Goal: Information Seeking & Learning: Find specific fact

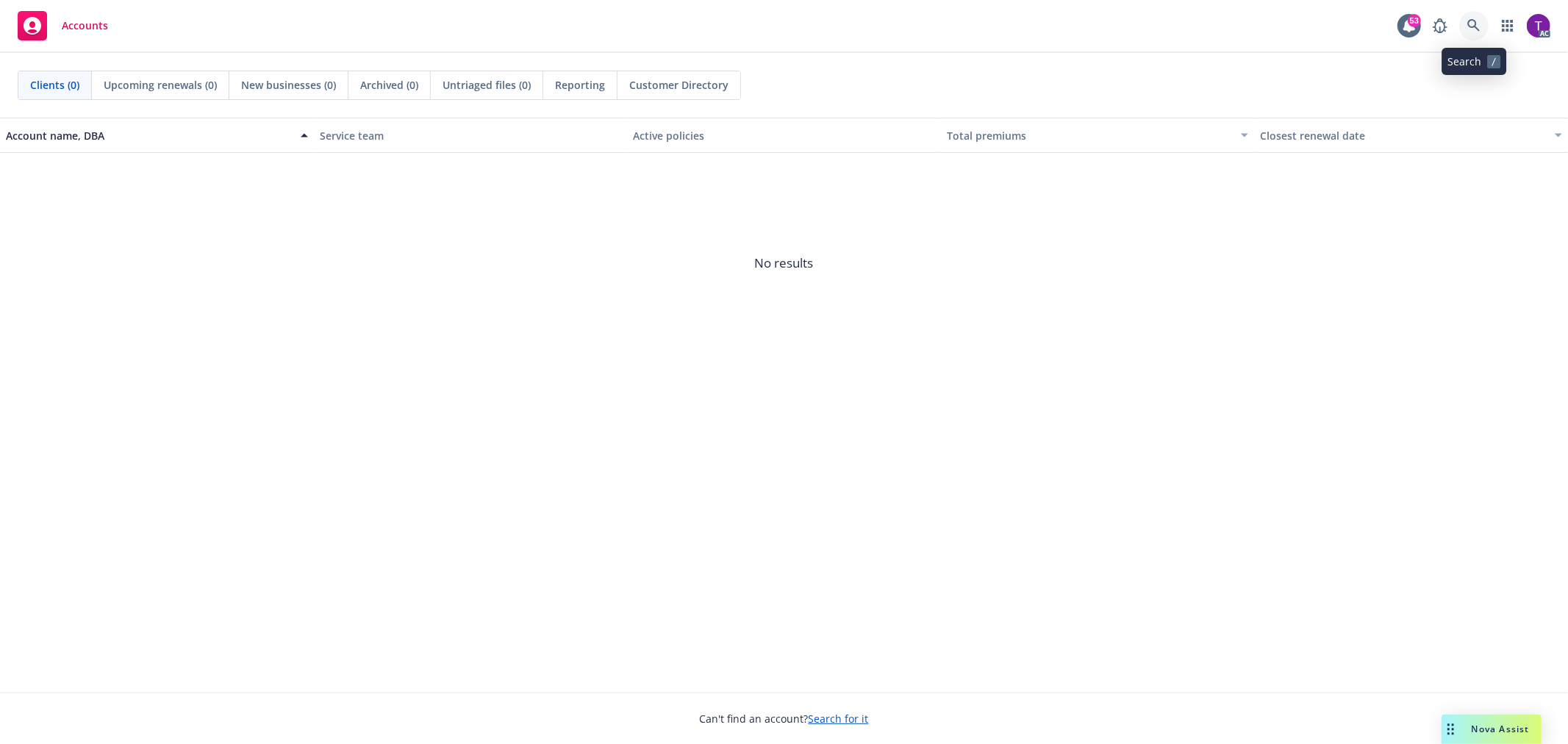
click at [1468, 18] on link at bounding box center [1474, 26] width 30 height 30
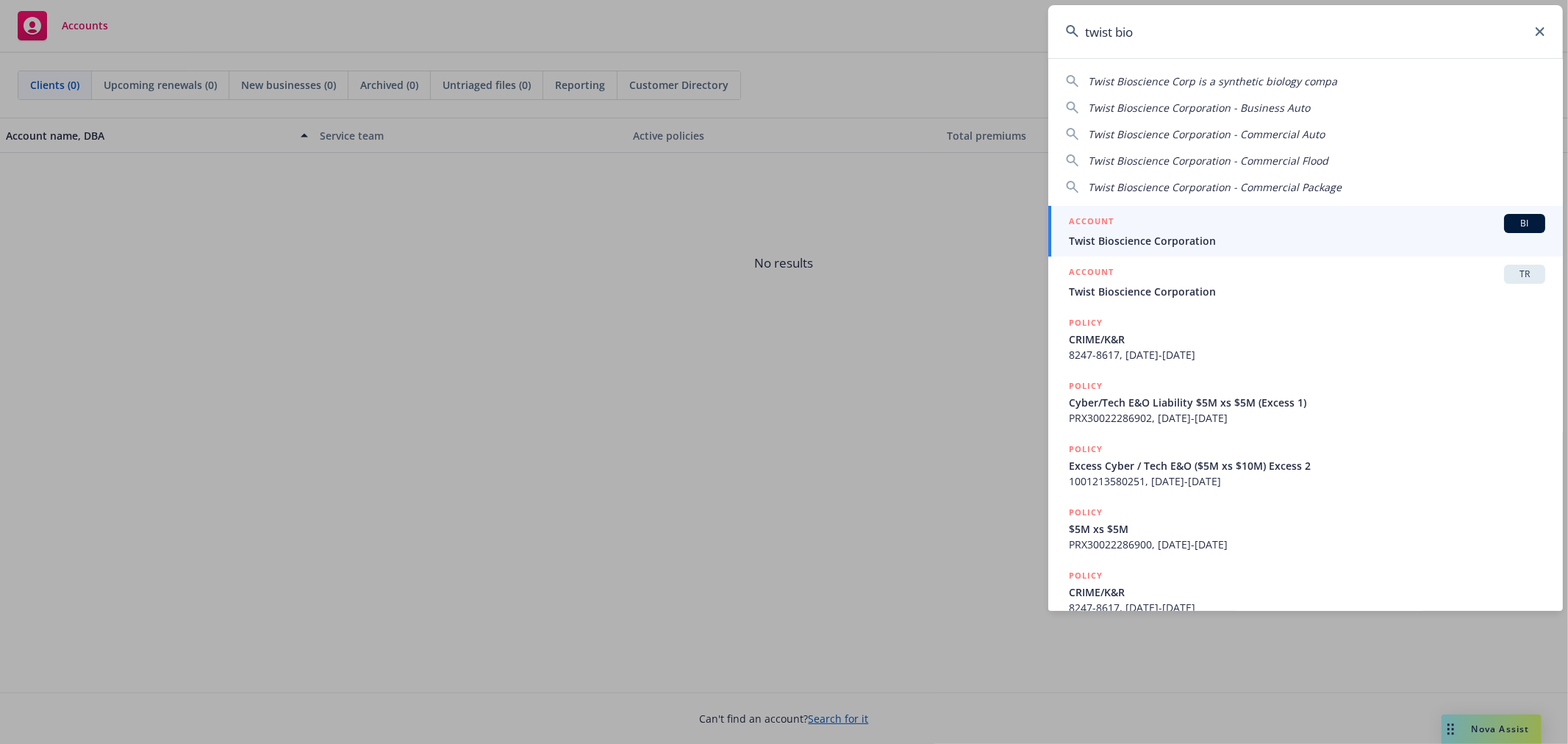
type input "twist bio"
click at [1177, 230] on div "ACCOUNT BI" at bounding box center [1307, 224] width 476 height 19
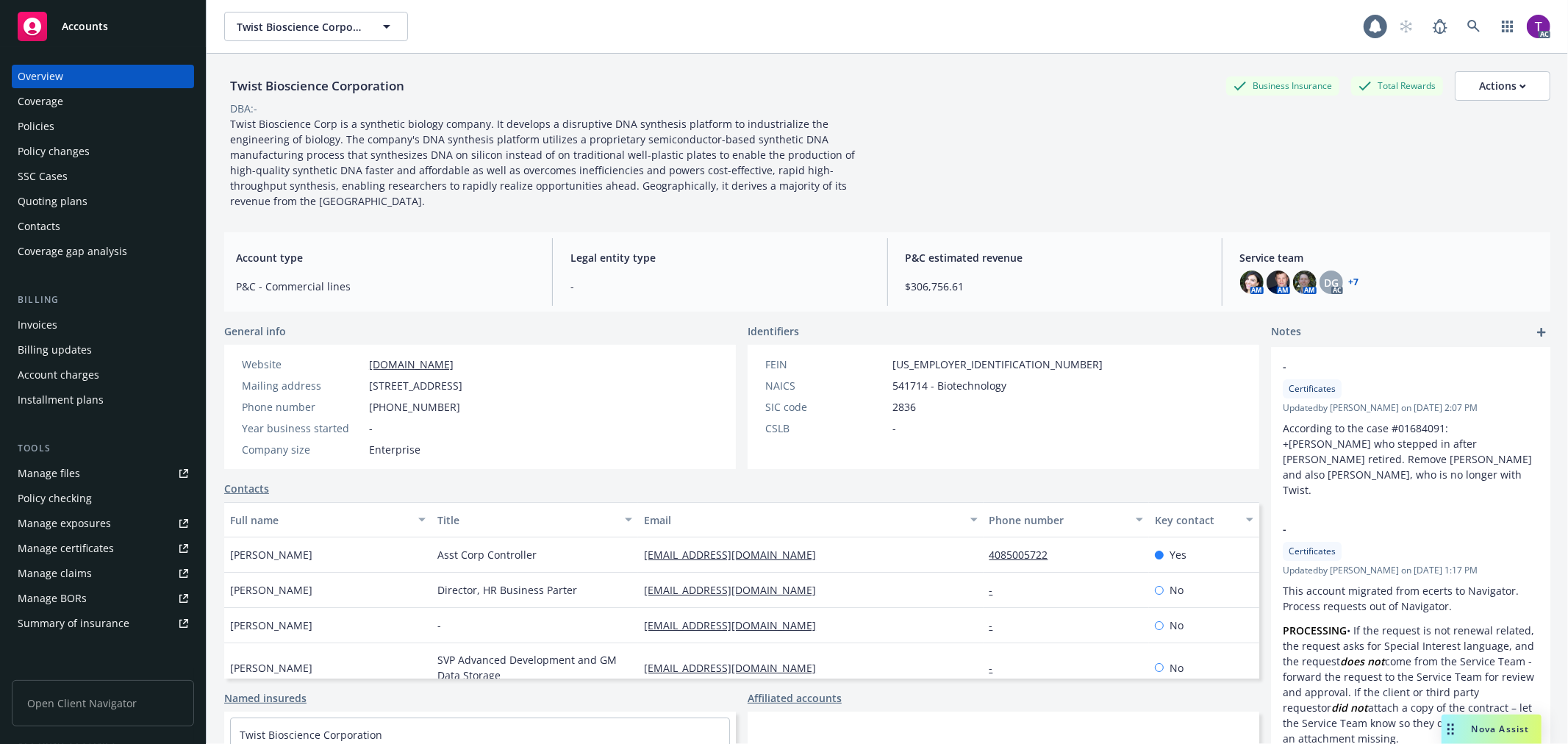
click at [47, 331] on div "Invoices" at bounding box center [37, 325] width 39 height 24
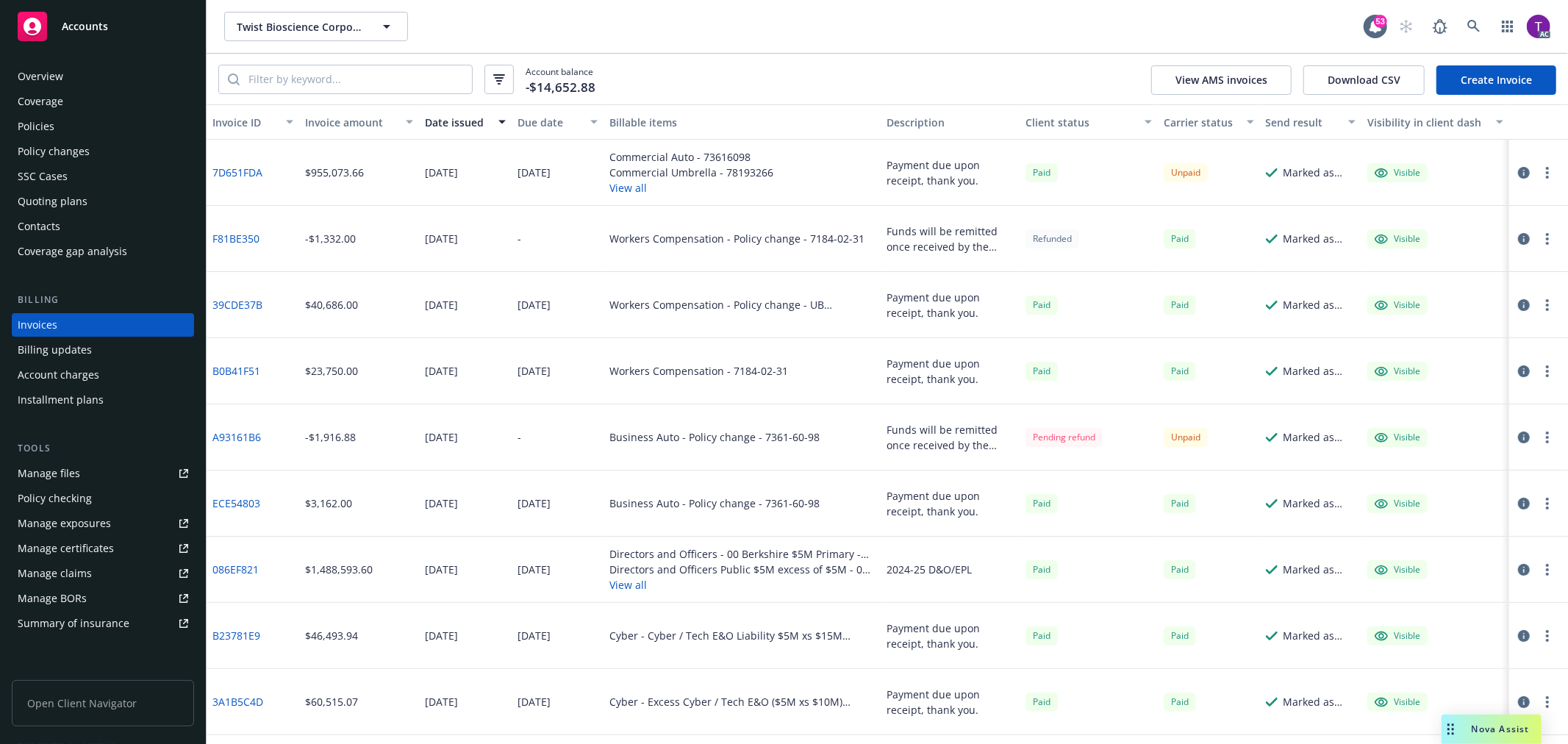
click at [333, 115] on div "Invoice amount" at bounding box center [351, 123] width 92 height 16
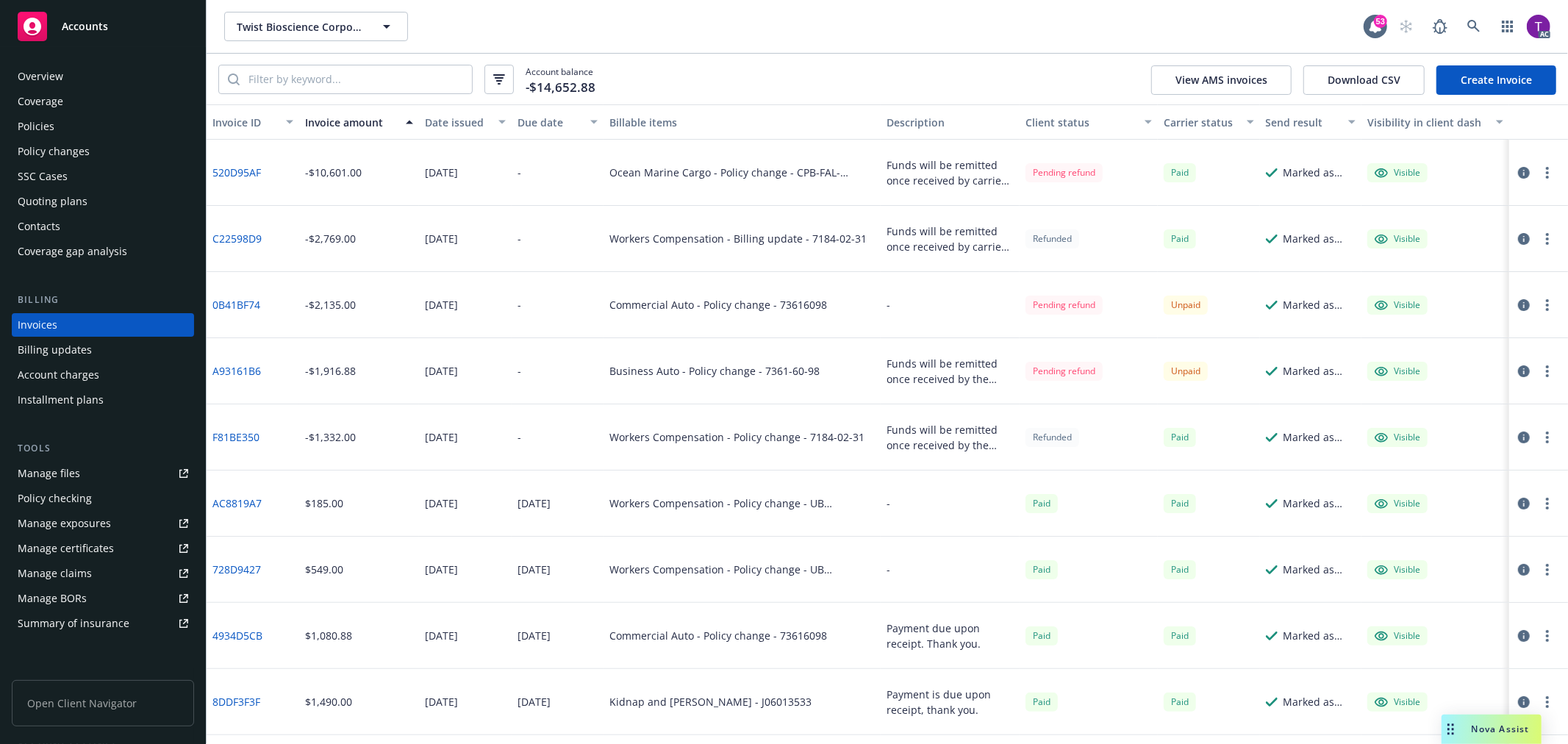
click at [47, 129] on div "Policies" at bounding box center [36, 126] width 37 height 24
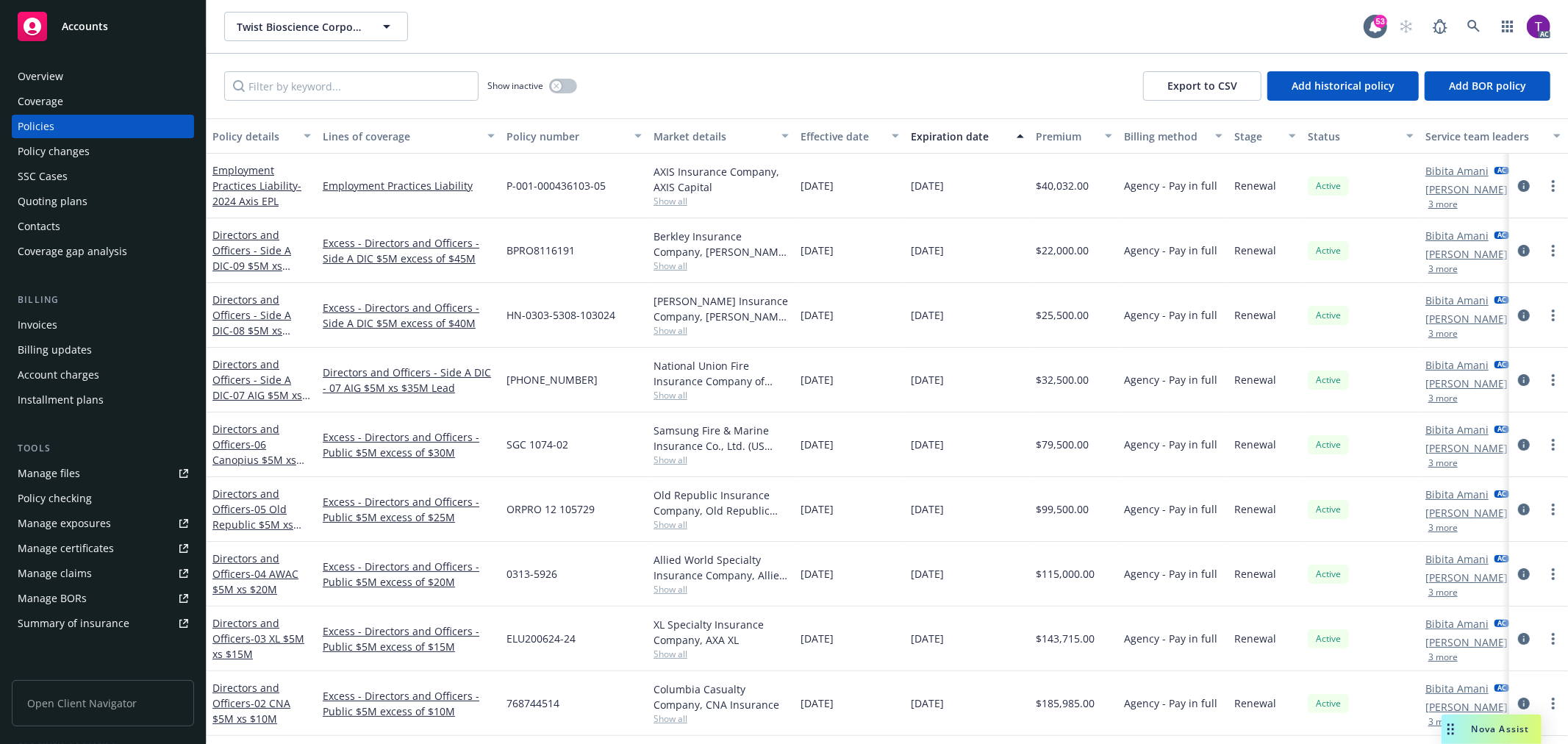
click at [68, 108] on div "Coverage" at bounding box center [103, 101] width 170 height 24
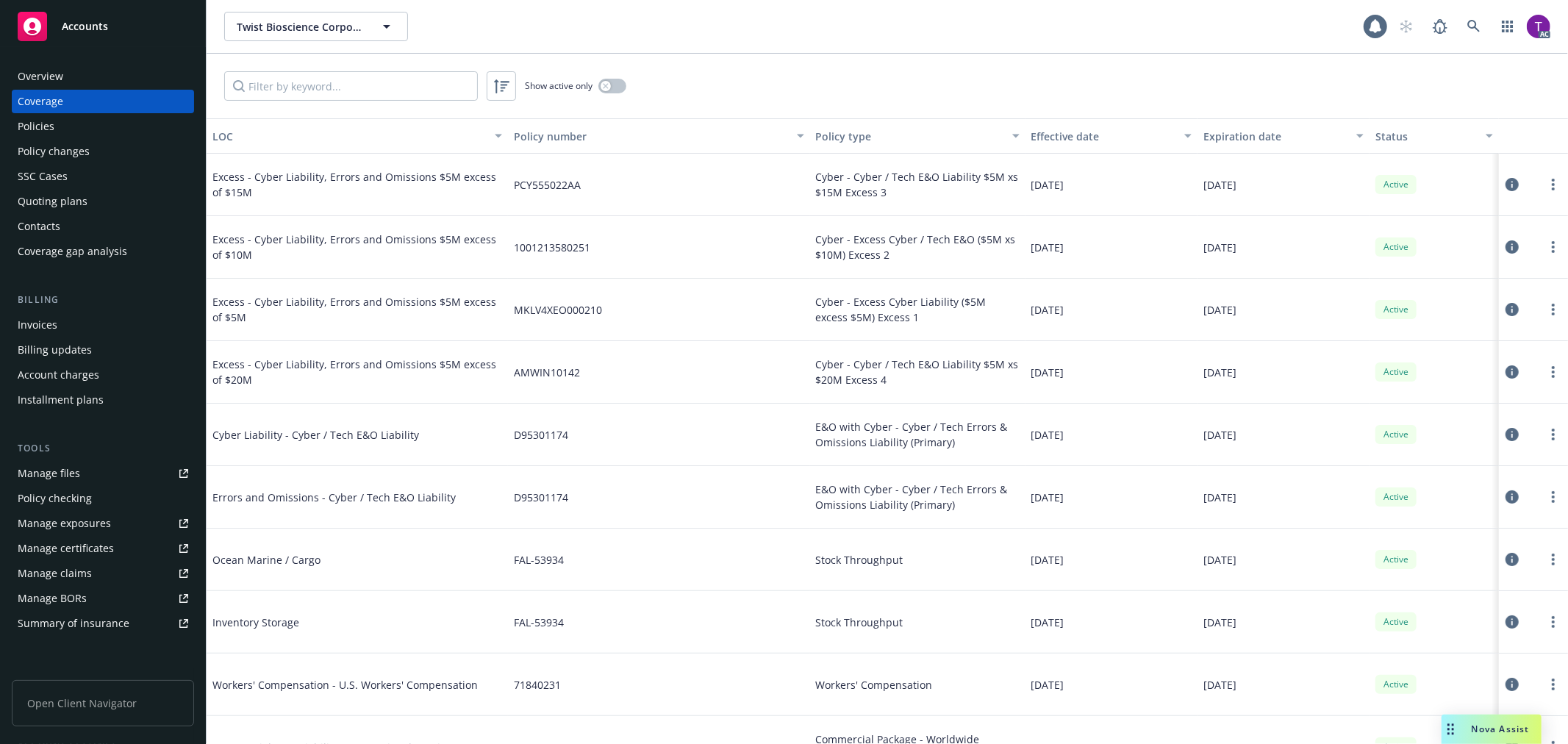
click at [63, 76] on div "Overview" at bounding box center [103, 76] width 170 height 24
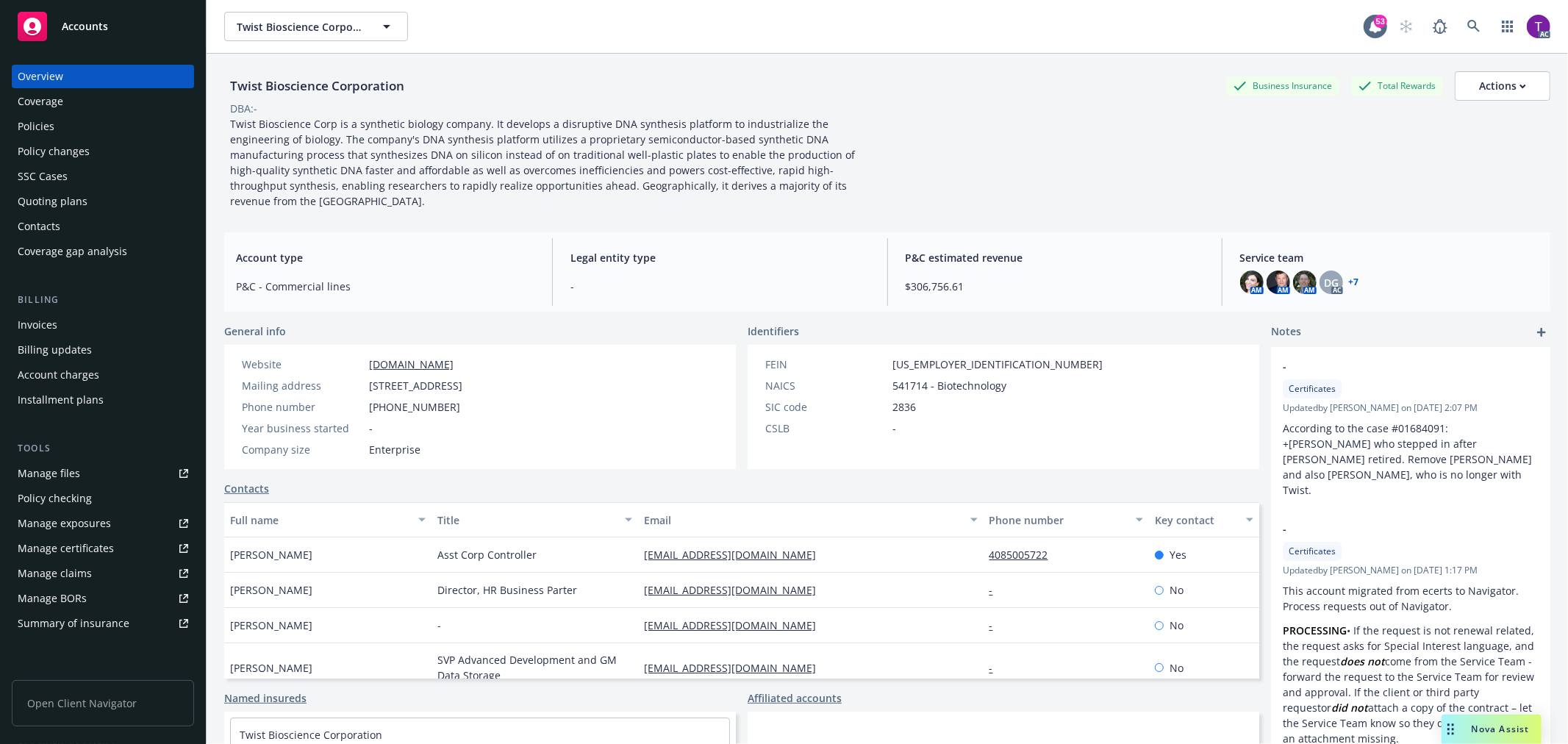
click at [1350, 278] on link "+ 7" at bounding box center [1355, 283] width 11 height 9
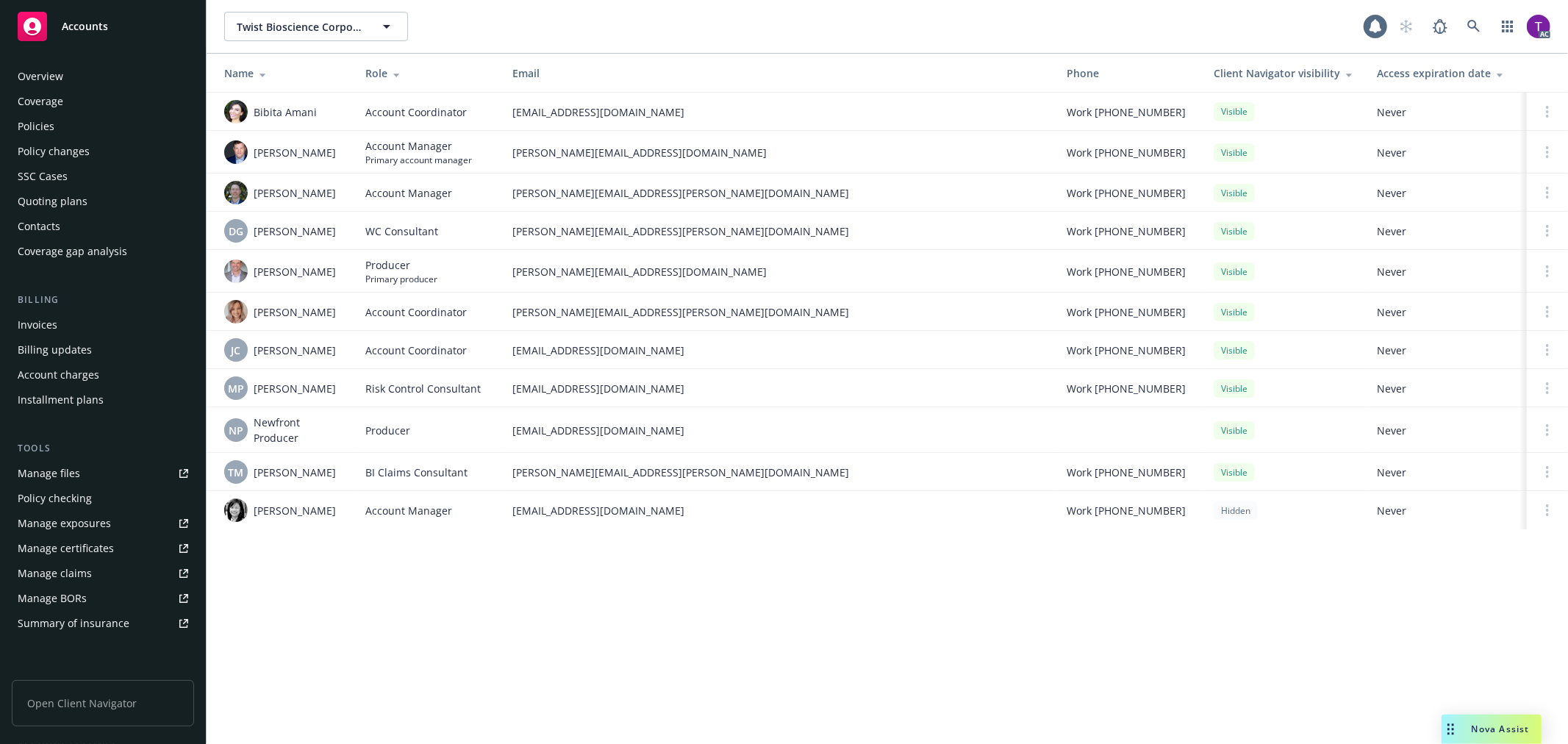
scroll to position [214, 0]
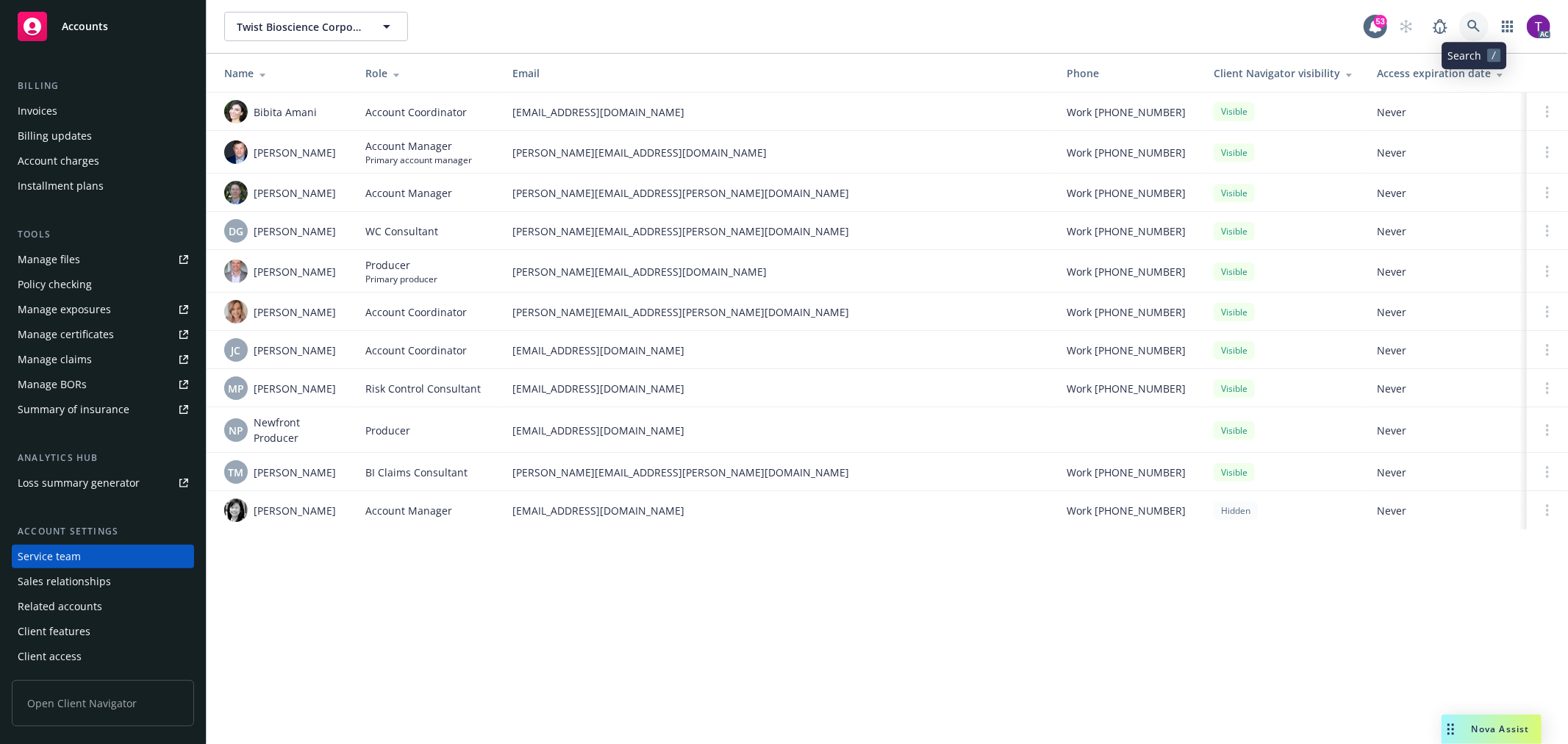
click at [1474, 26] on icon at bounding box center [1474, 26] width 12 height 12
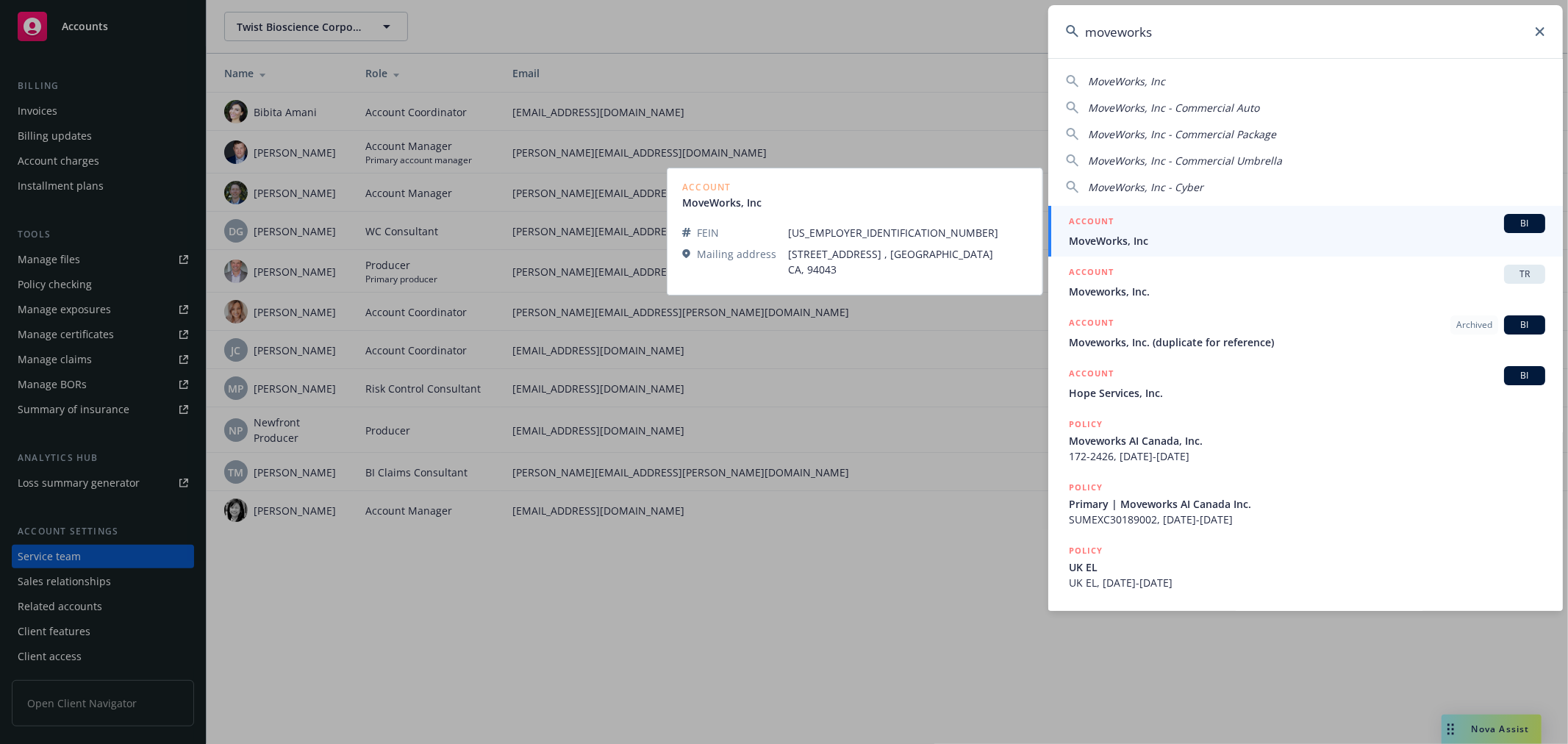
type input "moveworks"
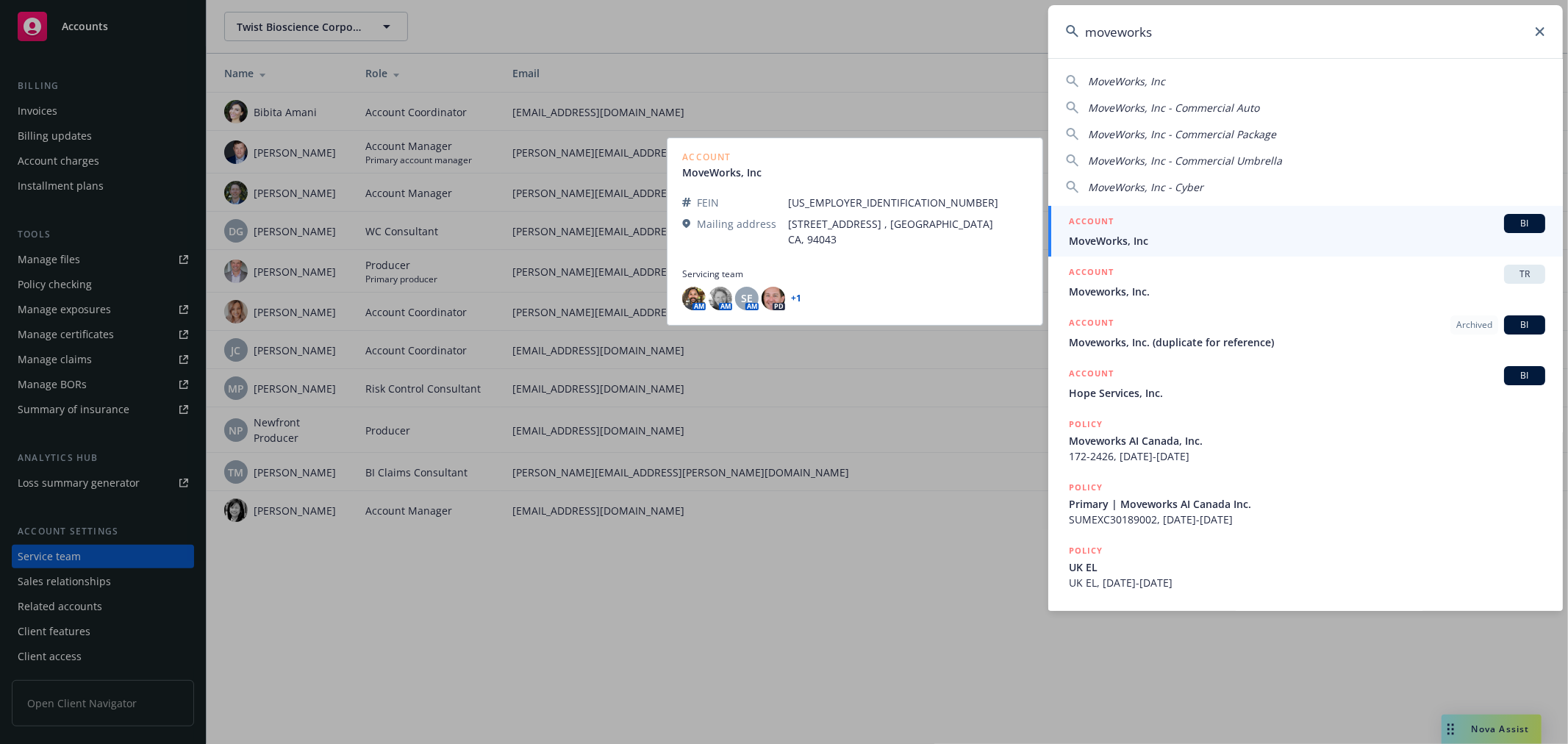
click at [1141, 223] on div "ACCOUNT BI" at bounding box center [1307, 224] width 476 height 19
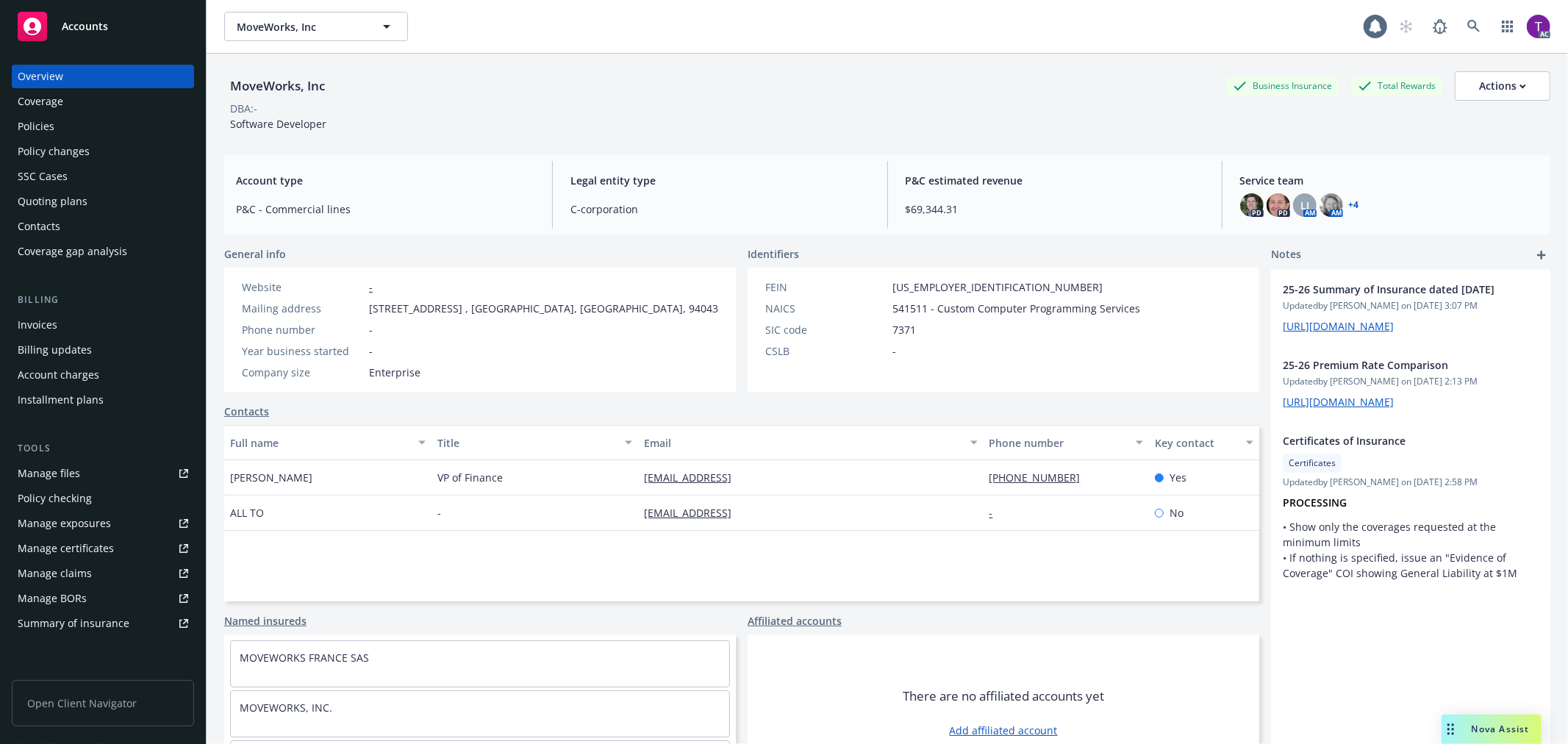
click at [38, 324] on div "Invoices" at bounding box center [37, 325] width 39 height 24
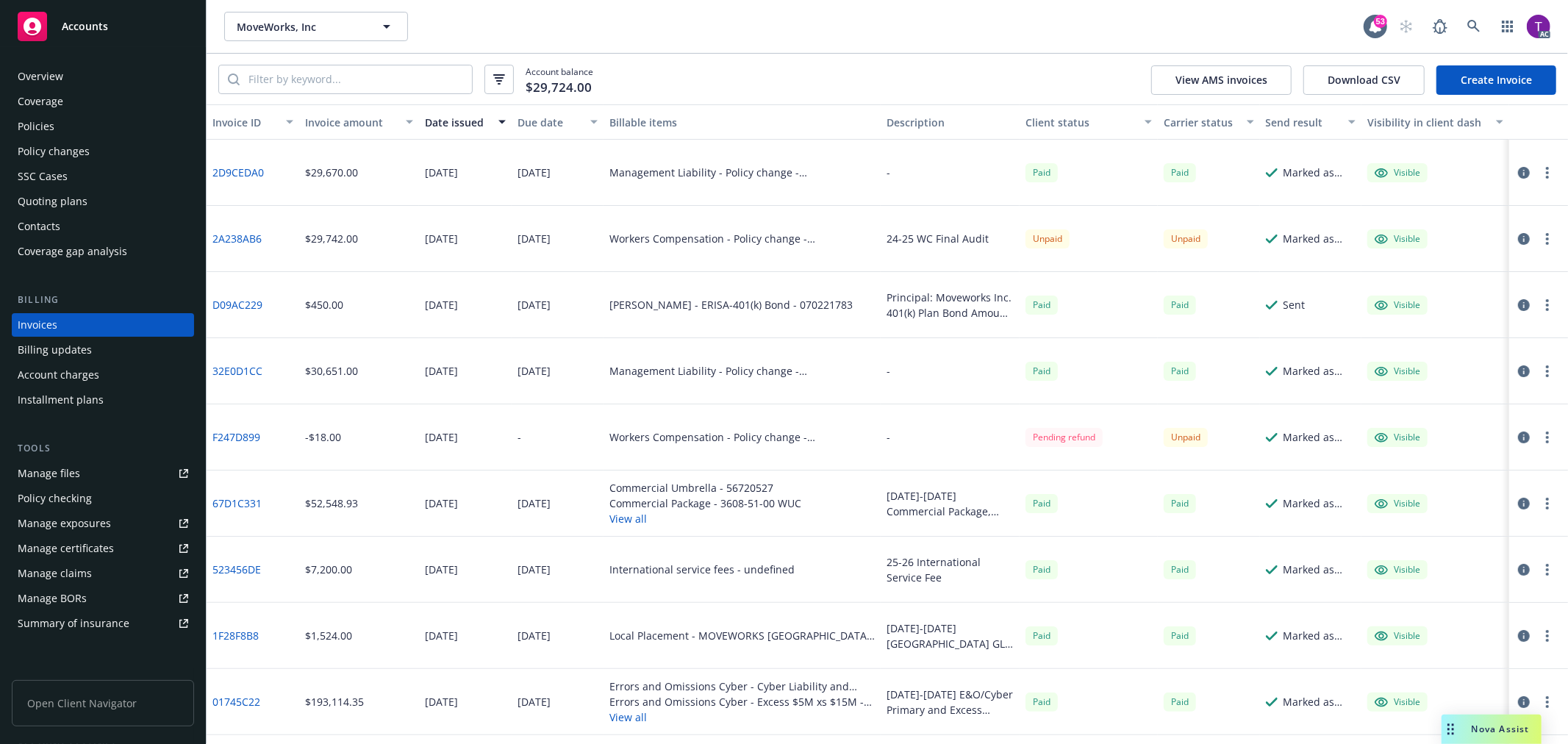
click at [340, 116] on div "Invoice amount" at bounding box center [351, 123] width 92 height 16
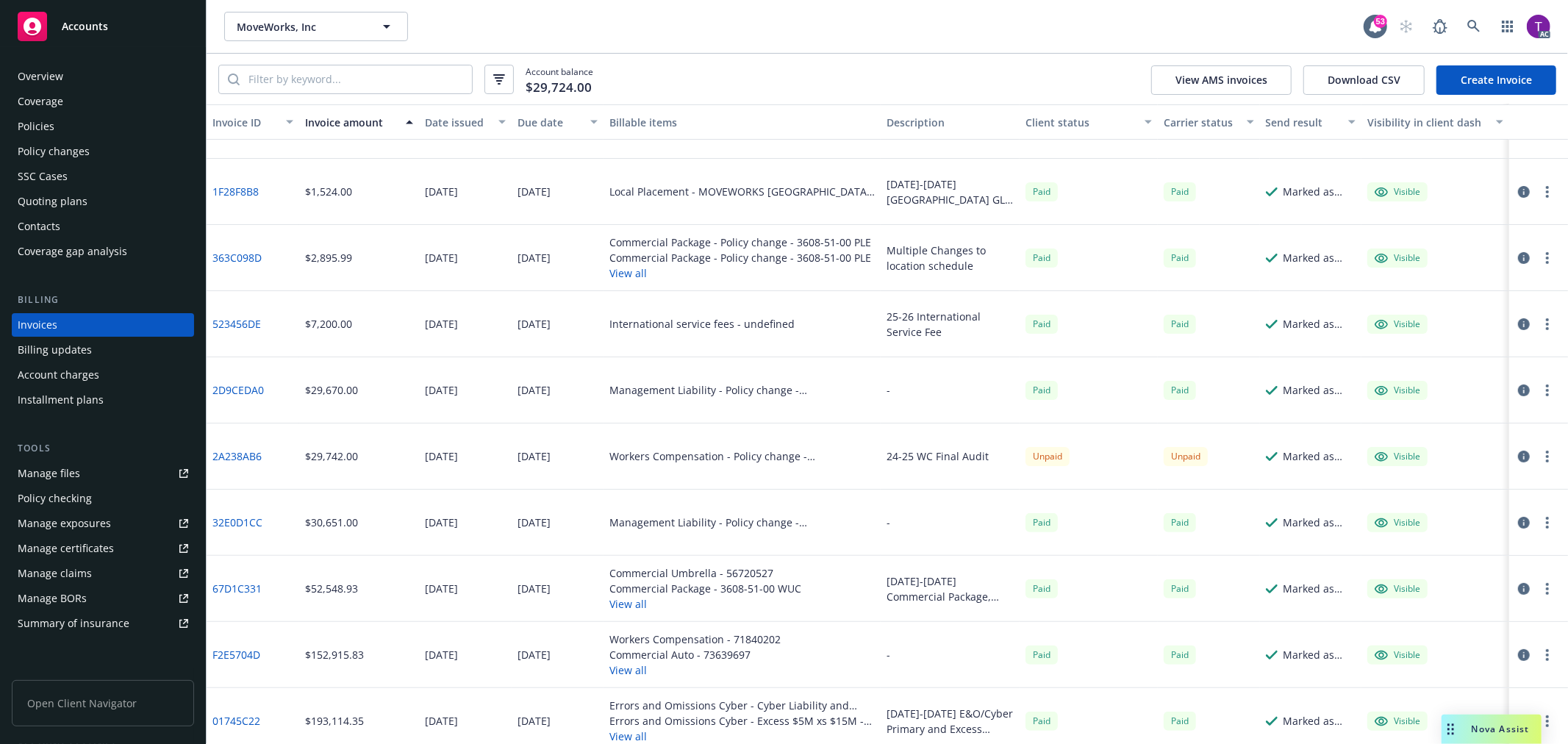
scroll to position [189, 0]
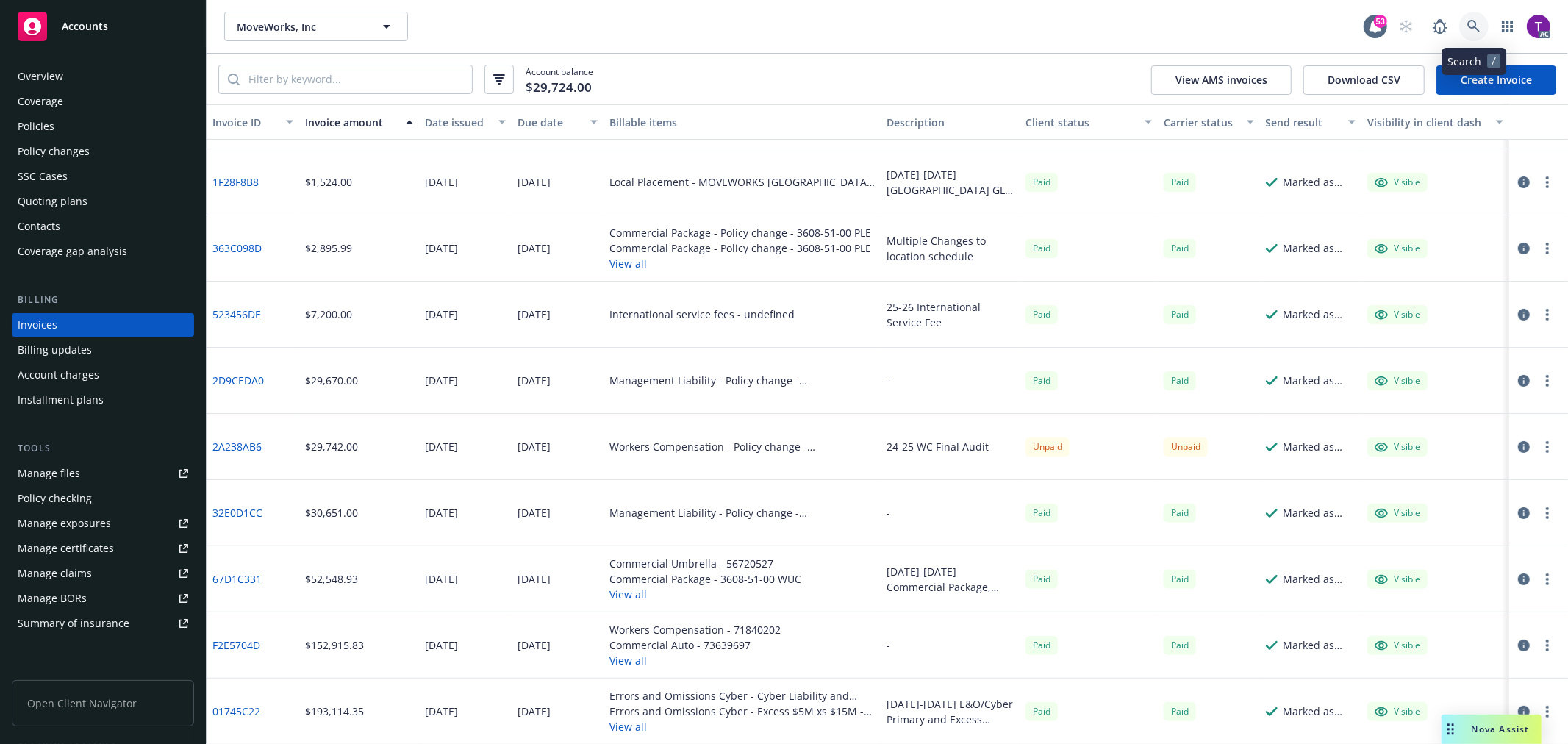
click at [1482, 22] on link at bounding box center [1474, 26] width 30 height 30
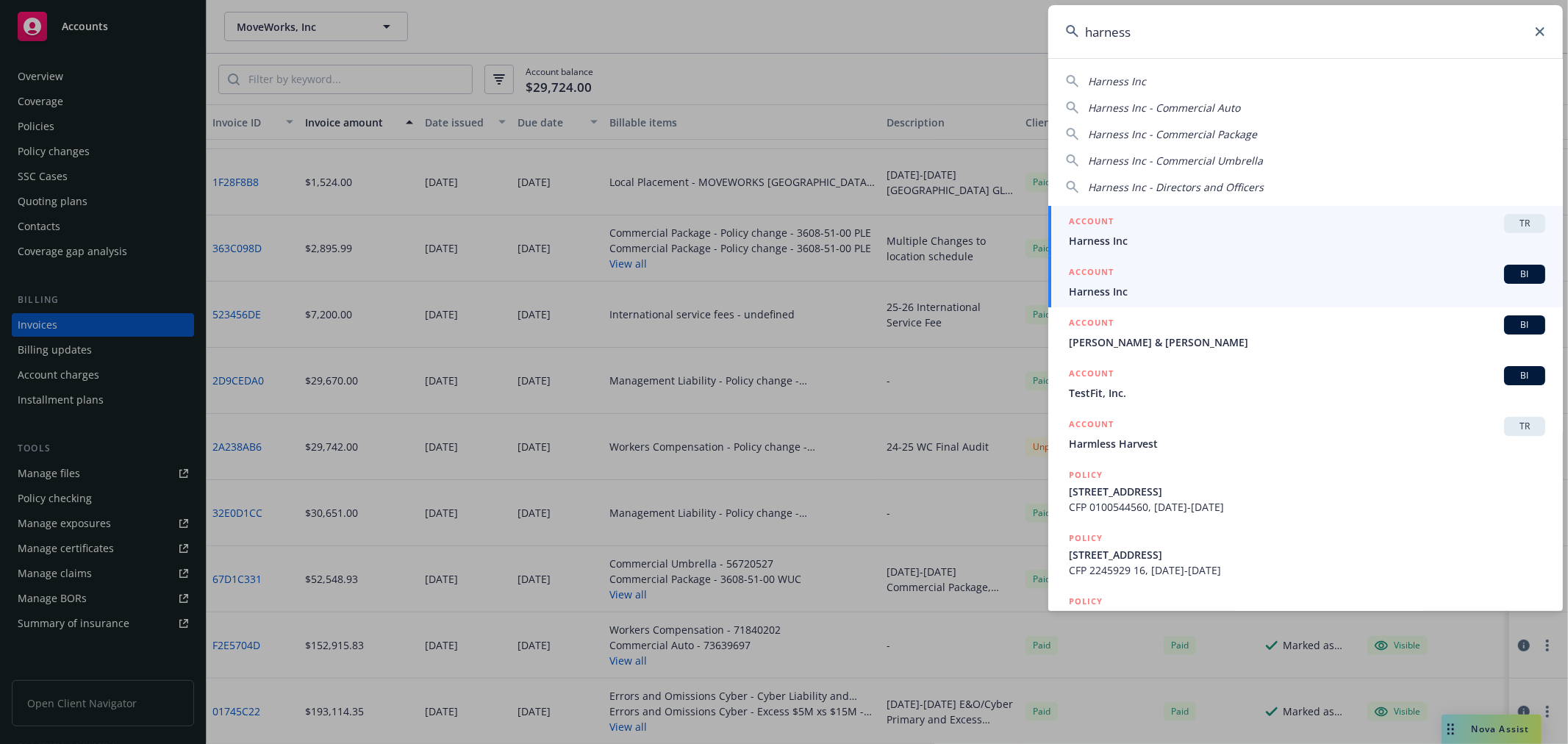
type input "harness"
click at [1181, 294] on span "Harness Inc" at bounding box center [1307, 291] width 476 height 16
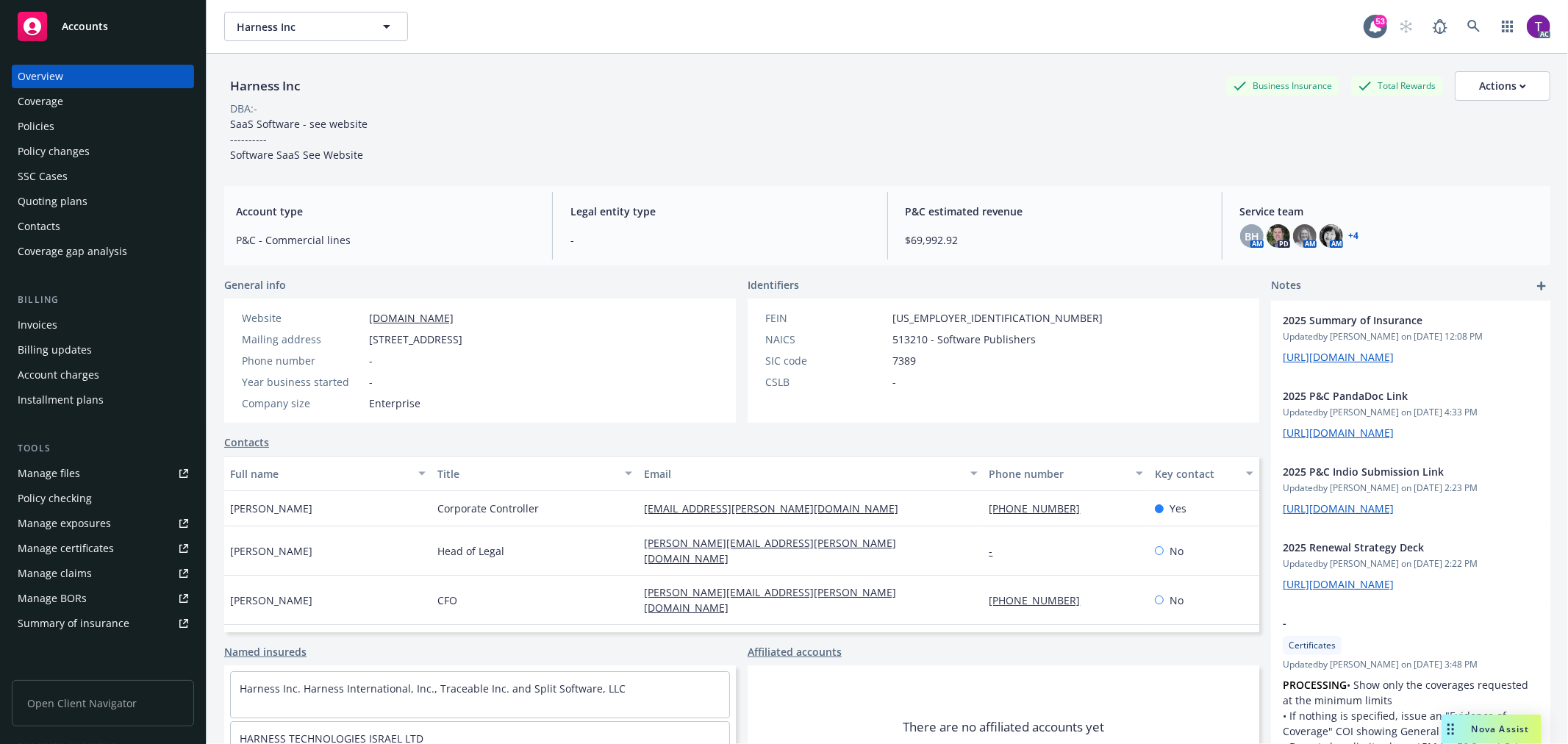
click at [1181, 294] on div "Identifiers FEIN 36-3365500 NAICS 513210 - Software Publishers SIC code 7389 CS…" at bounding box center [1003, 350] width 512 height 146
click at [115, 328] on div "Invoices" at bounding box center [103, 325] width 170 height 24
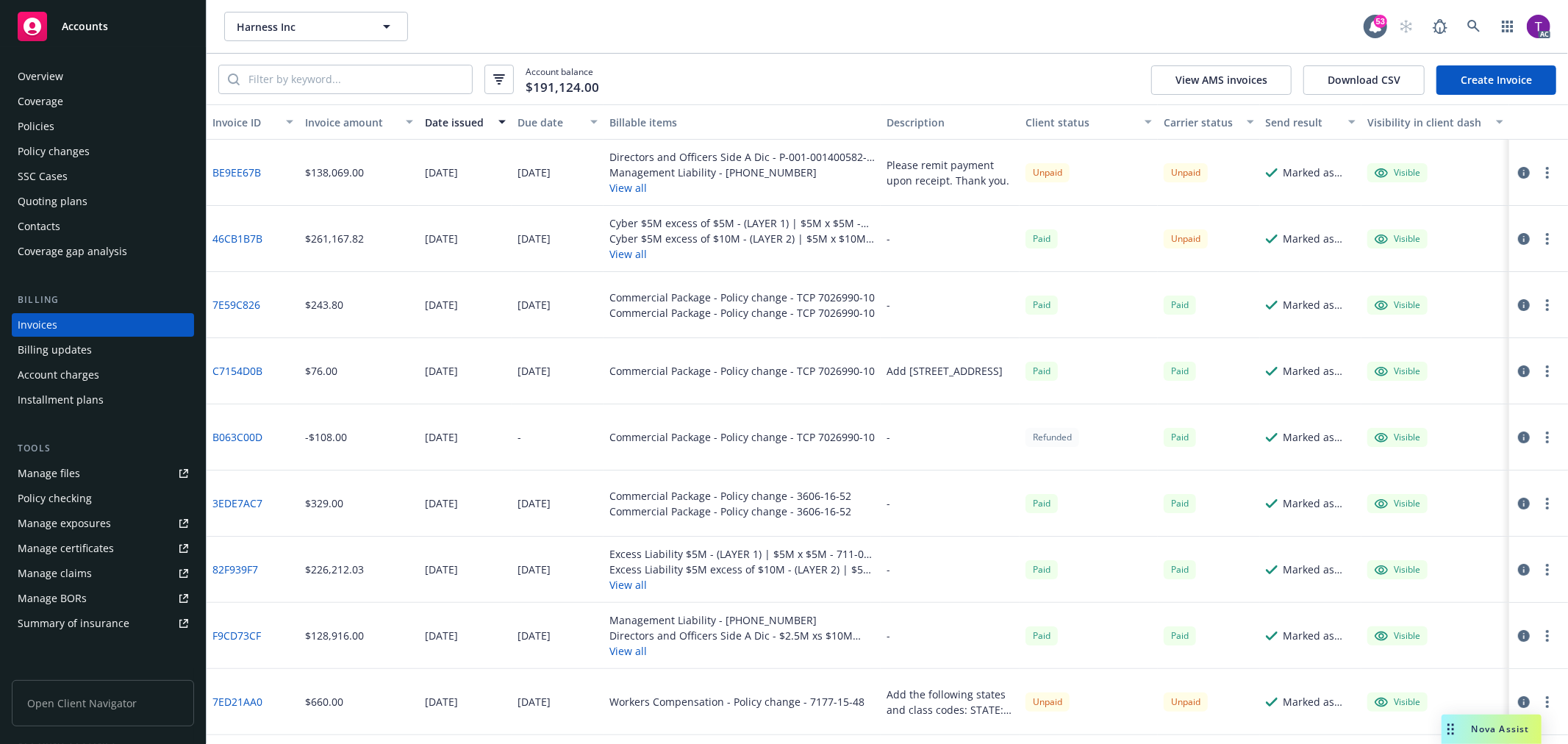
click at [115, 328] on div "Invoices" at bounding box center [103, 325] width 170 height 24
click at [363, 125] on div "Invoice amount" at bounding box center [351, 123] width 92 height 16
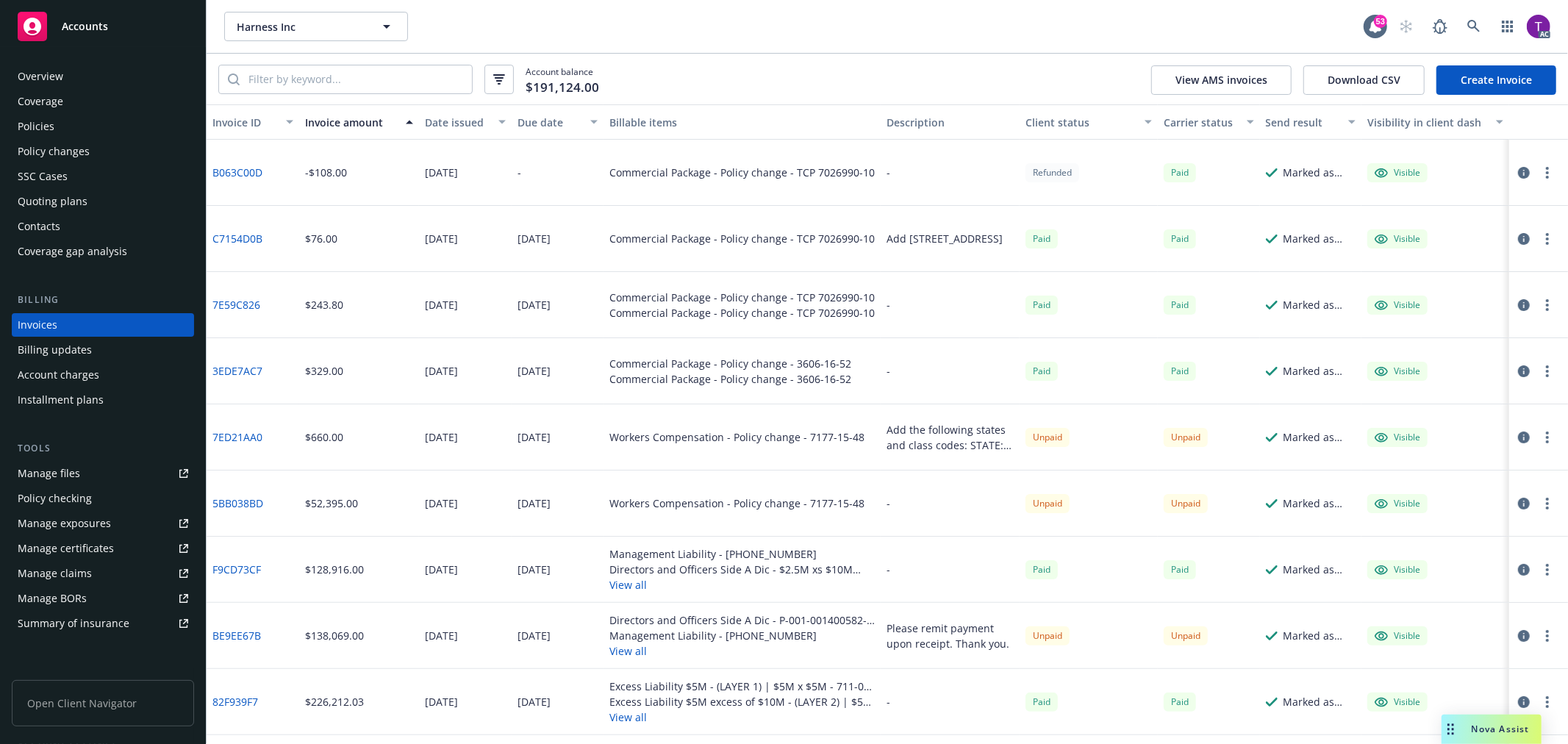
scroll to position [57, 0]
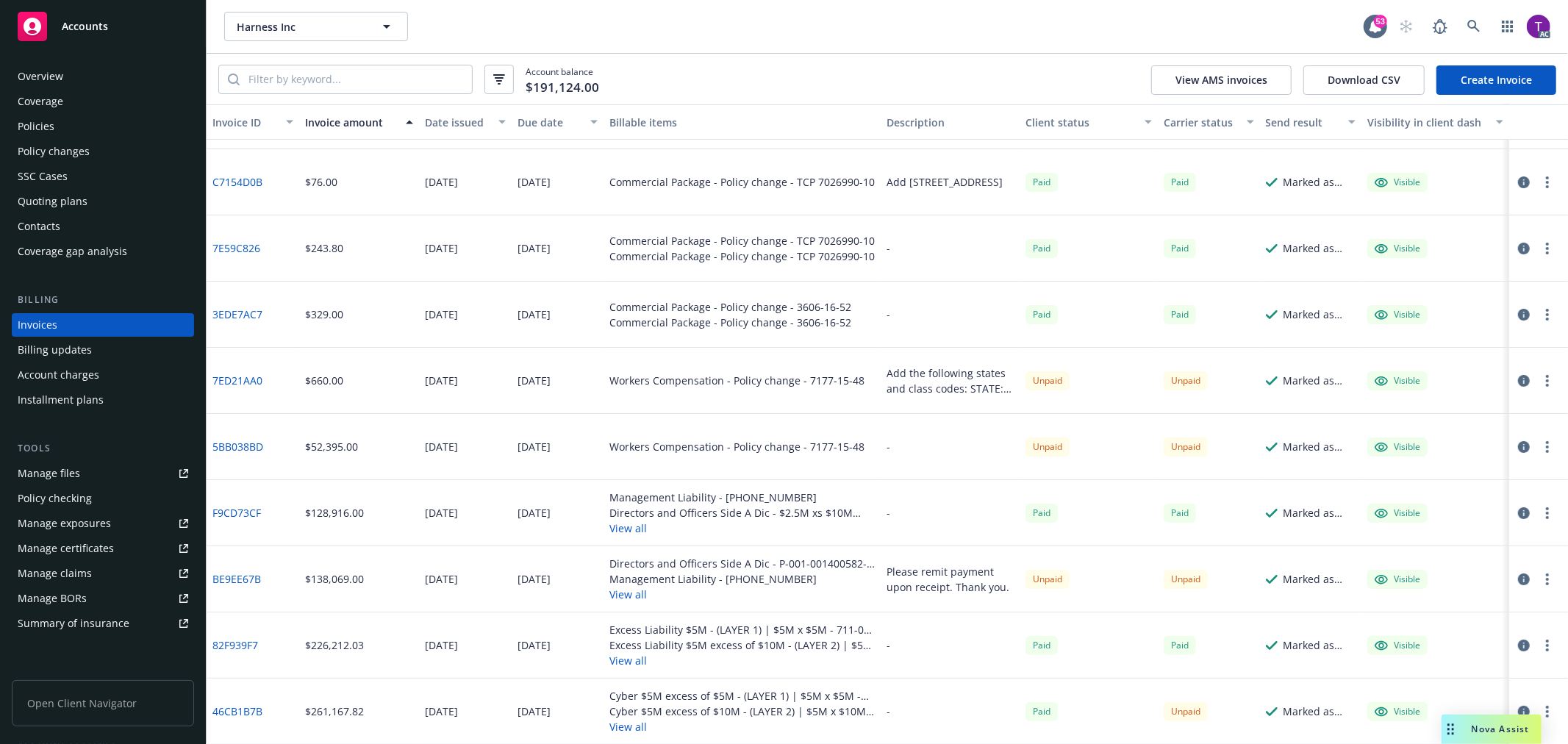
click at [67, 65] on div "Overview" at bounding box center [103, 76] width 170 height 24
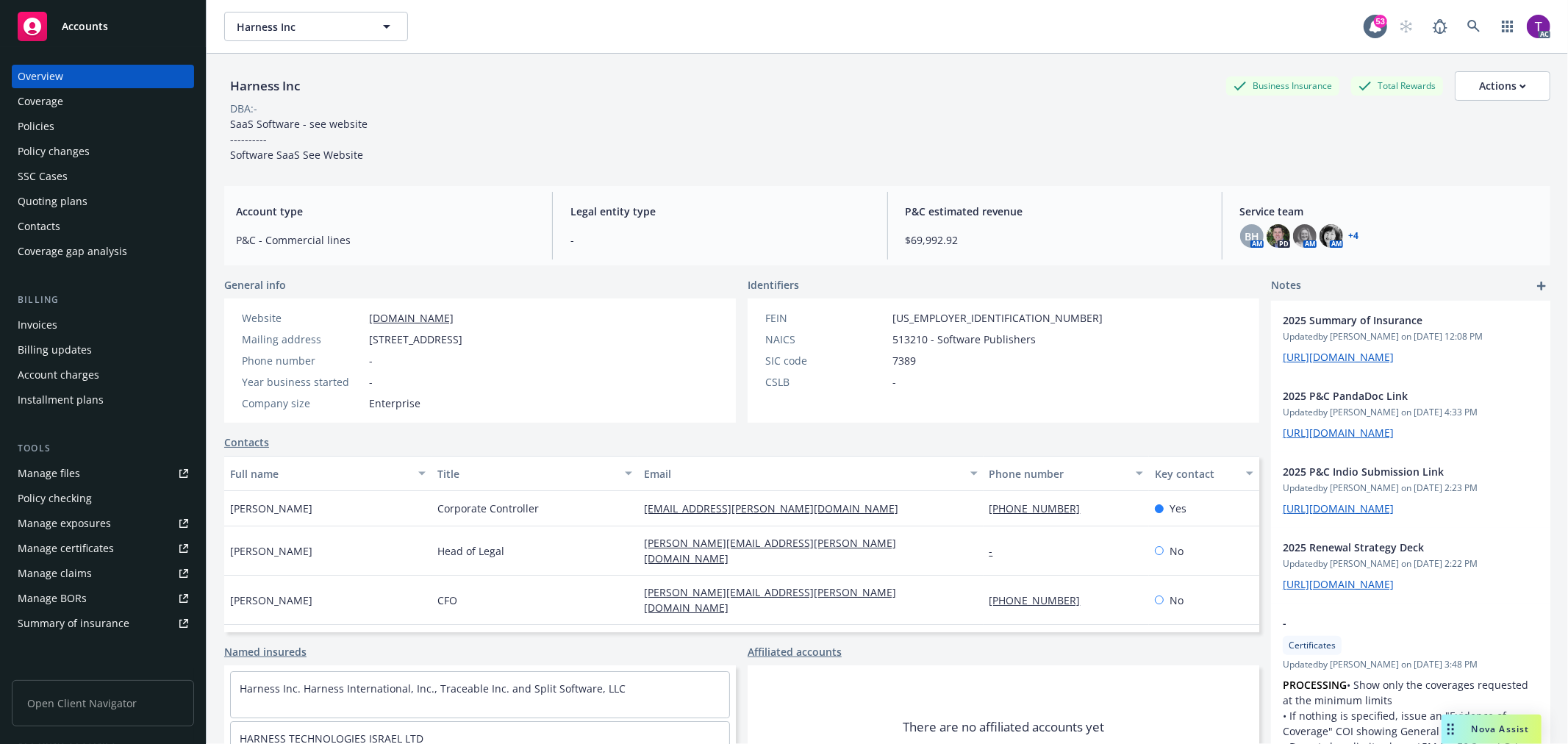
click at [1350, 239] on link "+ 4" at bounding box center [1355, 236] width 11 height 9
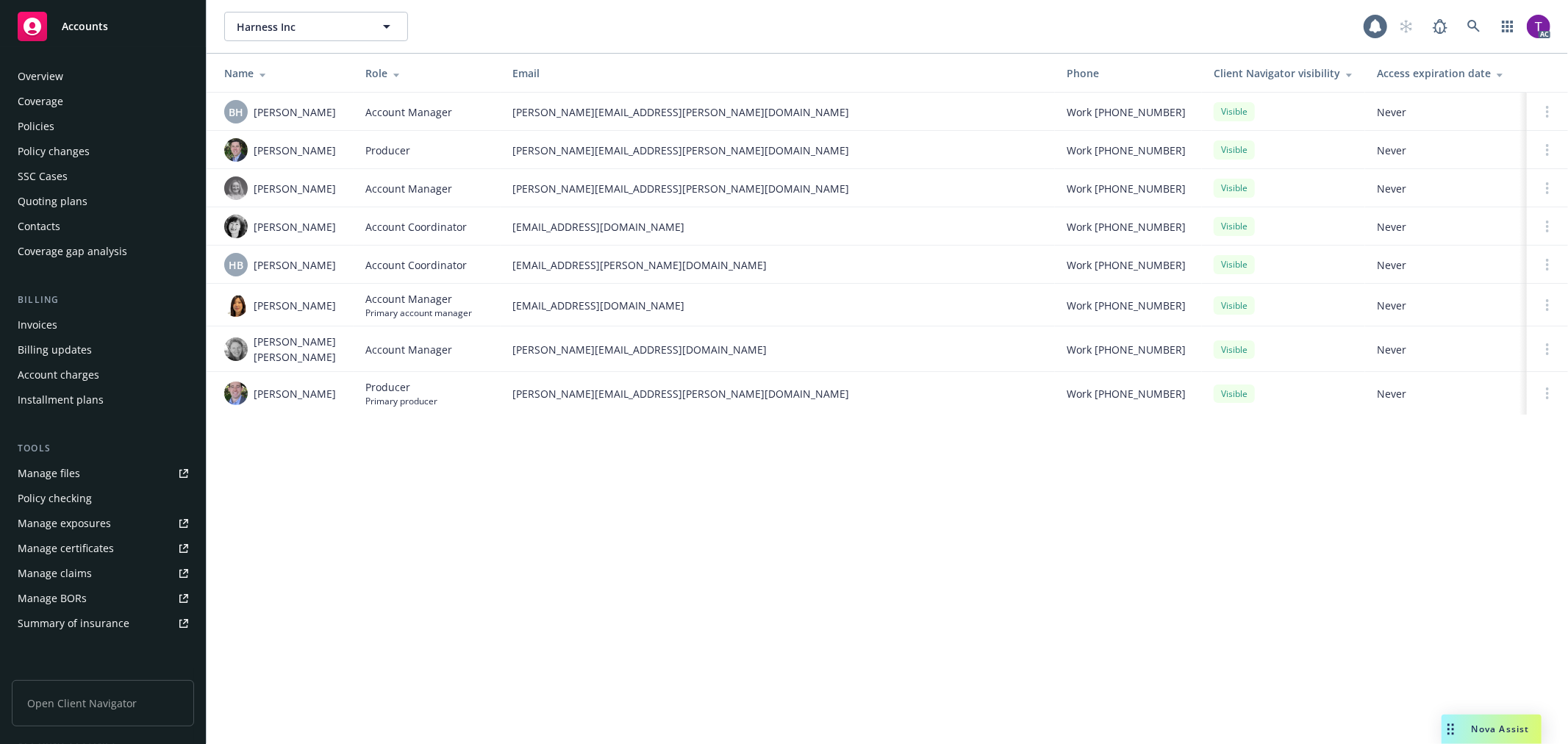
scroll to position [214, 0]
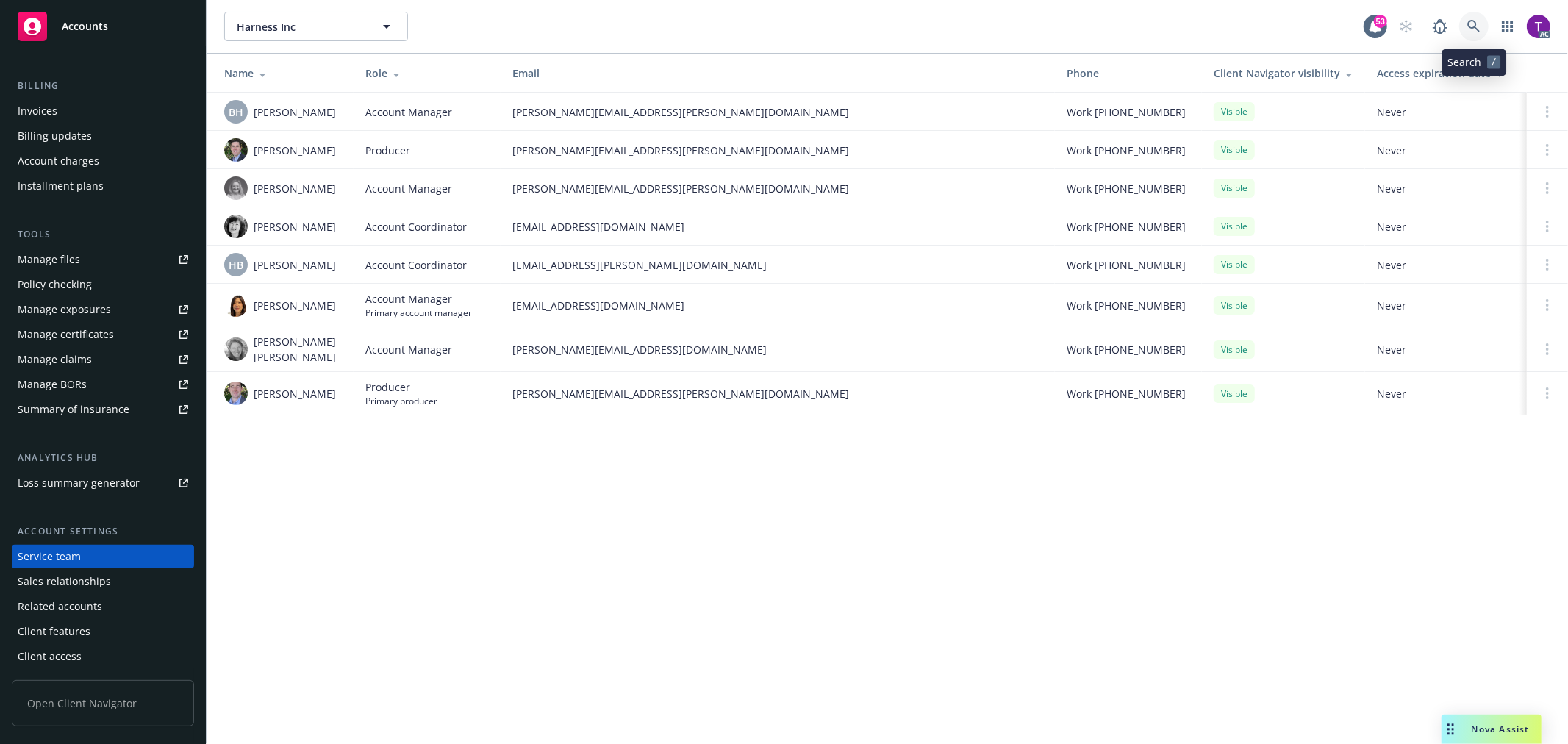
click at [1466, 20] on link at bounding box center [1474, 26] width 30 height 30
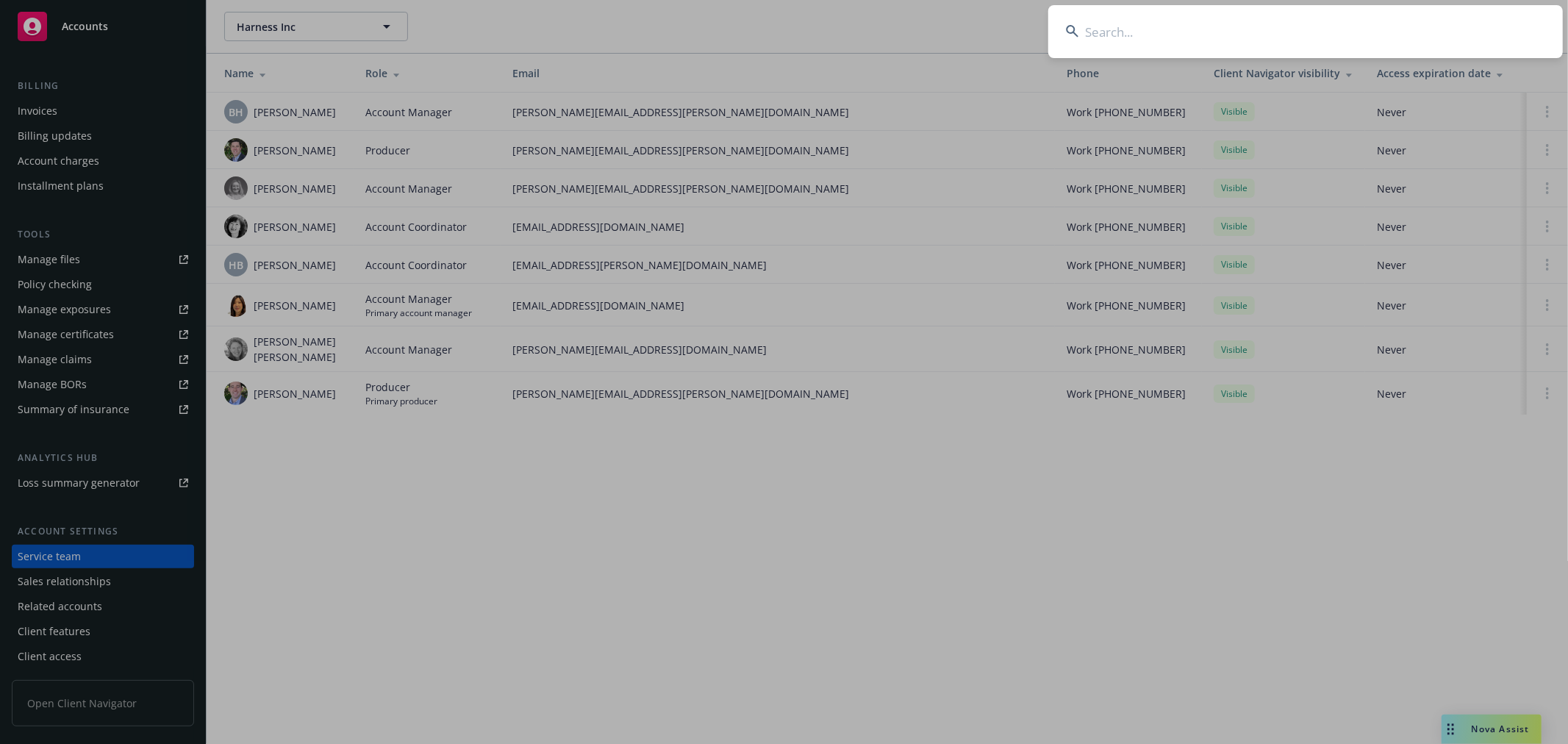
click at [1156, 25] on input at bounding box center [1306, 32] width 515 height 53
paste input "ACQUIOM FINANCIAL"
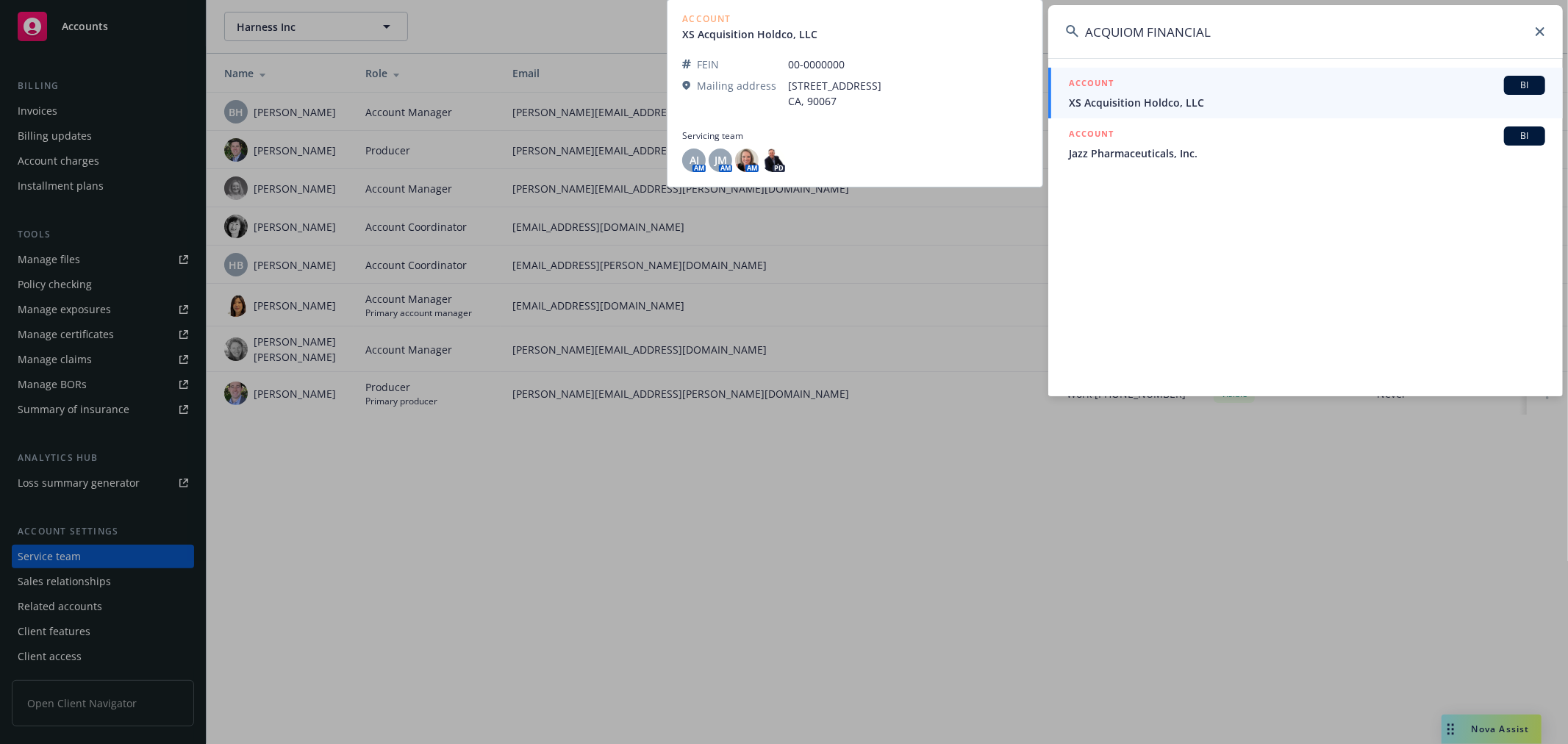
type input "ACQUIOM FINANCIAL"
click at [1128, 108] on span "XS Acquisition Holdco, LLC" at bounding box center [1307, 103] width 476 height 16
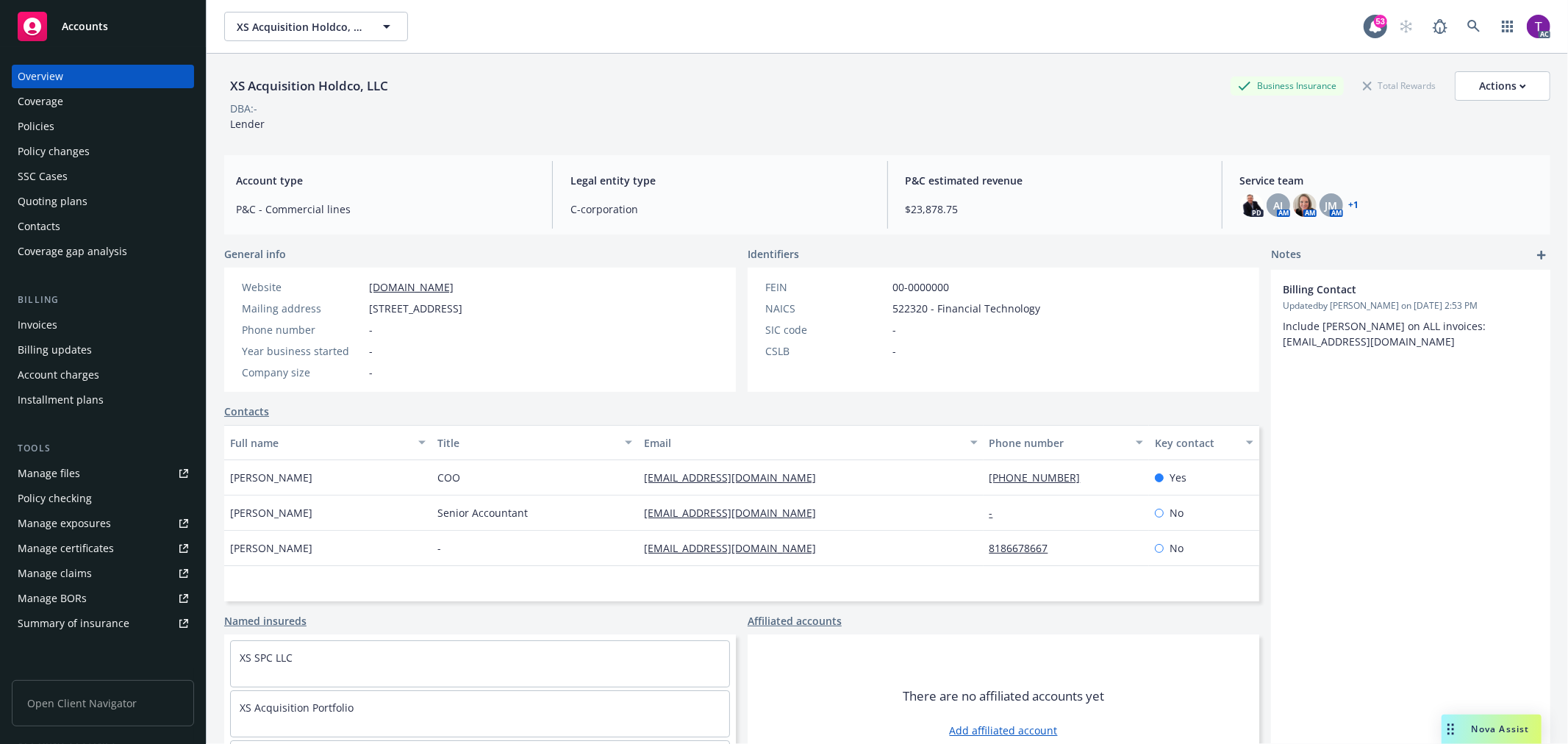
click at [46, 322] on div "Invoices" at bounding box center [37, 325] width 39 height 24
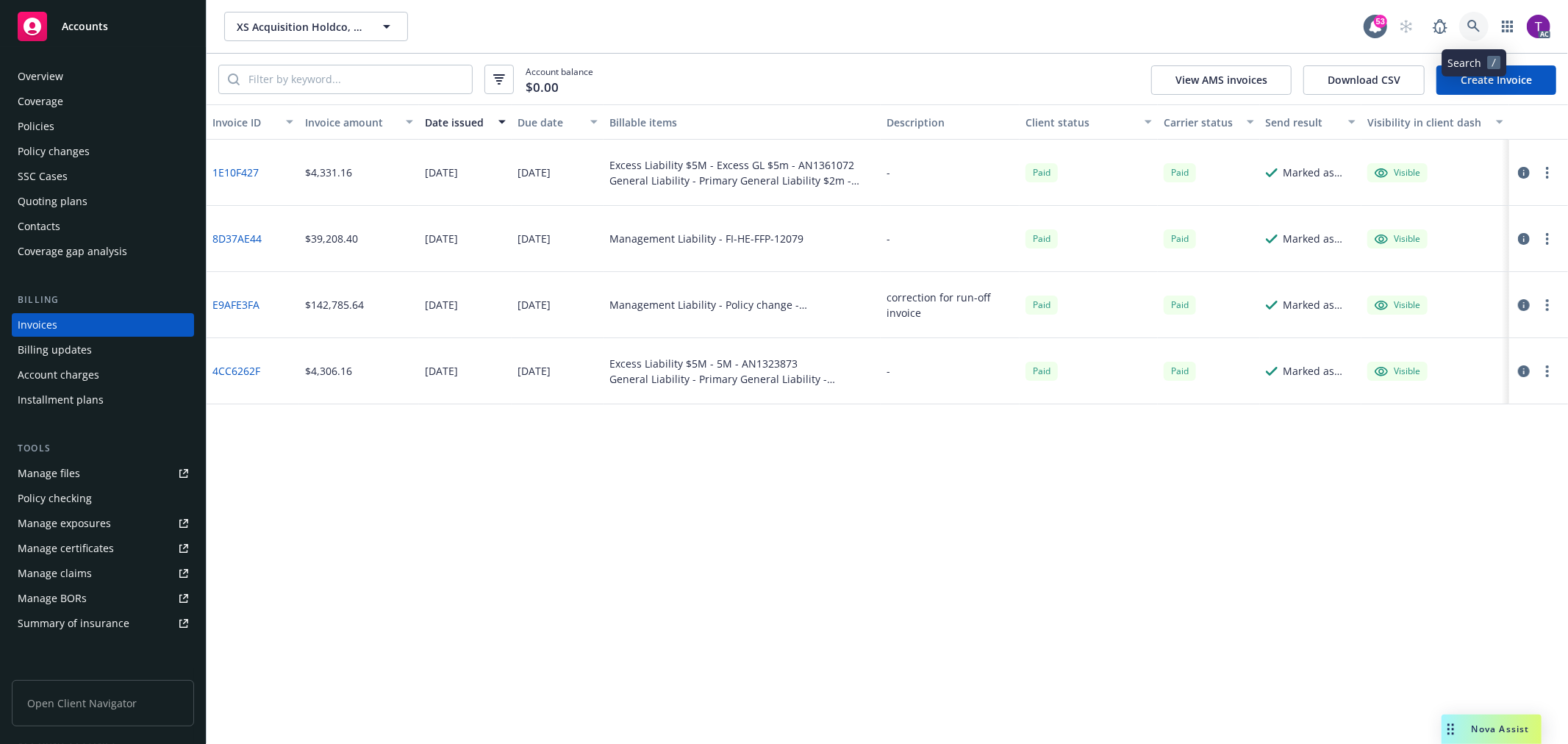
click at [1472, 22] on icon at bounding box center [1474, 26] width 13 height 13
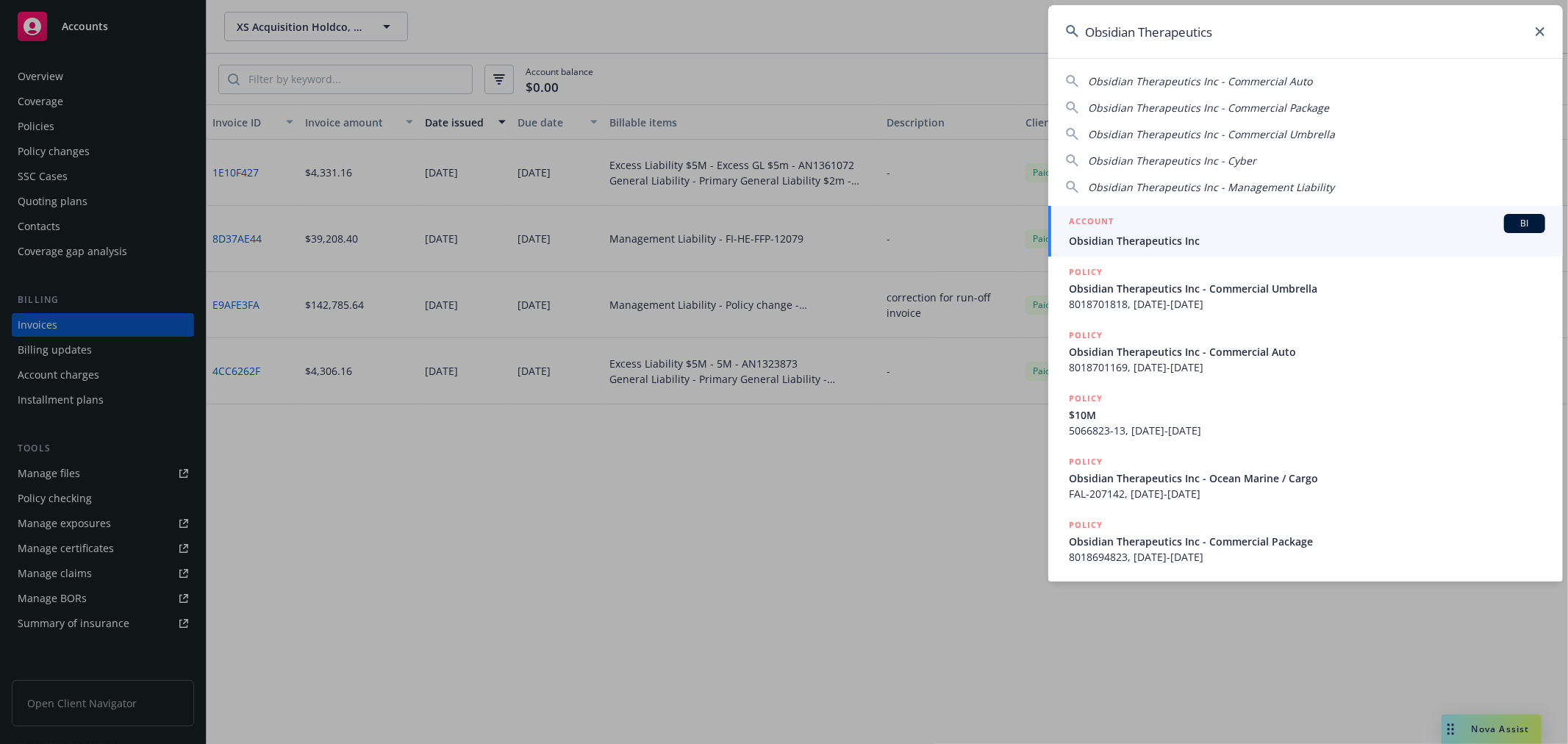
type input "Obsidian Therapeutics"
click at [1099, 236] on span "Obsidian Therapeutics Inc" at bounding box center [1307, 241] width 476 height 16
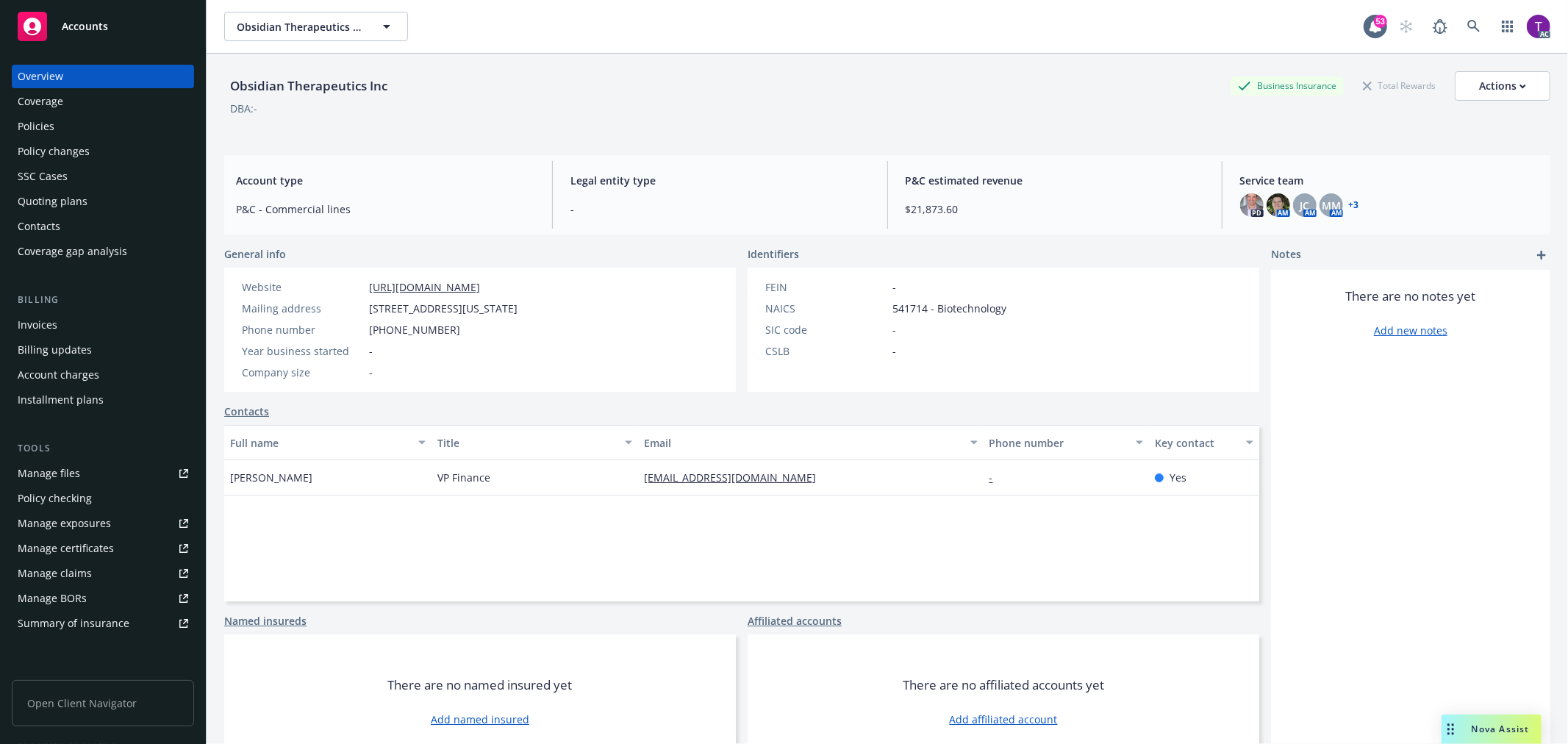
click at [93, 332] on div "Invoices" at bounding box center [103, 325] width 170 height 24
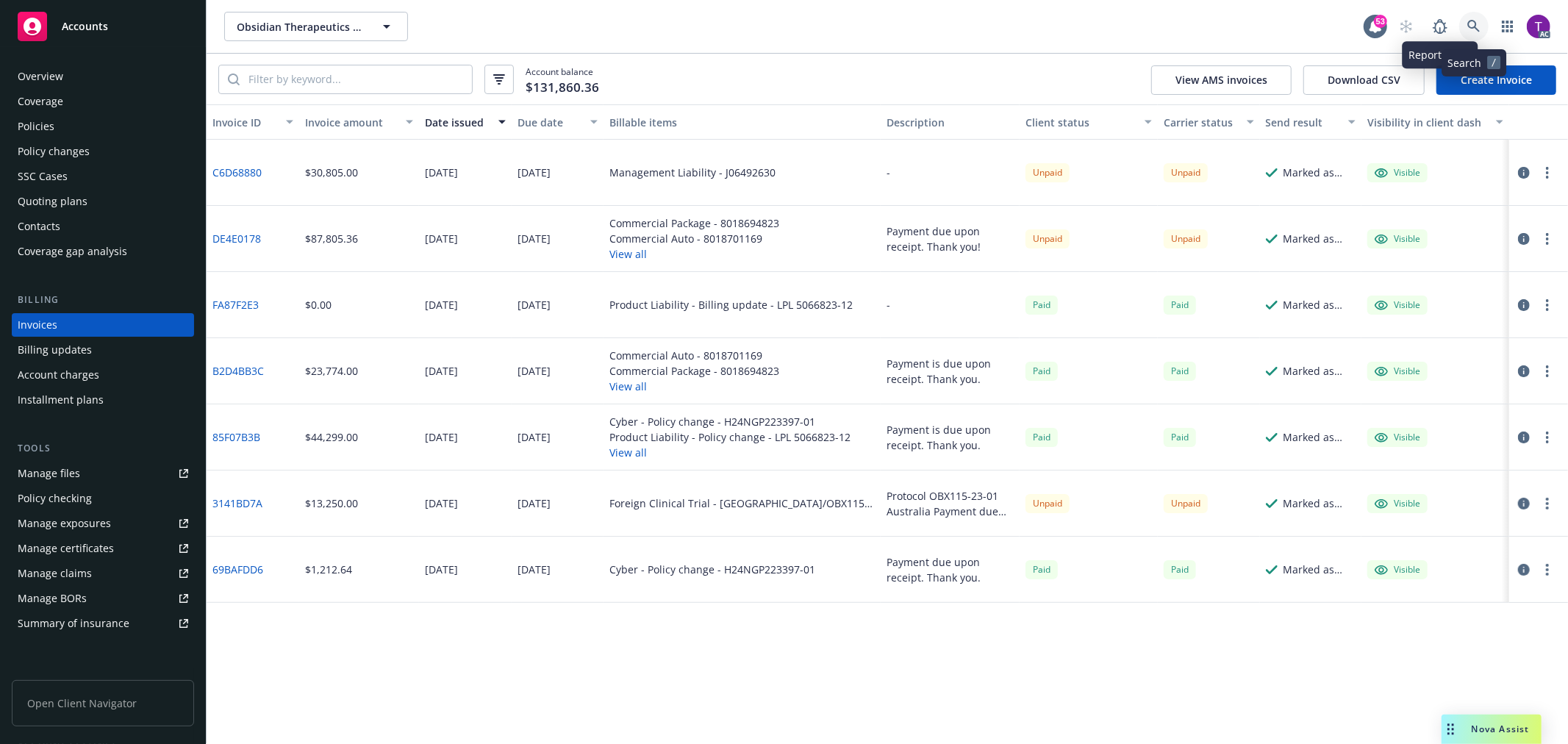
click at [1471, 25] on icon at bounding box center [1474, 26] width 13 height 13
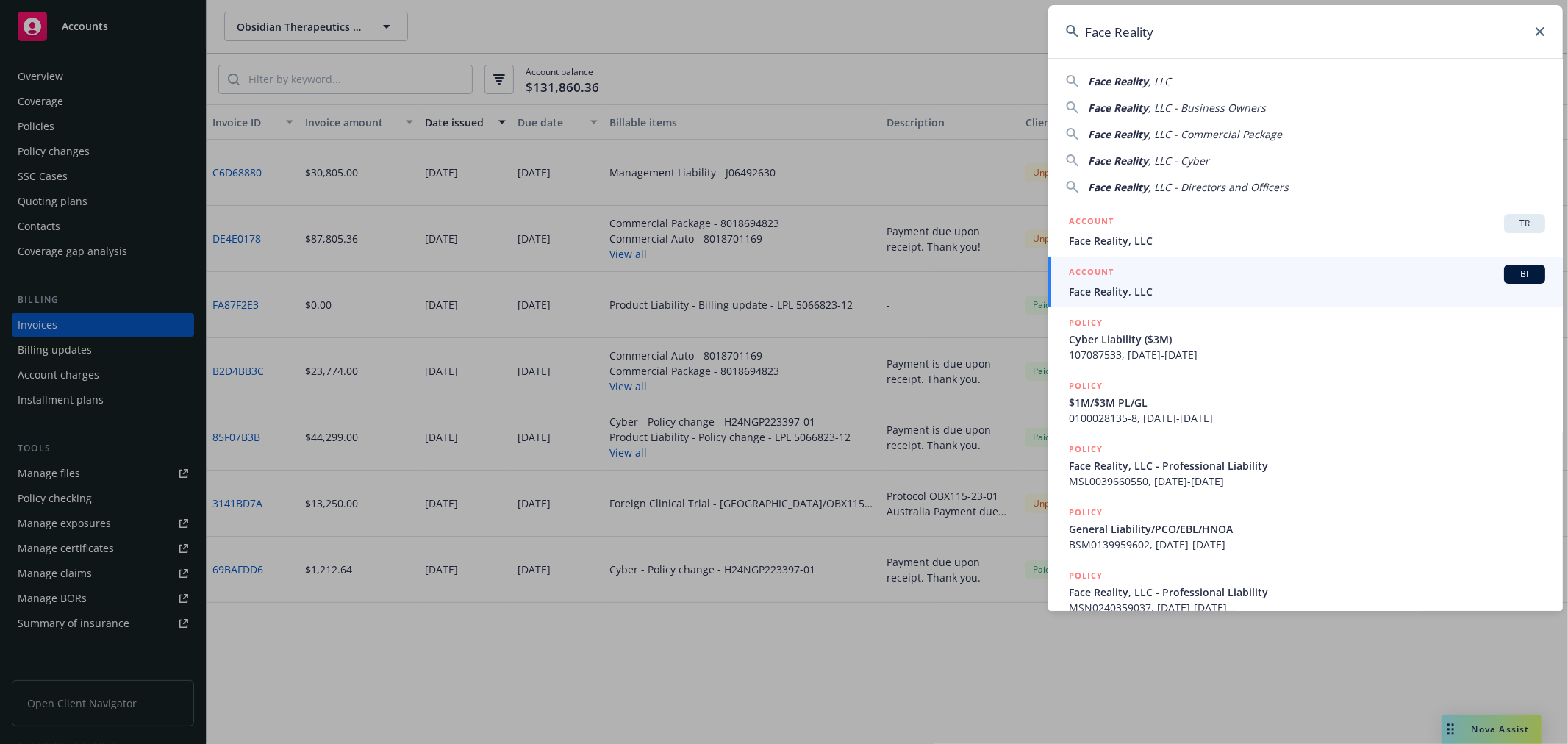
click at [1250, 57] on input "Face Reality" at bounding box center [1306, 32] width 515 height 53
drag, startPoint x: 1214, startPoint y: 39, endPoint x: 665, endPoint y: -54, distance: 556.8
click at [665, 0] on html "Accounts Overview Coverage Policies Policy changes SSC Cases Quoting plans Cont…" at bounding box center [784, 372] width 1568 height 744
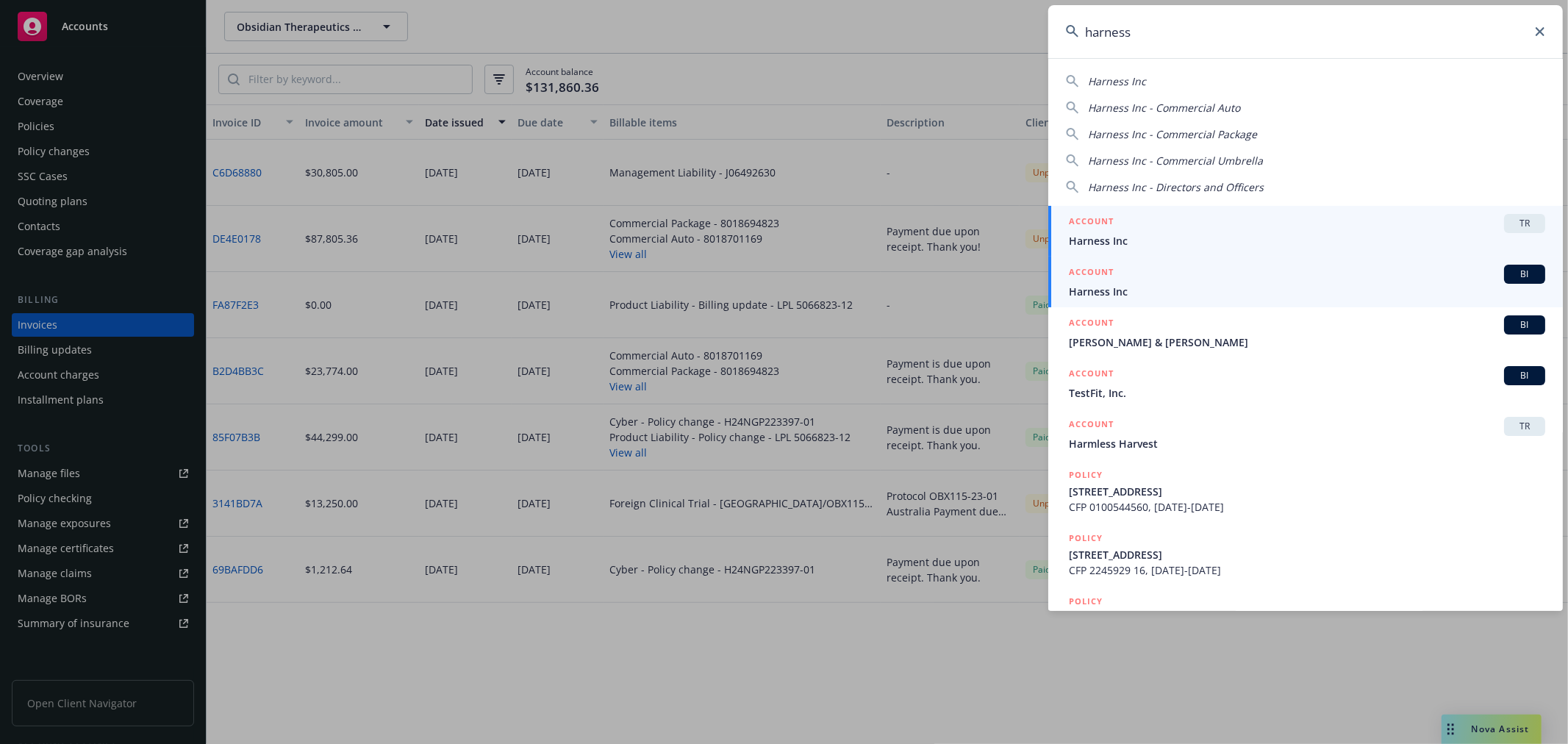
type input "harness"
click at [1128, 297] on span "Harness Inc" at bounding box center [1307, 291] width 476 height 16
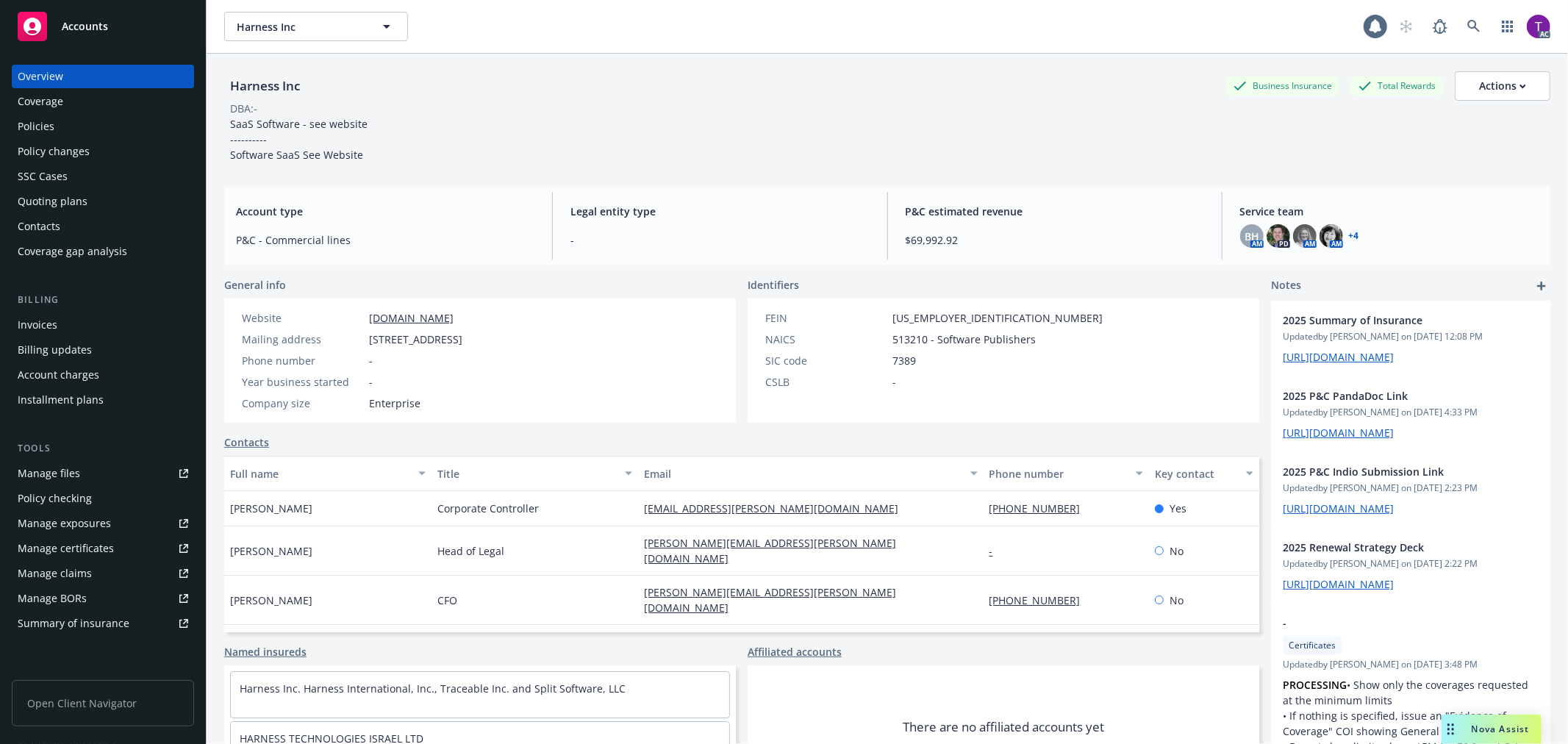
click at [35, 322] on div "Invoices" at bounding box center [37, 325] width 39 height 24
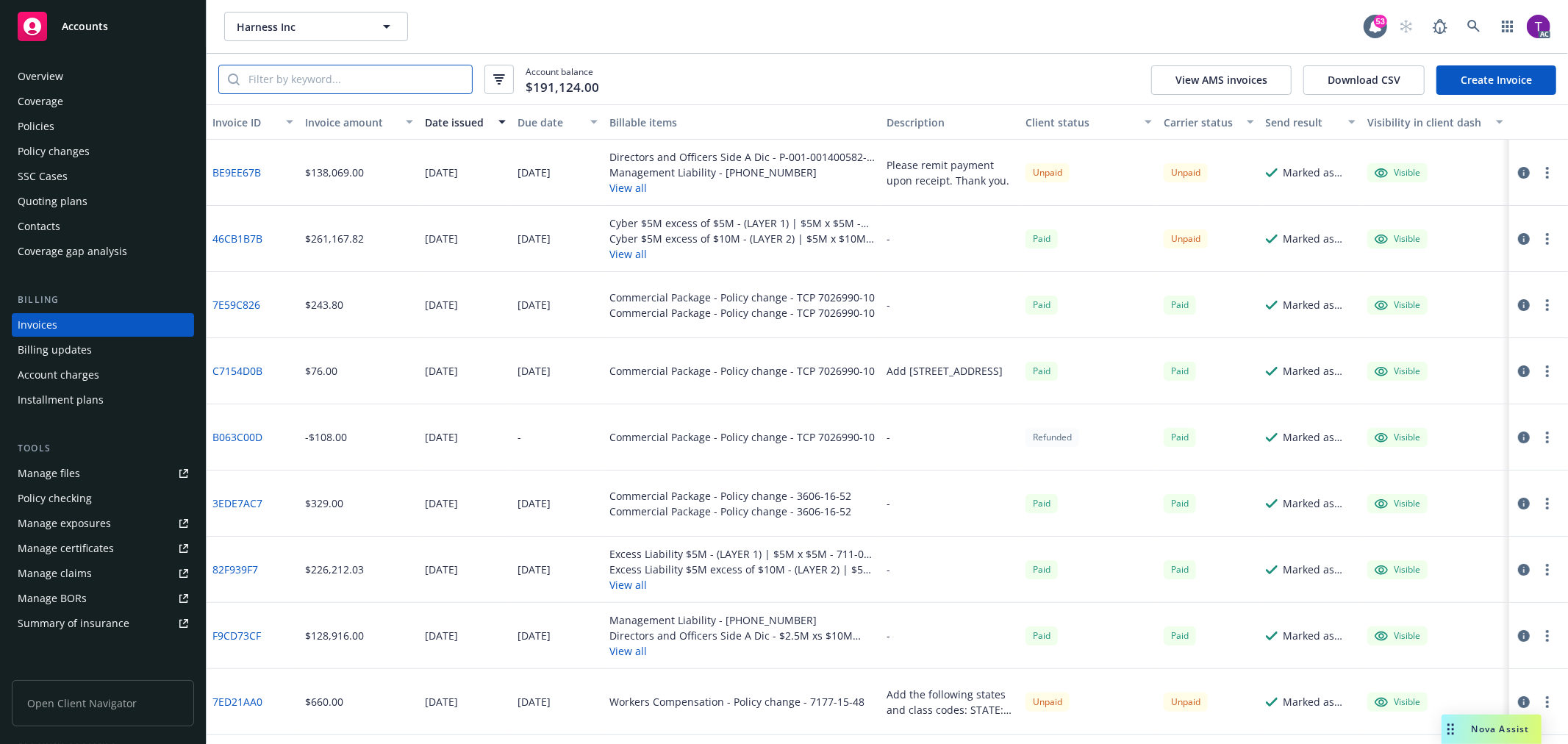
click at [361, 82] on input "search" at bounding box center [355, 80] width 233 height 28
paste input "05150672"
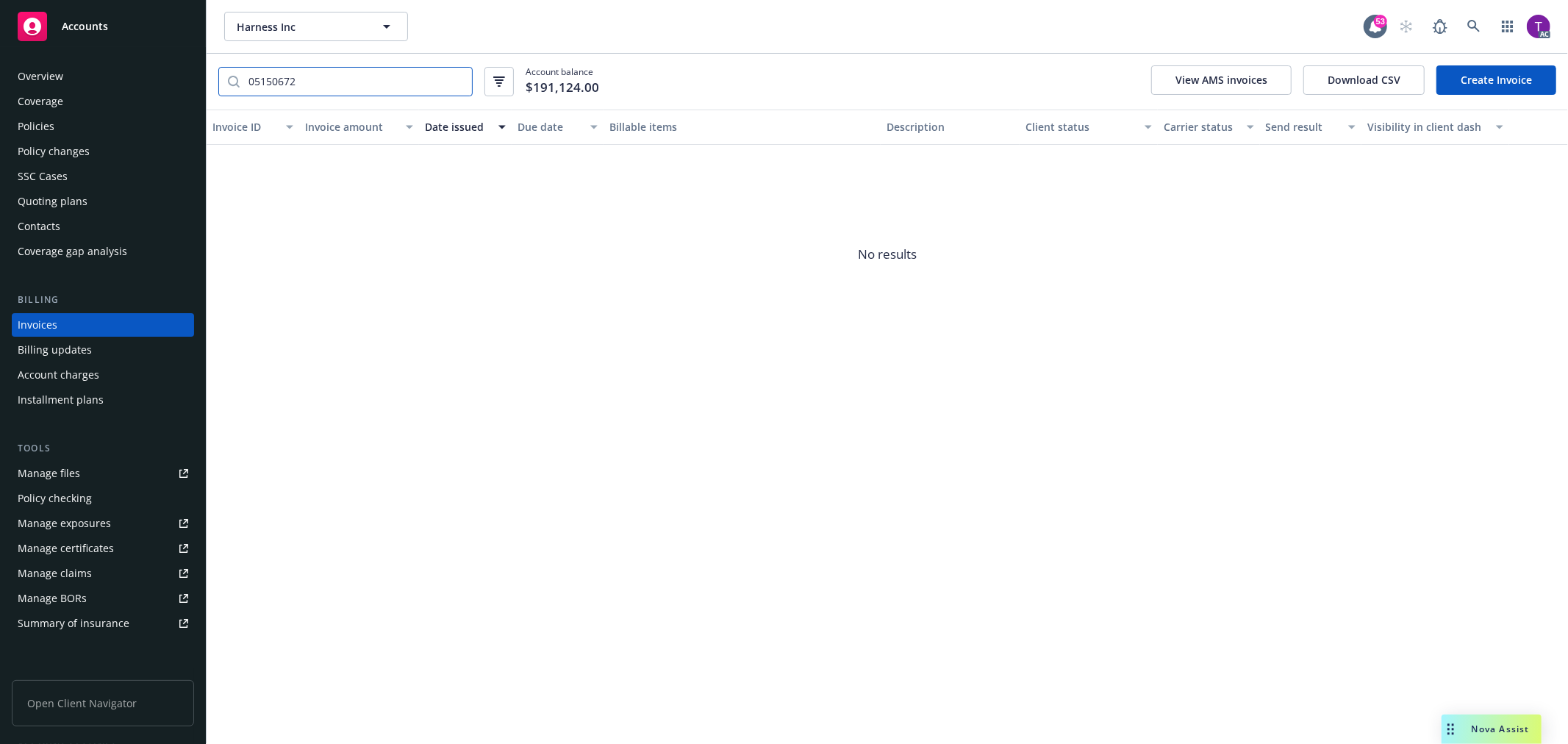
type input "05150672"
click at [35, 120] on div "Policies" at bounding box center [36, 126] width 37 height 24
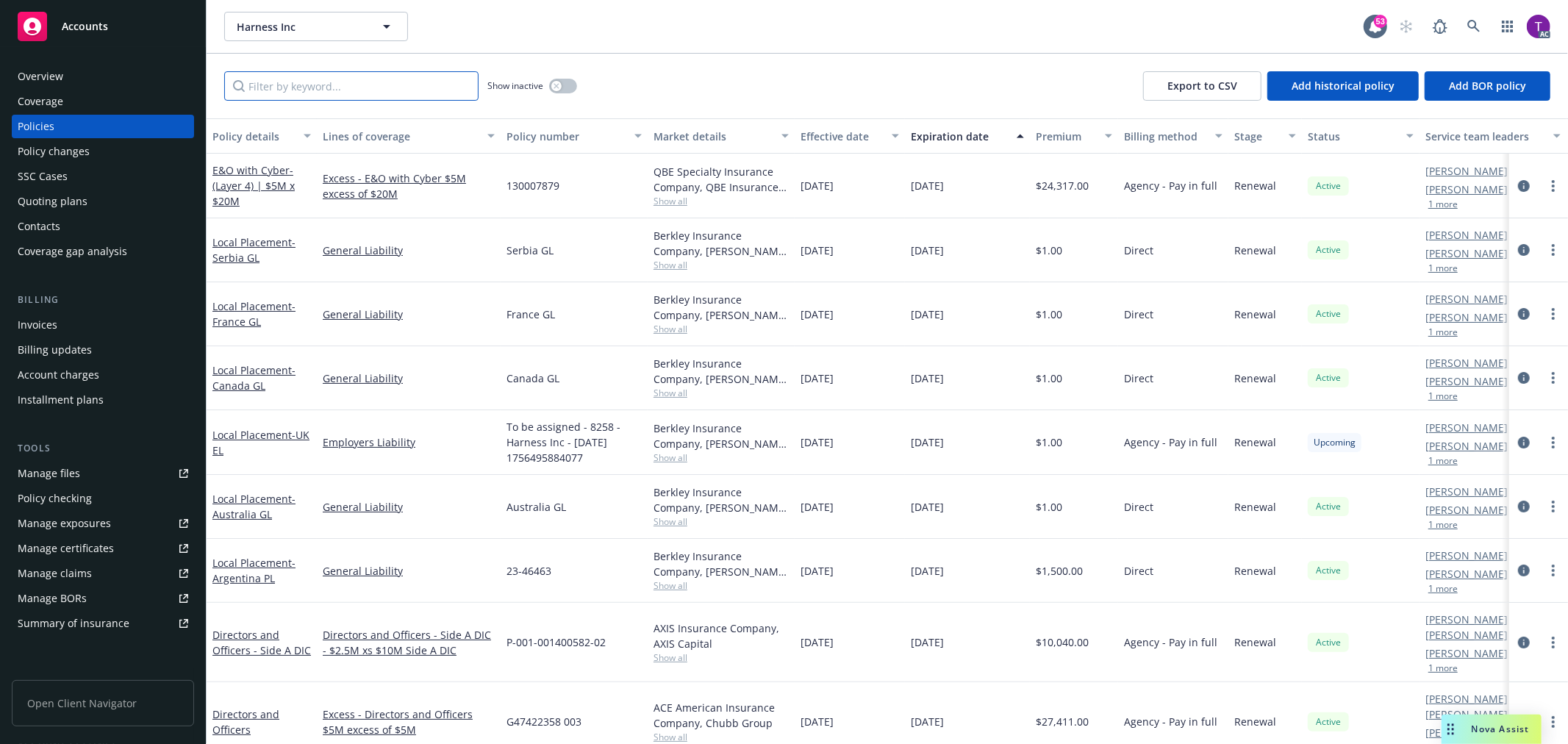
click at [370, 76] on input "Filter by keyword..." at bounding box center [352, 86] width 254 height 30
paste input "PCD1005635-01"
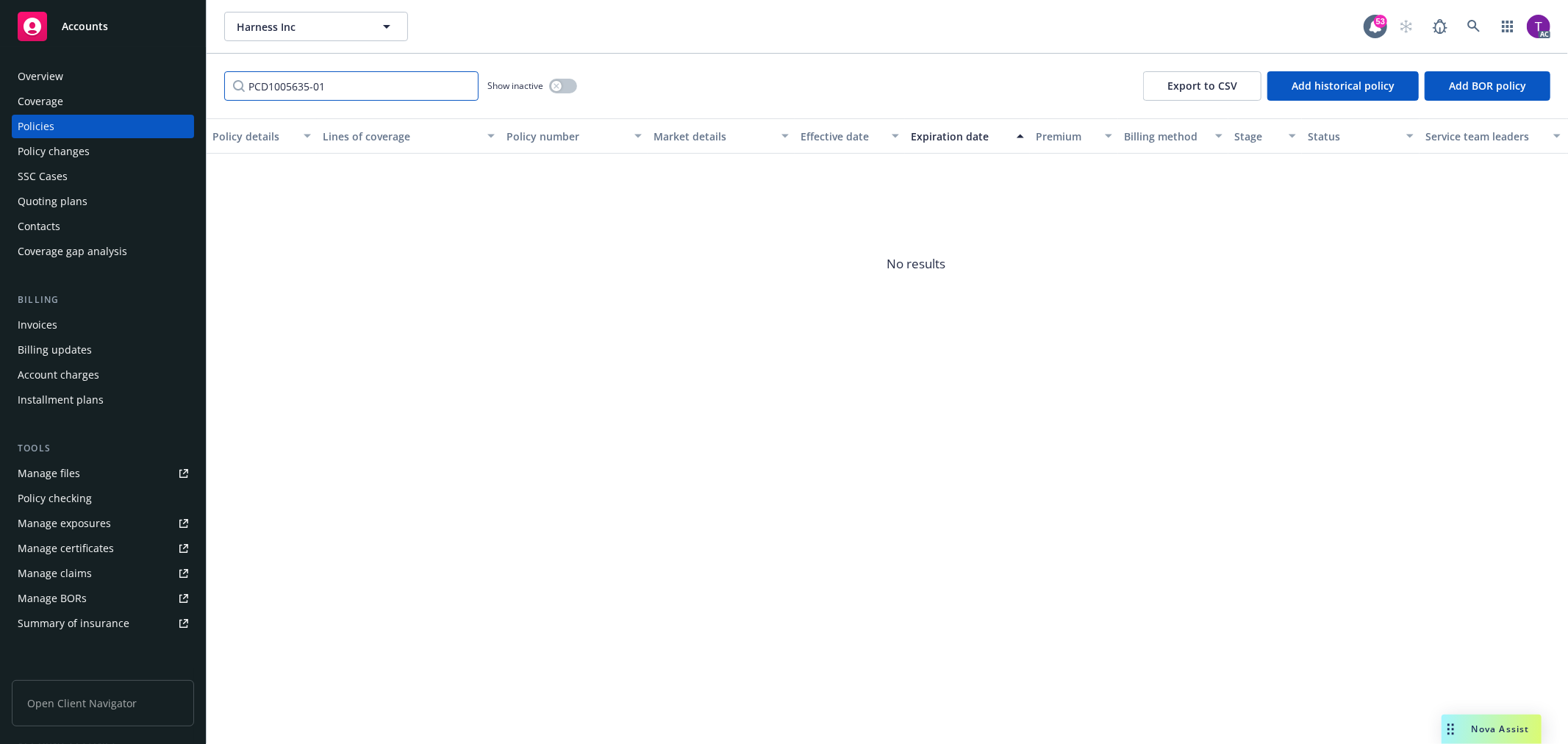
type input "PCD1005635-01"
drag, startPoint x: 379, startPoint y: 93, endPoint x: 204, endPoint y: 71, distance: 176.4
click at [204, 71] on div "Accounts Overview Coverage Policies Policy changes SSC Cases Quoting plans Cont…" at bounding box center [784, 372] width 1568 height 744
click at [93, 318] on div "Invoices" at bounding box center [103, 325] width 170 height 24
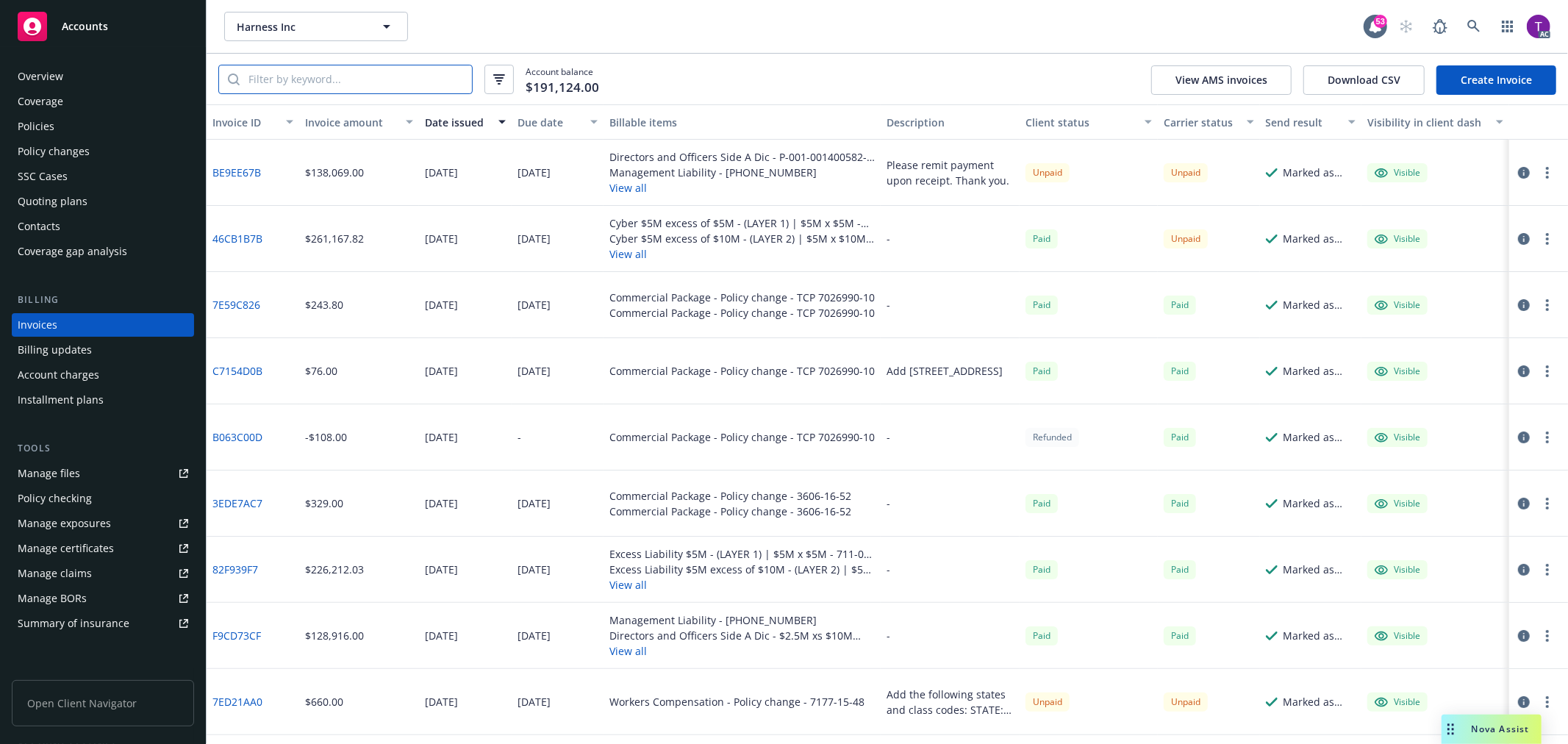
click at [335, 83] on input "search" at bounding box center [355, 80] width 233 height 28
paste input "4558FFE5"
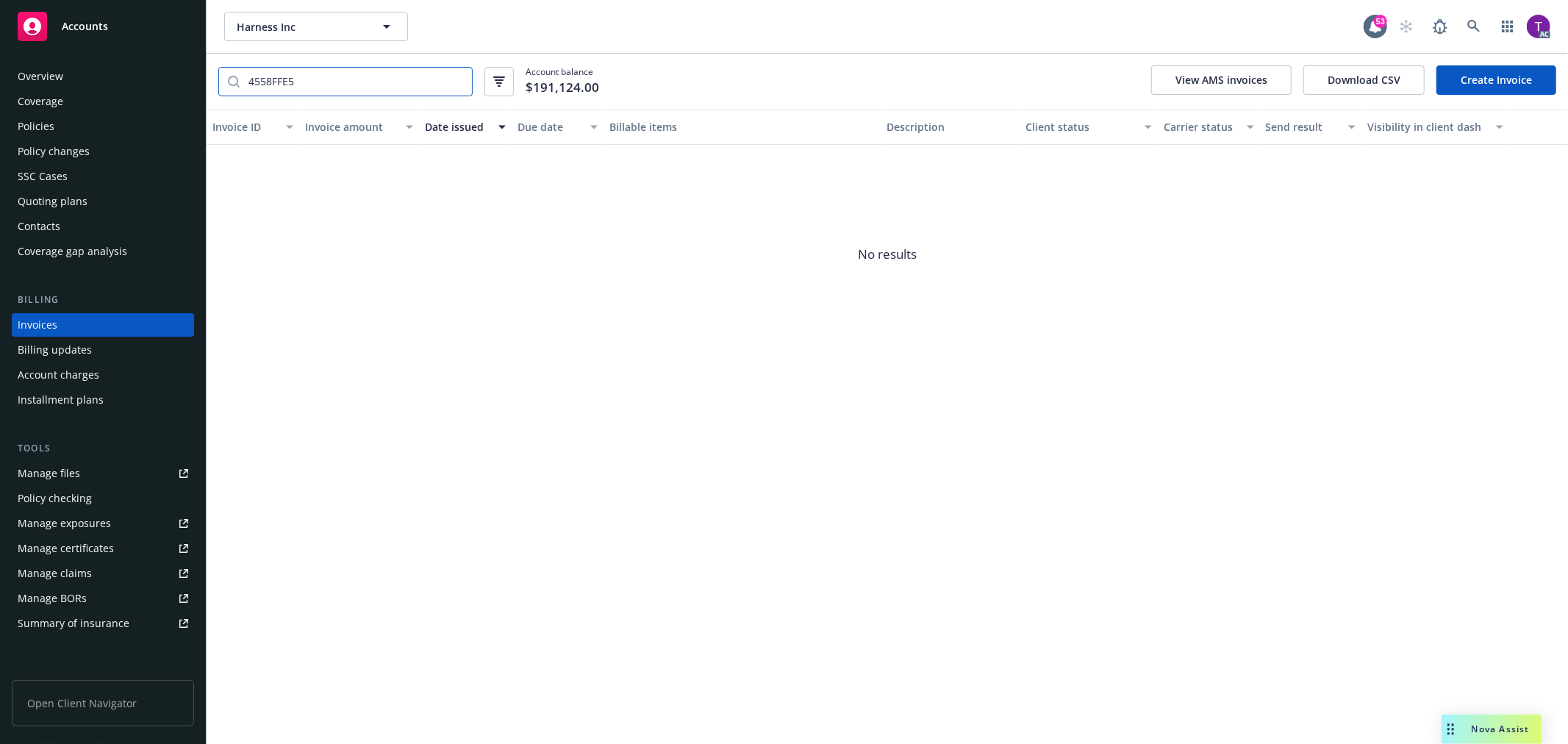
type input "4558FFE5"
click at [1475, 20] on icon at bounding box center [1474, 26] width 12 height 12
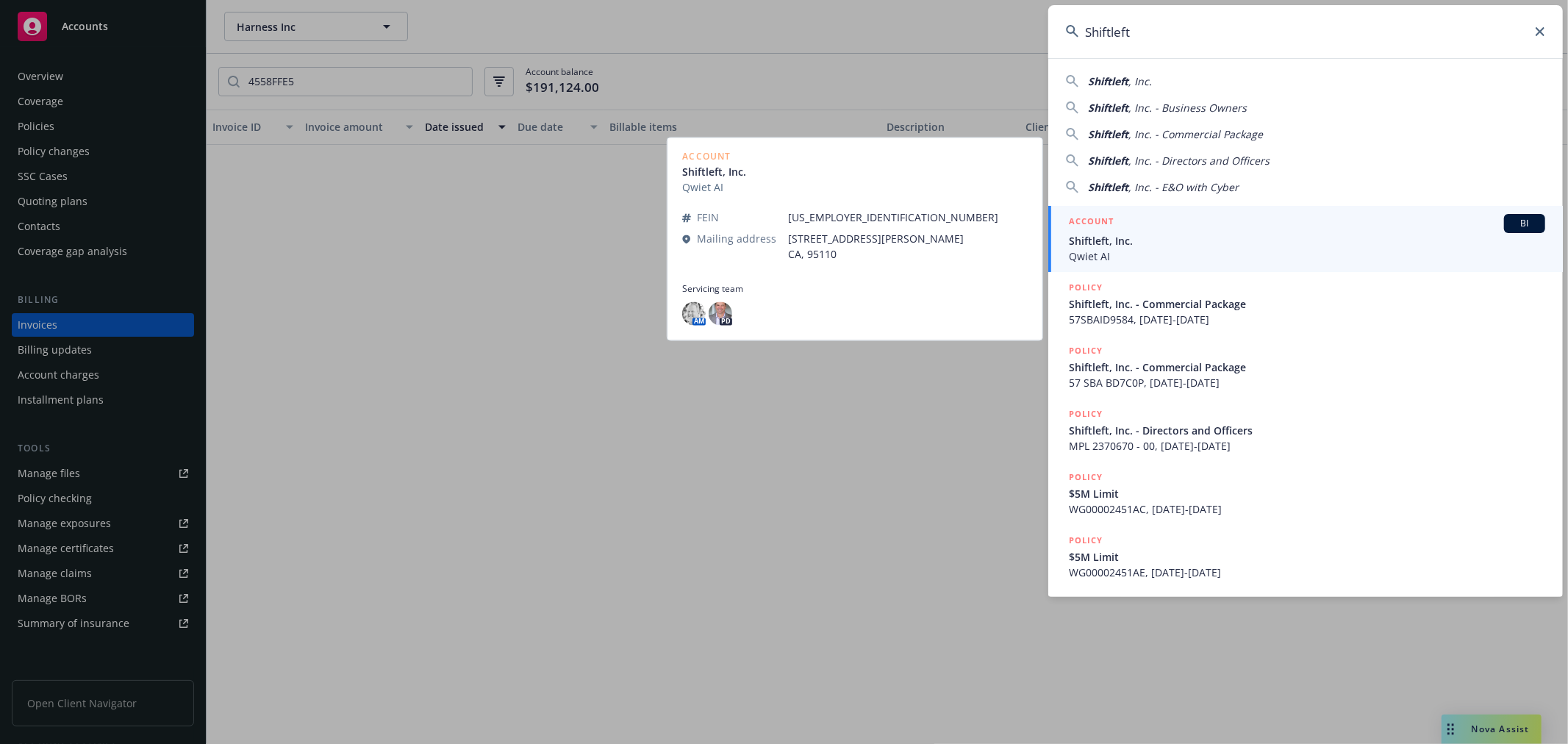
type input "Shiftleft"
click at [1126, 239] on span "Shiftleft, Inc." at bounding box center [1307, 241] width 476 height 16
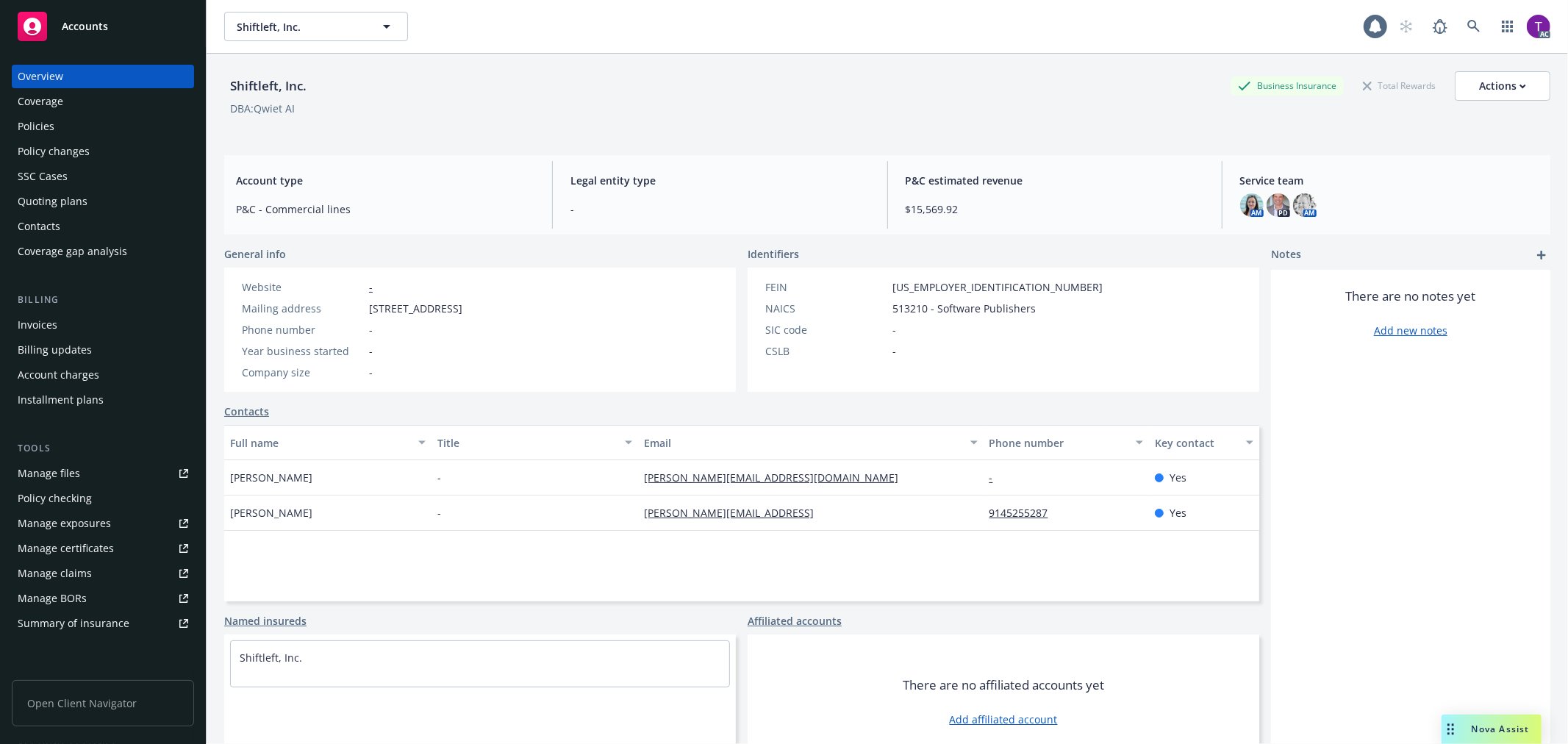
click at [124, 329] on div "Invoices" at bounding box center [103, 325] width 170 height 24
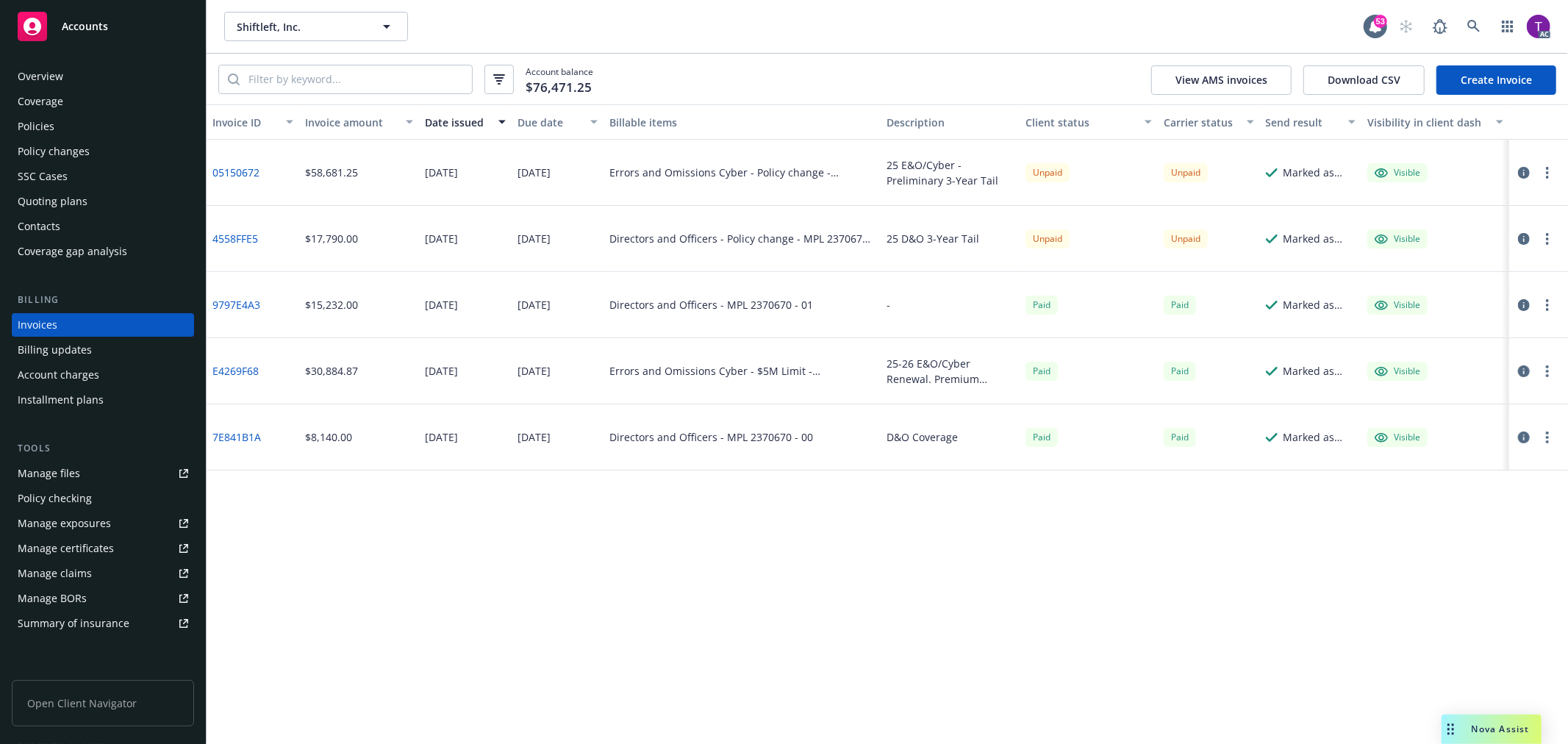
click at [233, 169] on link "05150672" at bounding box center [236, 173] width 47 height 16
click at [1527, 170] on icon "button" at bounding box center [1523, 172] width 11 height 11
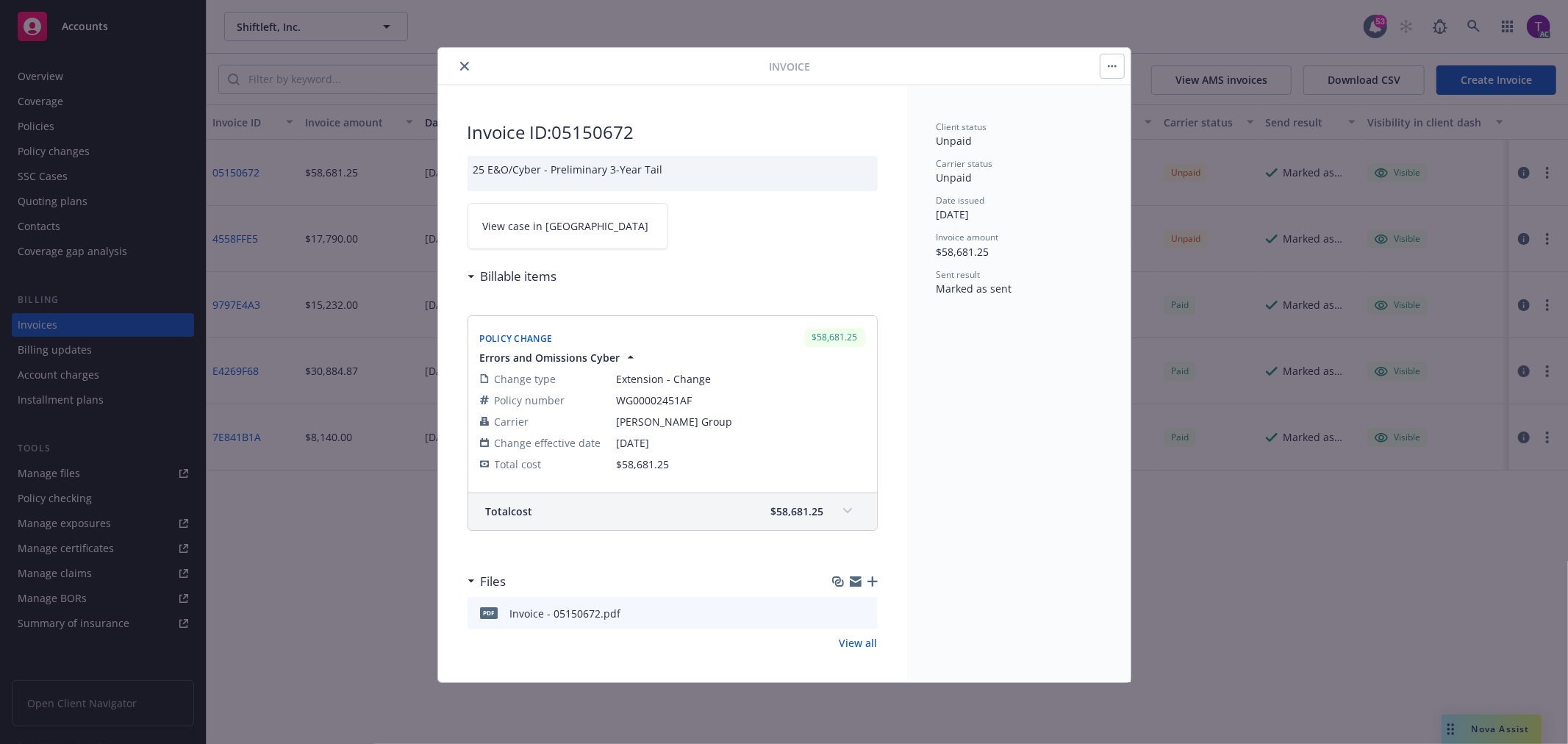
click at [545, 223] on span "View case in SSC" at bounding box center [566, 226] width 166 height 16
click at [464, 63] on icon "close" at bounding box center [465, 66] width 9 height 9
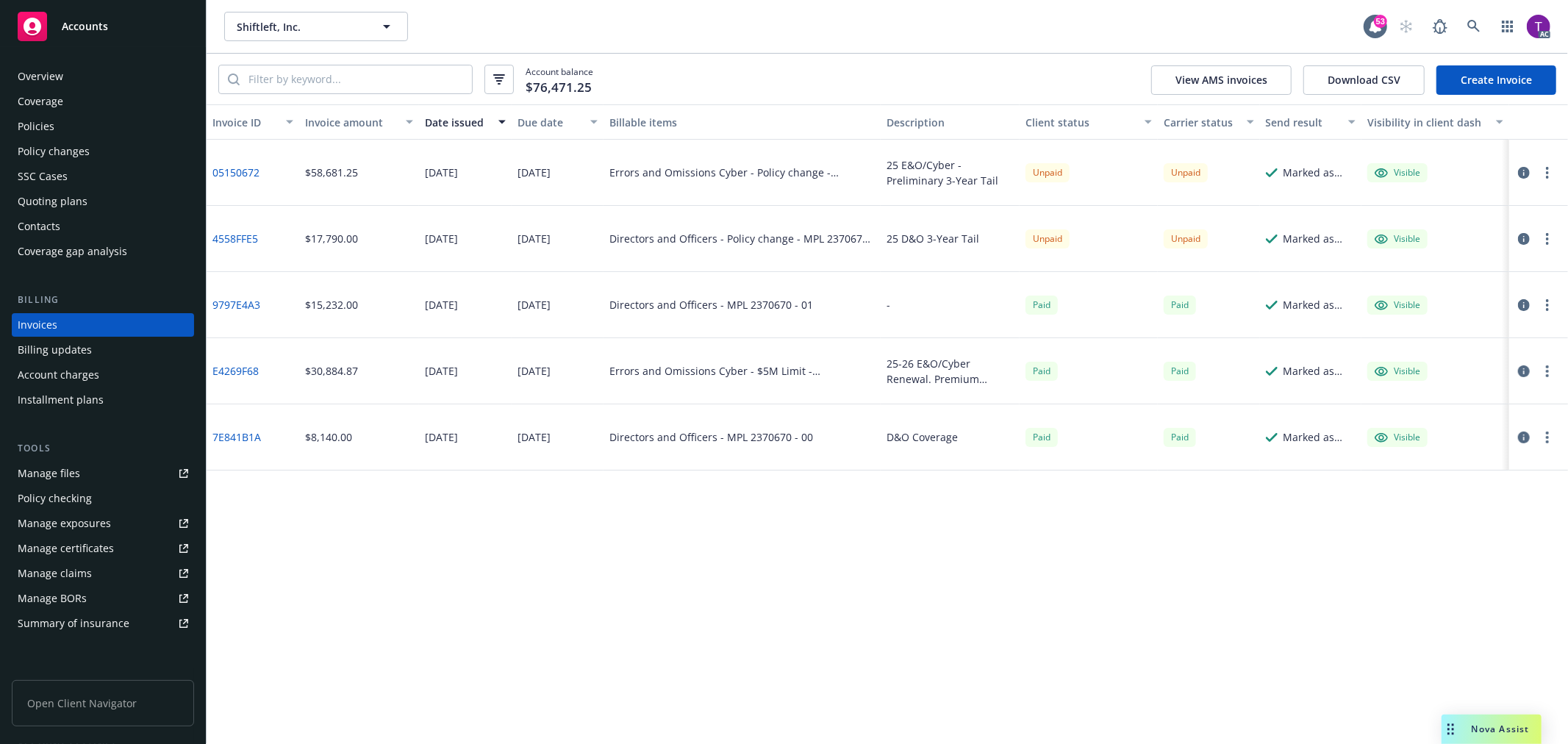
click at [247, 233] on link "4558FFE5" at bounding box center [235, 239] width 46 height 16
click at [1527, 240] on icon "button" at bounding box center [1523, 239] width 11 height 11
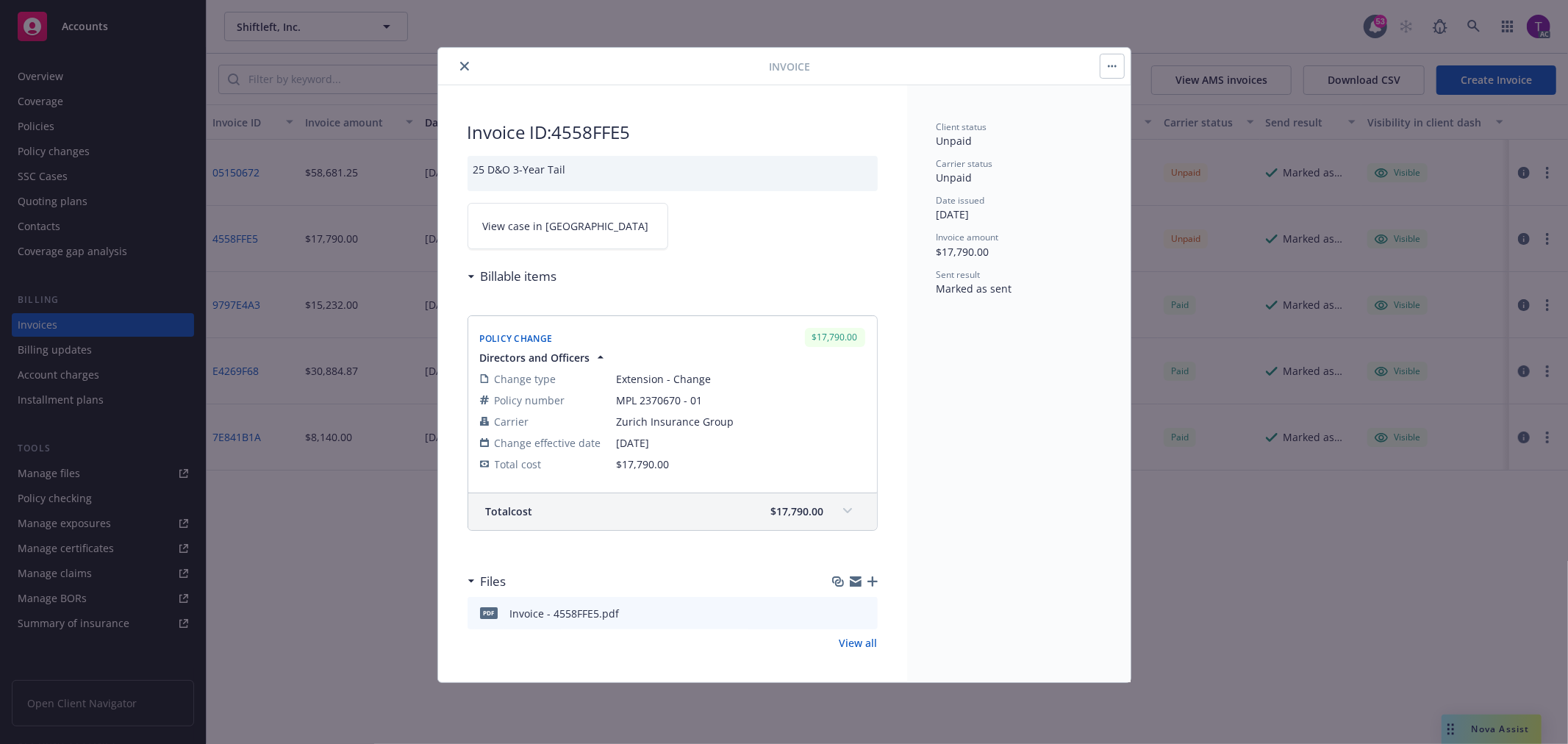
click at [588, 223] on link "View case in [GEOGRAPHIC_DATA]" at bounding box center [568, 225] width 201 height 46
click at [459, 63] on button "close" at bounding box center [465, 66] width 18 height 18
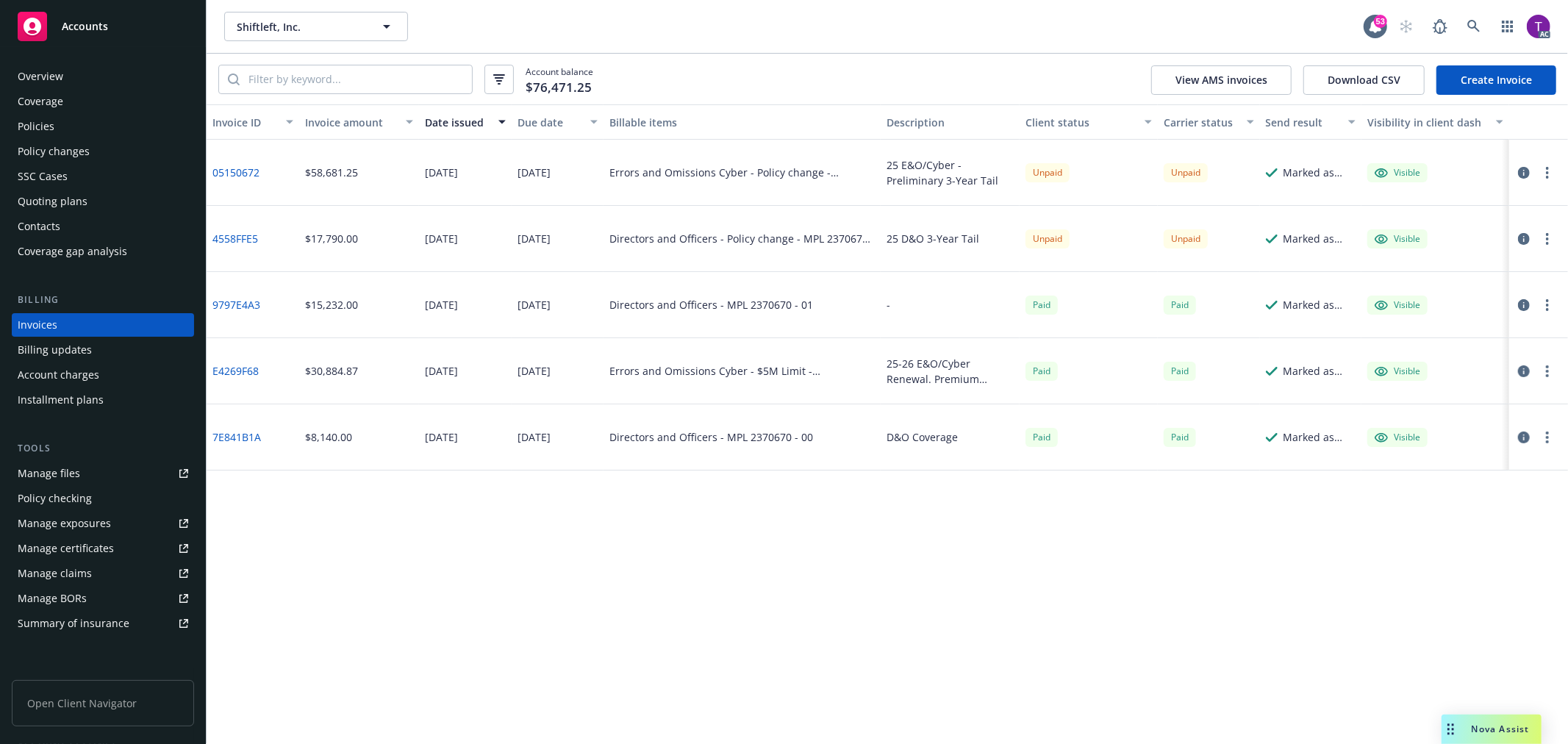
click at [114, 125] on div "Policies" at bounding box center [103, 126] width 170 height 24
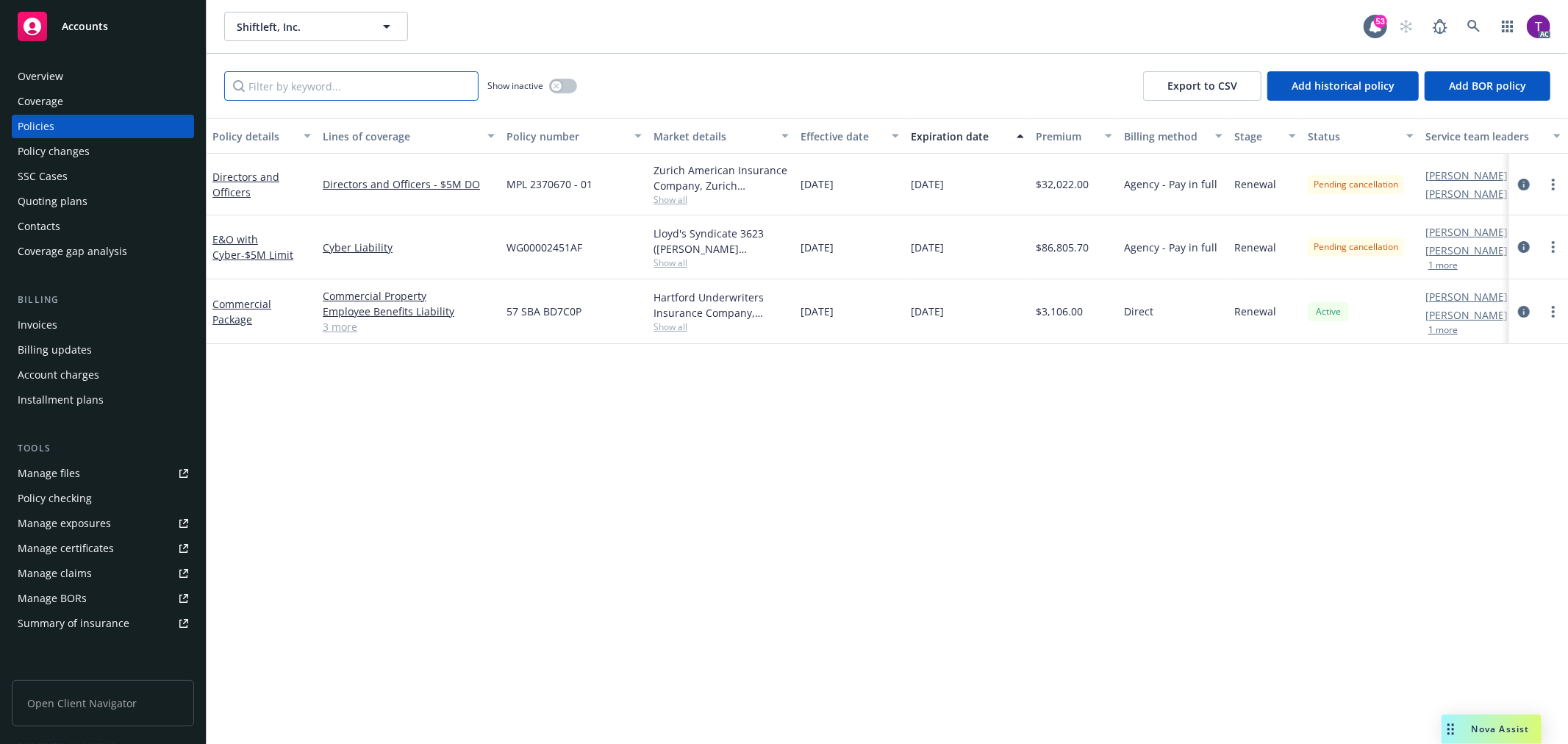
drag, startPoint x: 438, startPoint y: 101, endPoint x: 438, endPoint y: 91, distance: 10.0
click at [438, 94] on div "Show inactive Export to CSV Add historical policy Add BOR policy" at bounding box center [887, 86] width 1362 height 65
click at [438, 82] on input "Filter by keyword..." at bounding box center [352, 86] width 254 height 30
paste input "WG00002451AF"
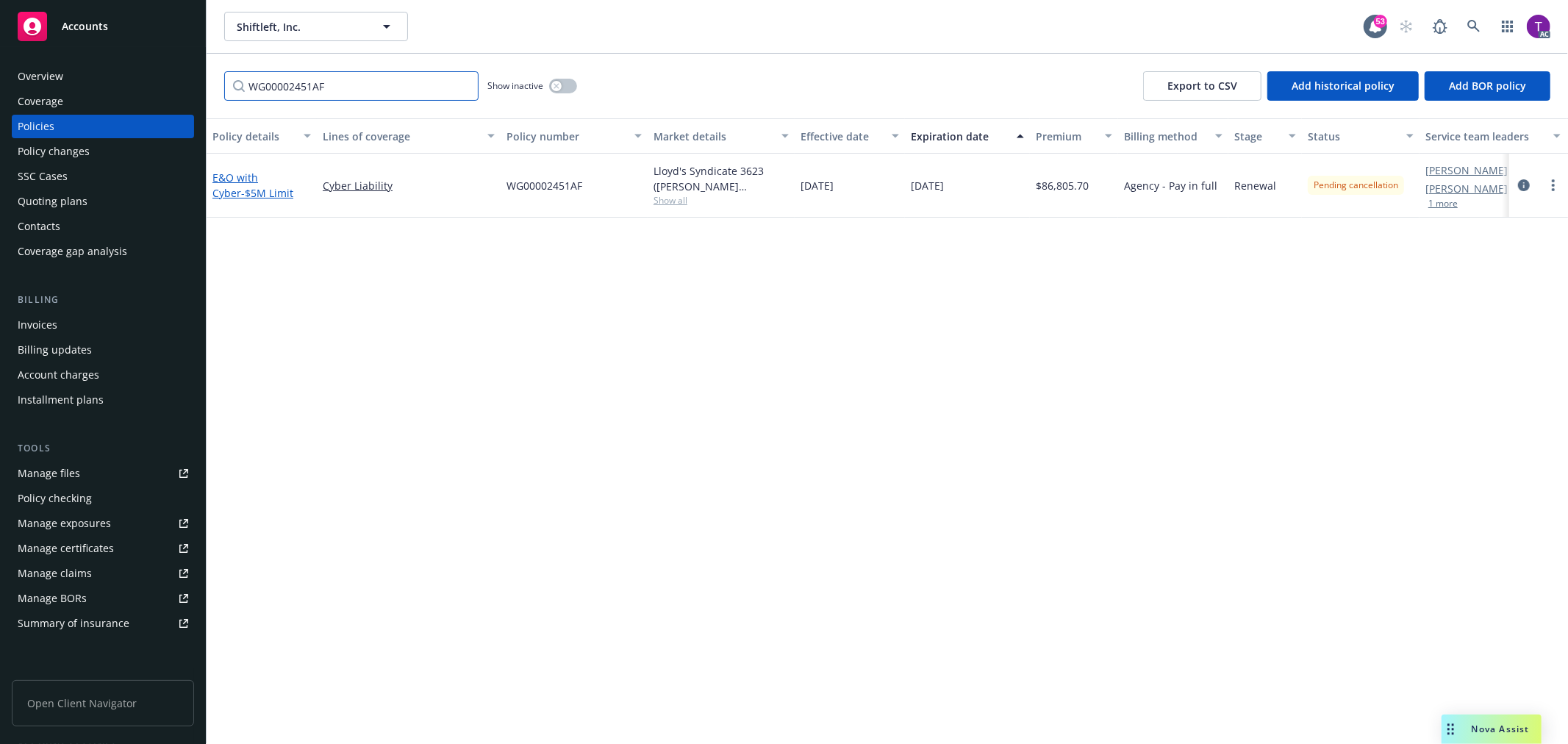
type input "WG00002451AF"
click at [258, 186] on span "- $5M Limit" at bounding box center [267, 193] width 52 height 14
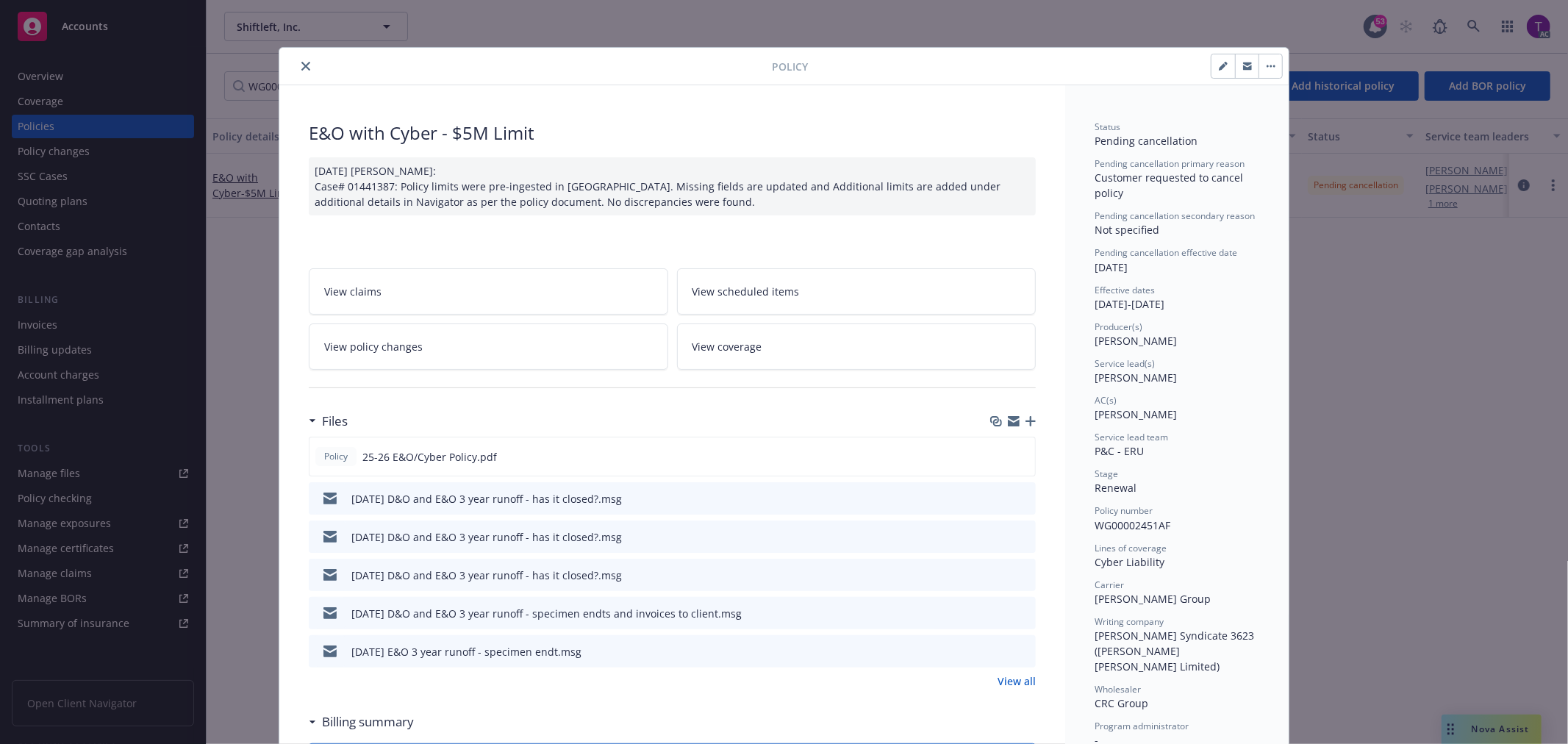
click at [1003, 685] on link "View all" at bounding box center [1017, 682] width 39 height 16
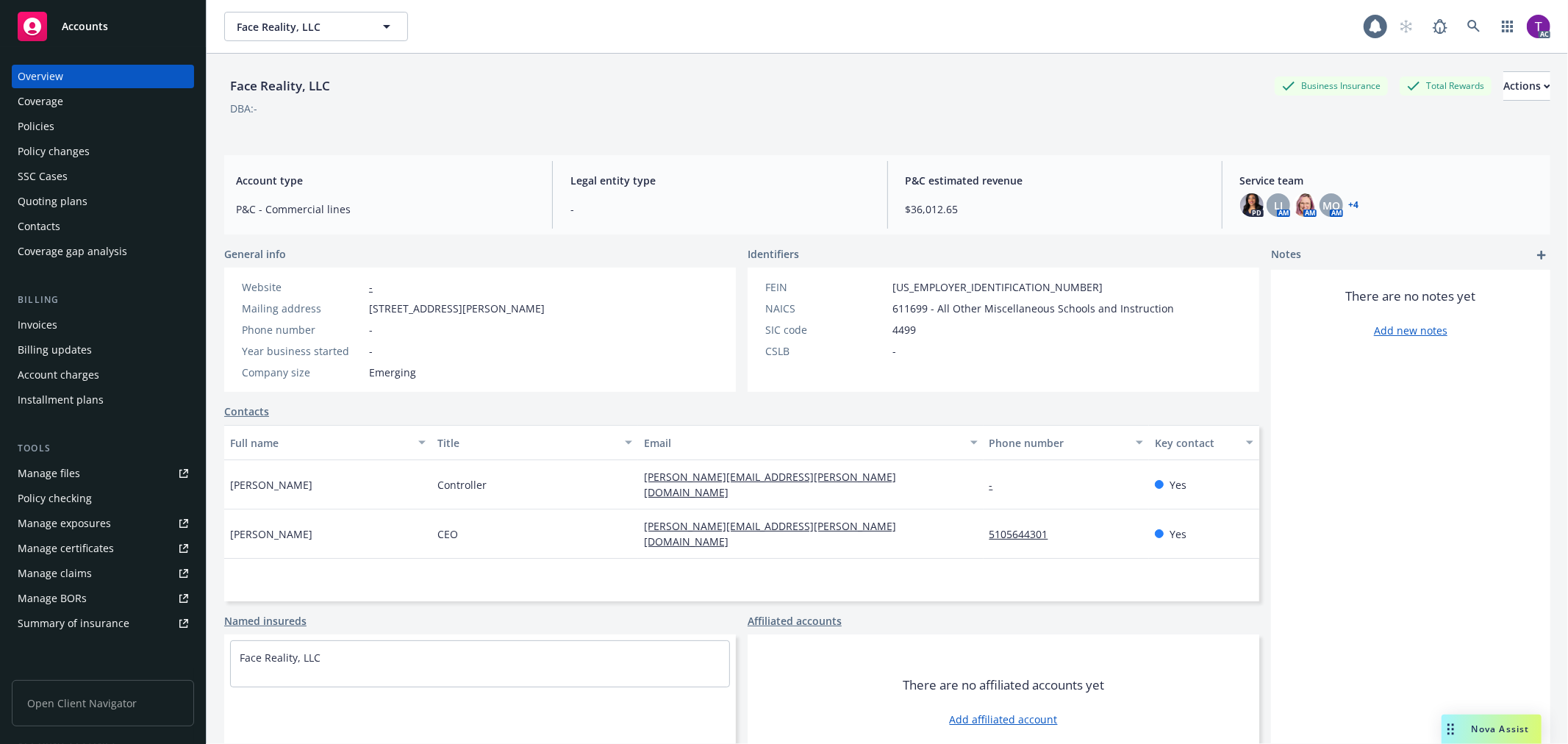
click at [47, 318] on div "Invoices" at bounding box center [37, 325] width 39 height 24
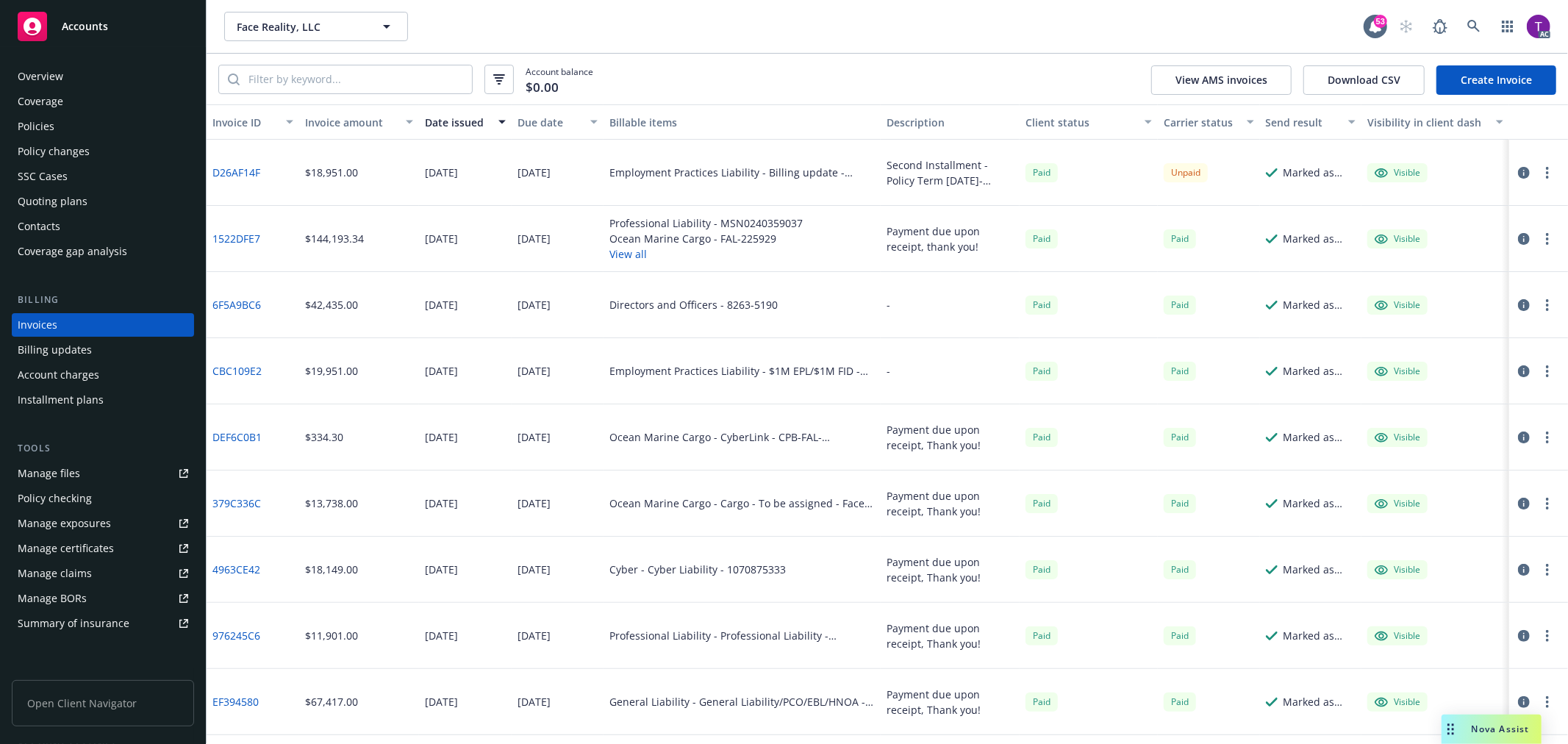
click at [336, 118] on div "Invoice amount" at bounding box center [351, 123] width 92 height 16
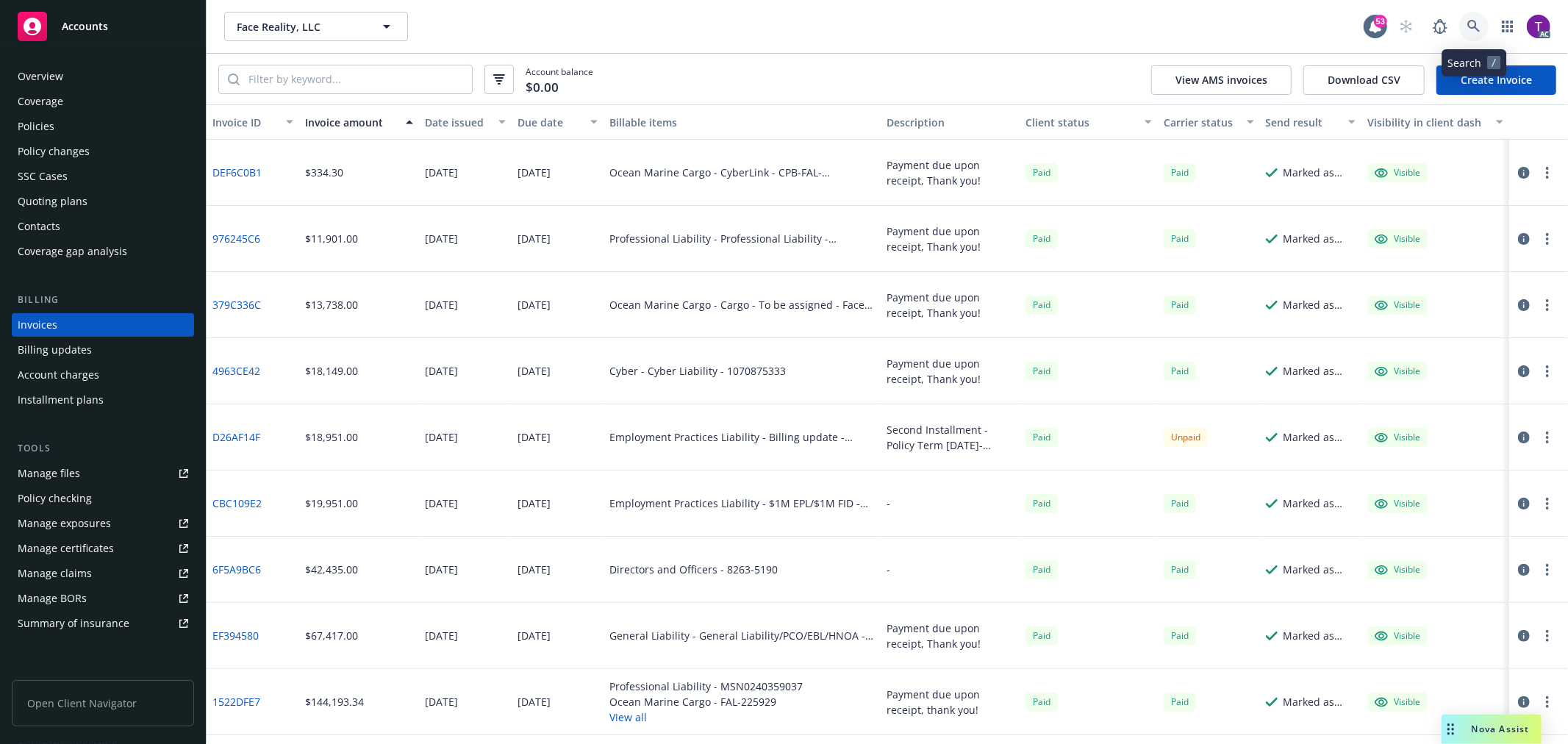
click at [1472, 20] on icon at bounding box center [1474, 26] width 13 height 13
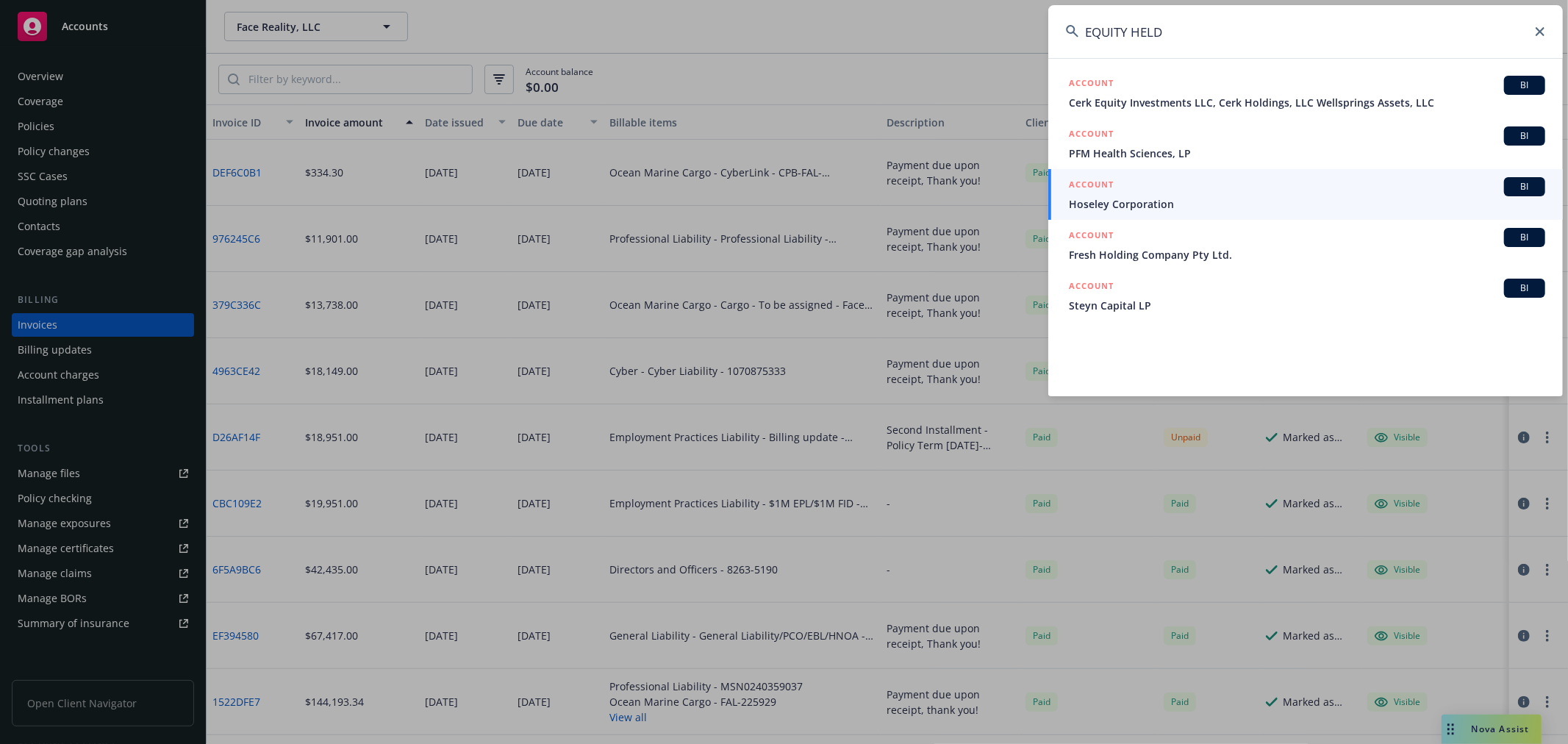
click at [1214, 35] on input "EQUITY HELD" at bounding box center [1306, 32] width 515 height 53
drag, startPoint x: 1199, startPoint y: 32, endPoint x: 910, endPoint y: 6, distance: 290.2
click at [910, 6] on div "EQUITY HELD ACCOUNT BI Cerk Equity Investments LLC, Cerk Holdings, LLC Wellspri…" at bounding box center [784, 372] width 1568 height 744
paste input "CR OW DSTRIKE HOLDINGS"
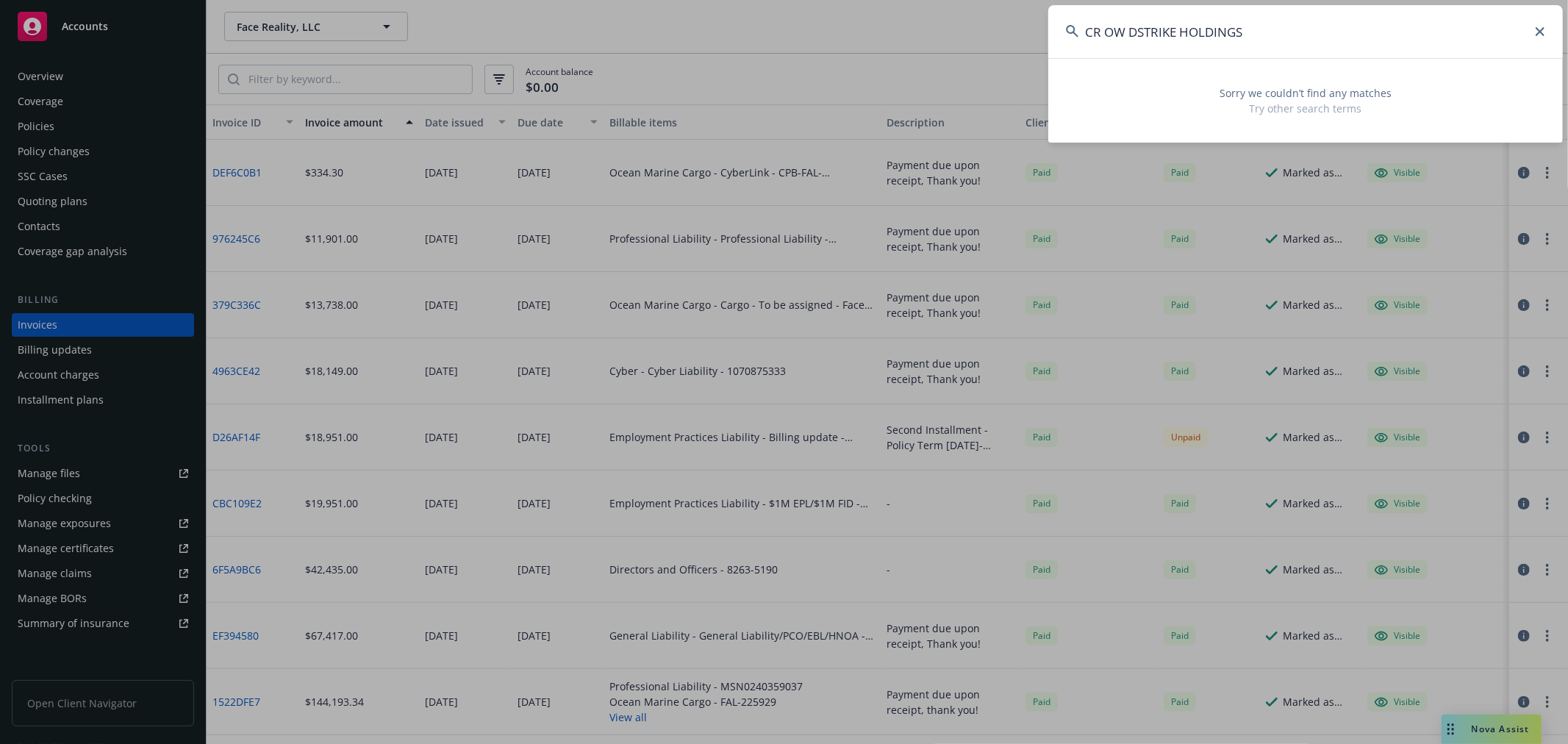
click at [1132, 27] on input "CR OW DSTRIKE HOLDINGS" at bounding box center [1306, 32] width 515 height 53
click at [1111, 27] on input "CR OWDSTRIKE HOLDINGS" at bounding box center [1306, 32] width 515 height 53
click at [1134, 37] on input "CROWDSTRIKE HOLDINGS" at bounding box center [1306, 32] width 515 height 53
drag, startPoint x: 1260, startPoint y: 31, endPoint x: 1034, endPoint y: 26, distance: 226.1
click at [1034, 26] on div "CROWDSTRIKE HOLDINGS Sorry we couldn’t find any matches Try other search terms" at bounding box center [784, 372] width 1568 height 744
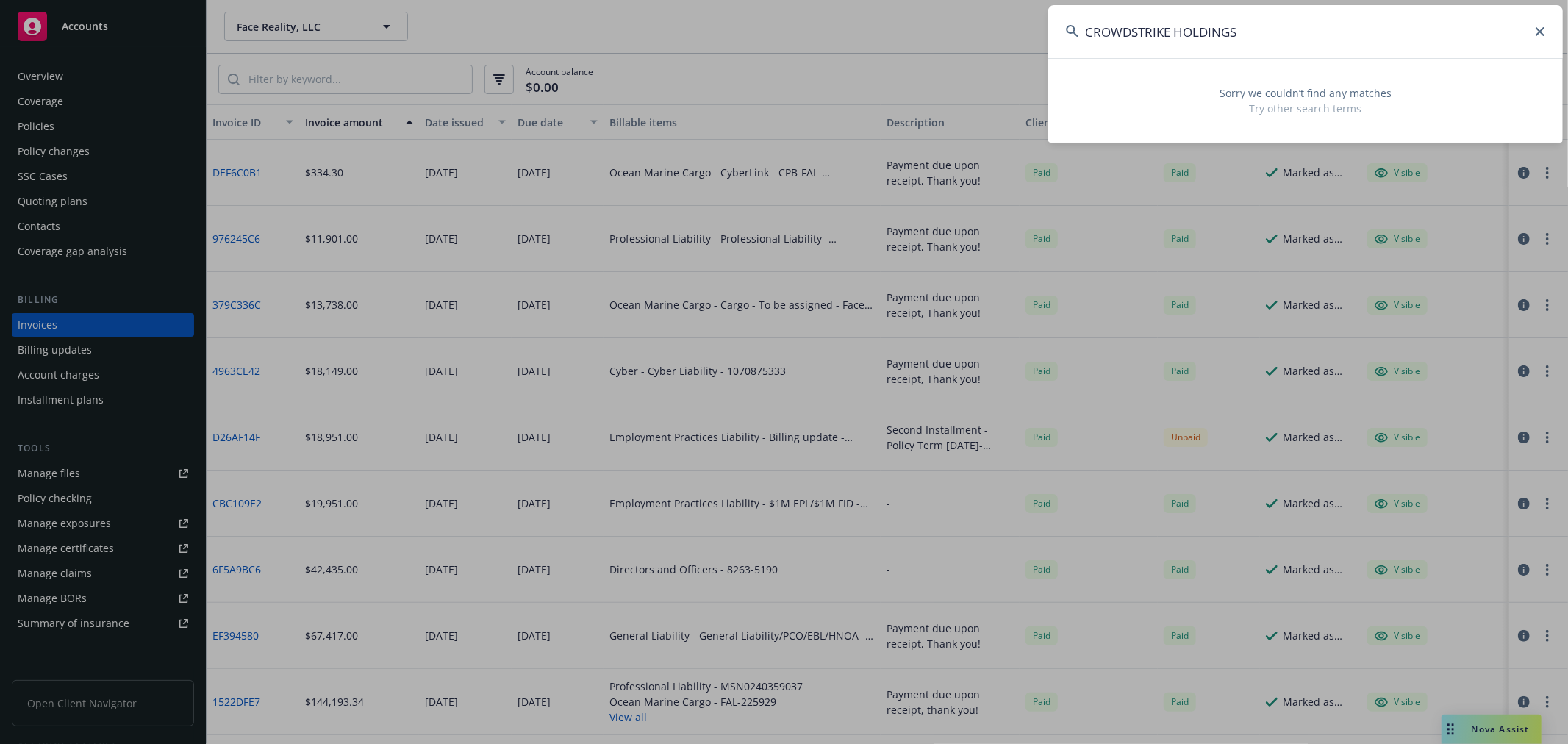
click at [1088, 25] on input "CROWDSTRIKE HOLDINGS" at bounding box center [1306, 32] width 515 height 53
drag, startPoint x: 1285, startPoint y: 34, endPoint x: 807, endPoint y: 11, distance: 478.6
click at [807, 11] on div "CROWDSTRIKE HOLDINGS Sorry we couldn’t find any matches Try other search terms" at bounding box center [784, 372] width 1568 height 744
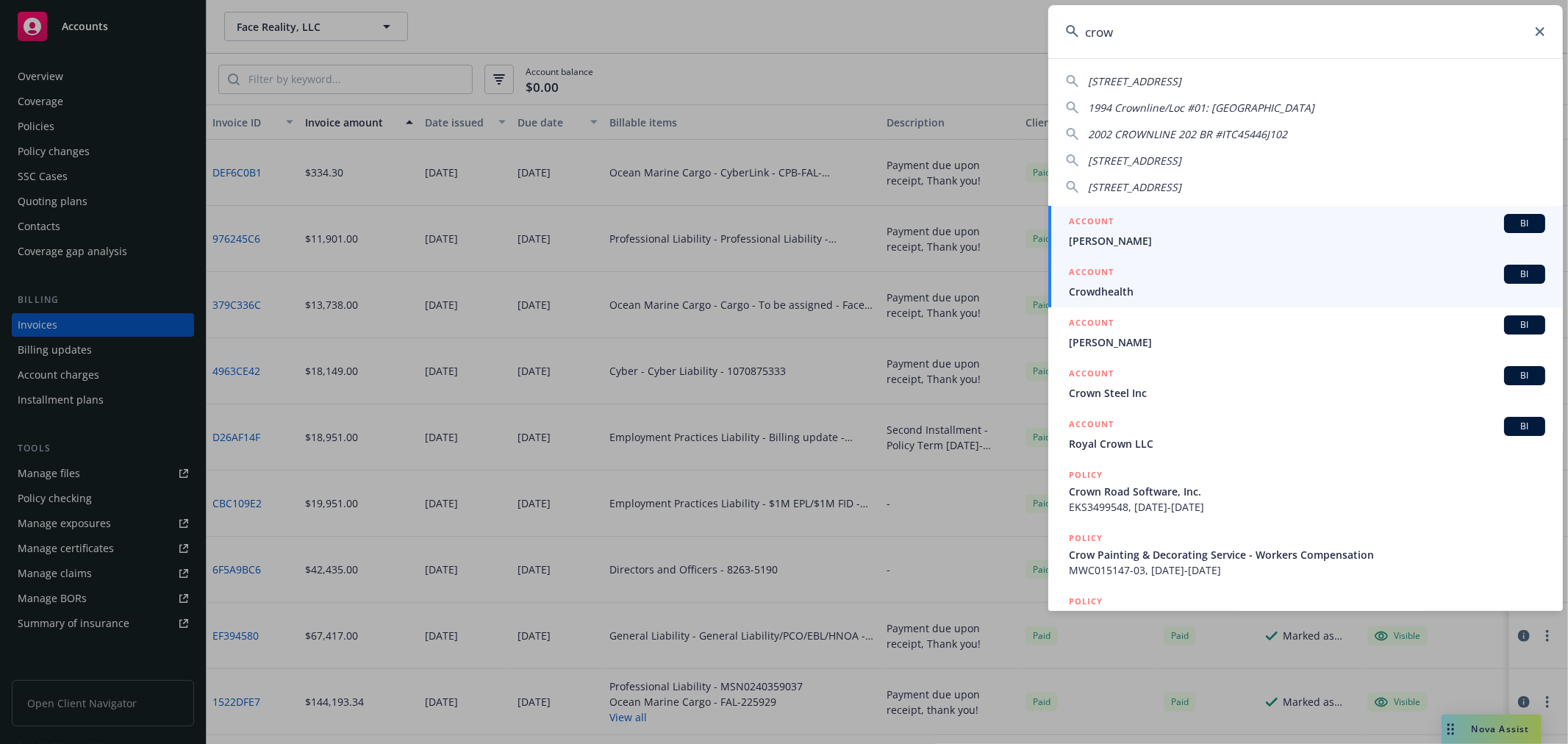
type input "crow"
click at [1121, 289] on span "Crowdhealth" at bounding box center [1307, 291] width 476 height 16
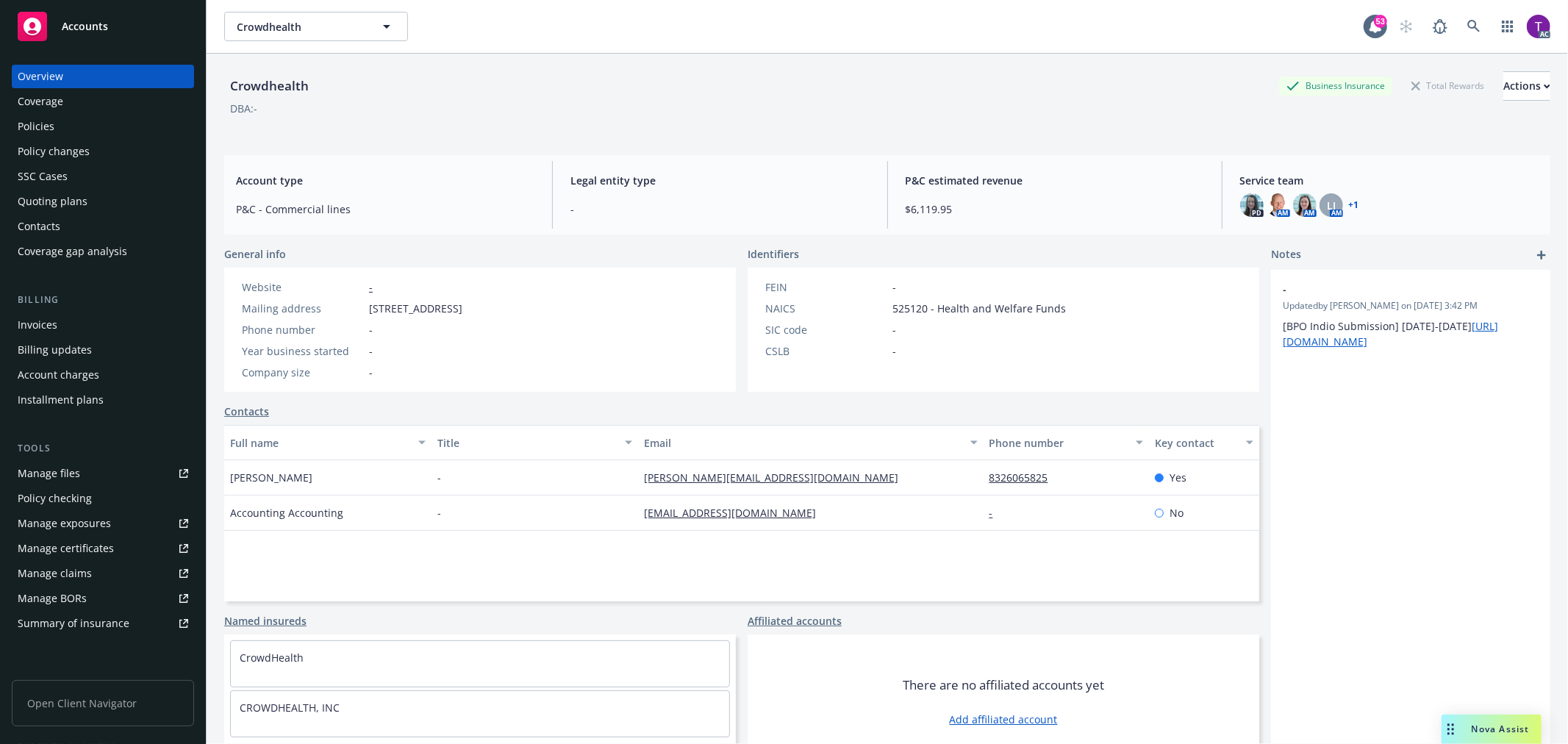
click at [18, 318] on div "Invoices" at bounding box center [37, 325] width 39 height 24
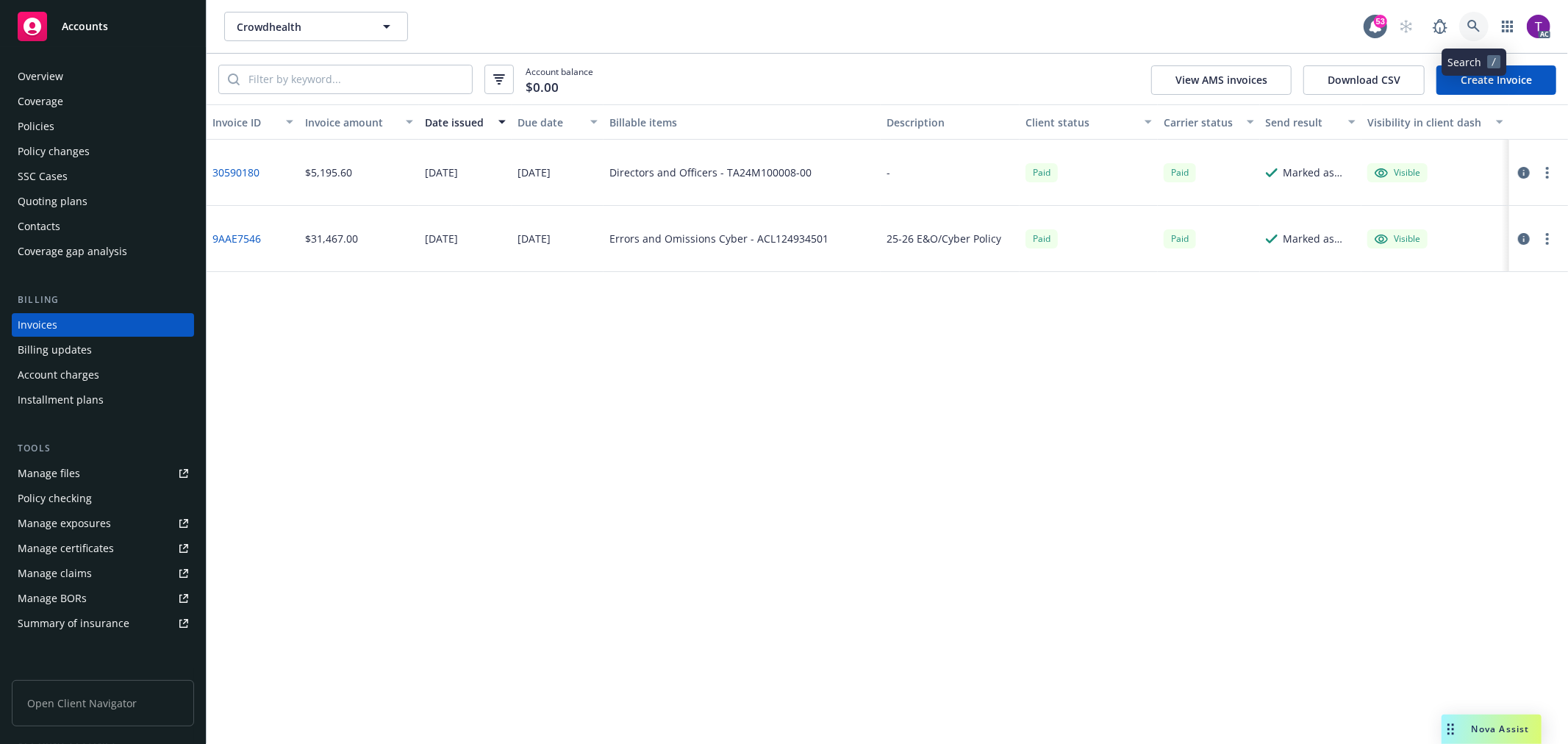
click at [1481, 26] on link at bounding box center [1474, 26] width 30 height 30
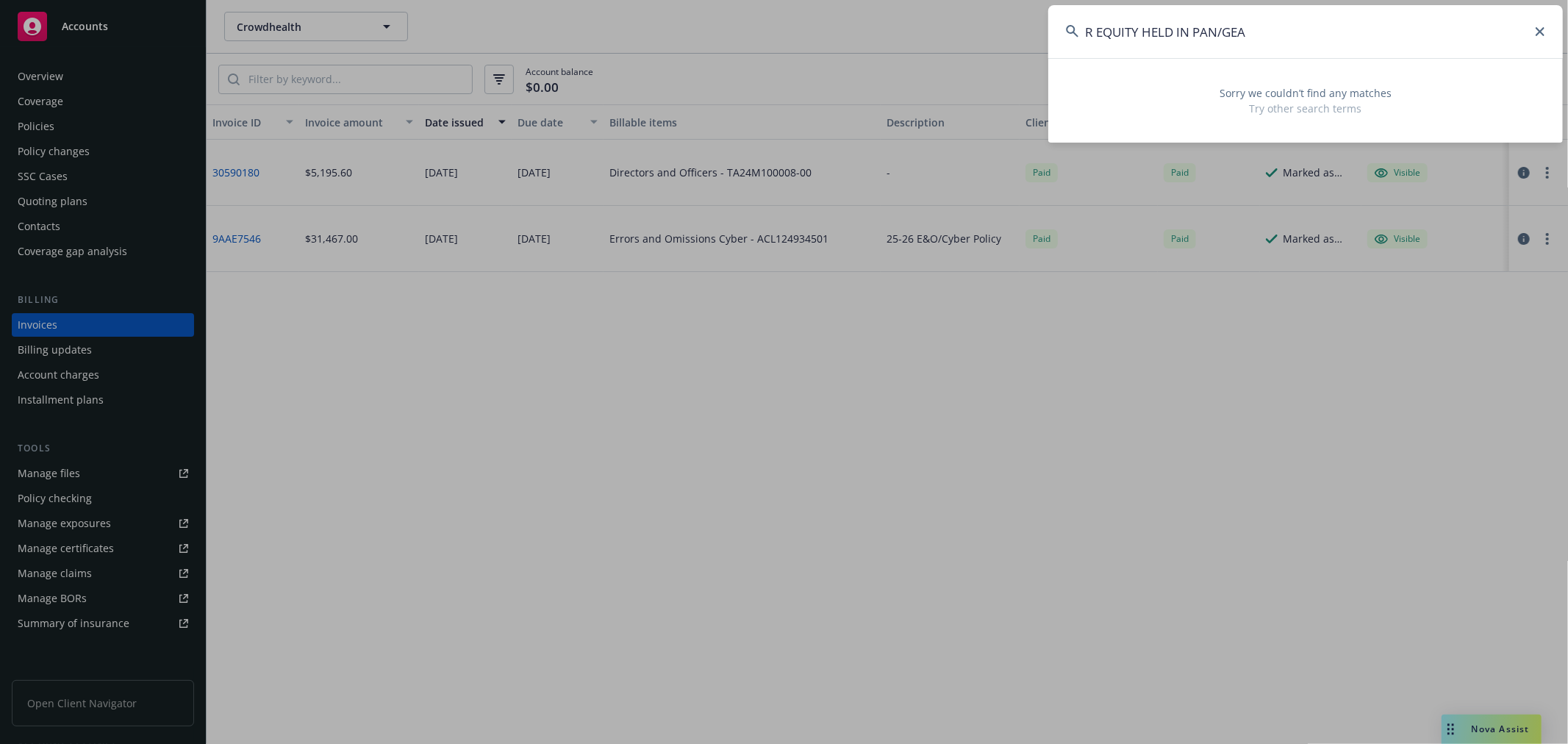
click at [1096, 39] on input "R EQUITY HELD IN PAN/GEA" at bounding box center [1306, 32] width 515 height 53
drag, startPoint x: 1186, startPoint y: 28, endPoint x: 893, endPoint y: -18, distance: 296.6
click at [893, 0] on html "Accounts Overview Coverage Policies Policy changes SSC Cases Quoting plans Cont…" at bounding box center [784, 372] width 1568 height 744
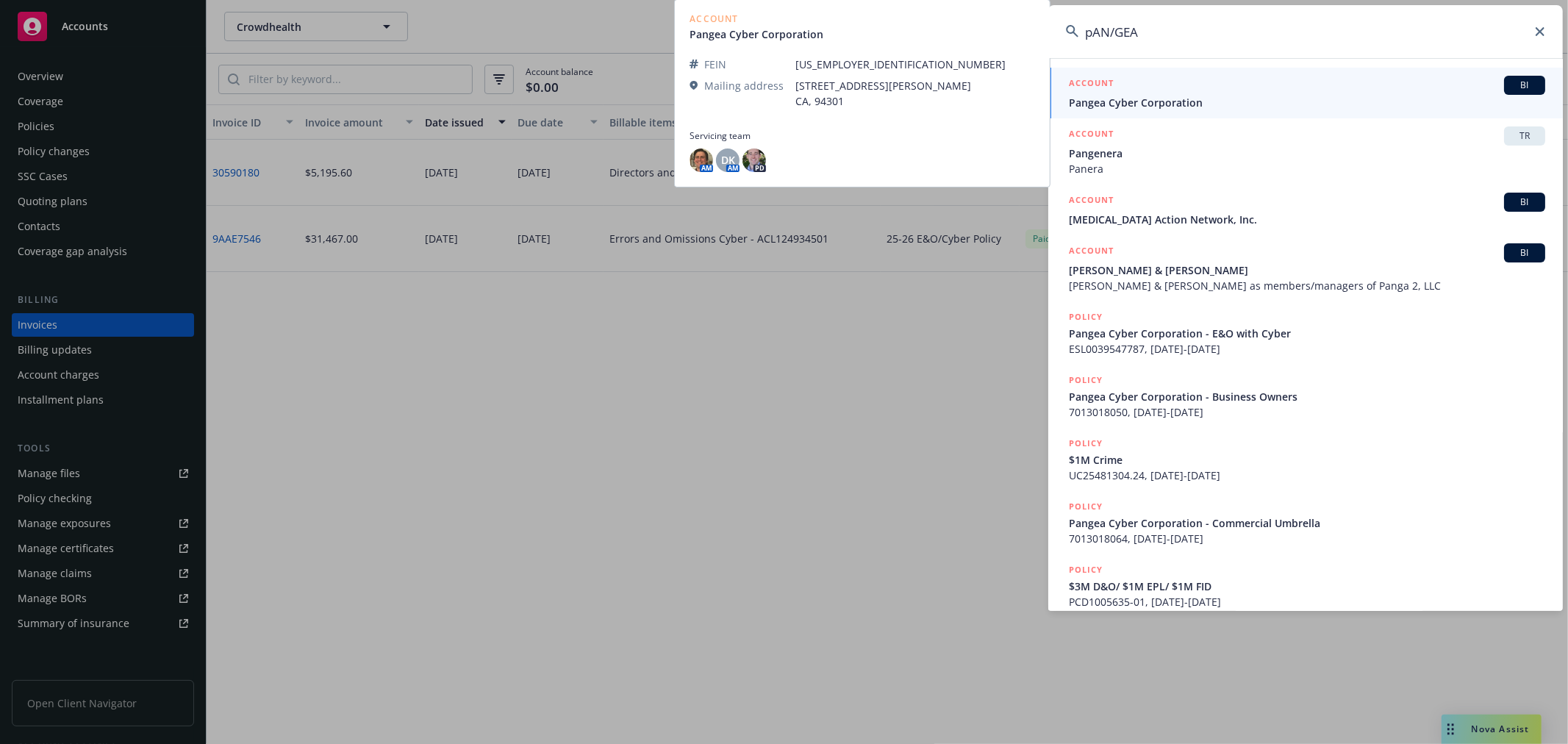
type input "pAN/GEA"
click at [1164, 98] on span "Pangea Cyber Corporation" at bounding box center [1307, 103] width 476 height 16
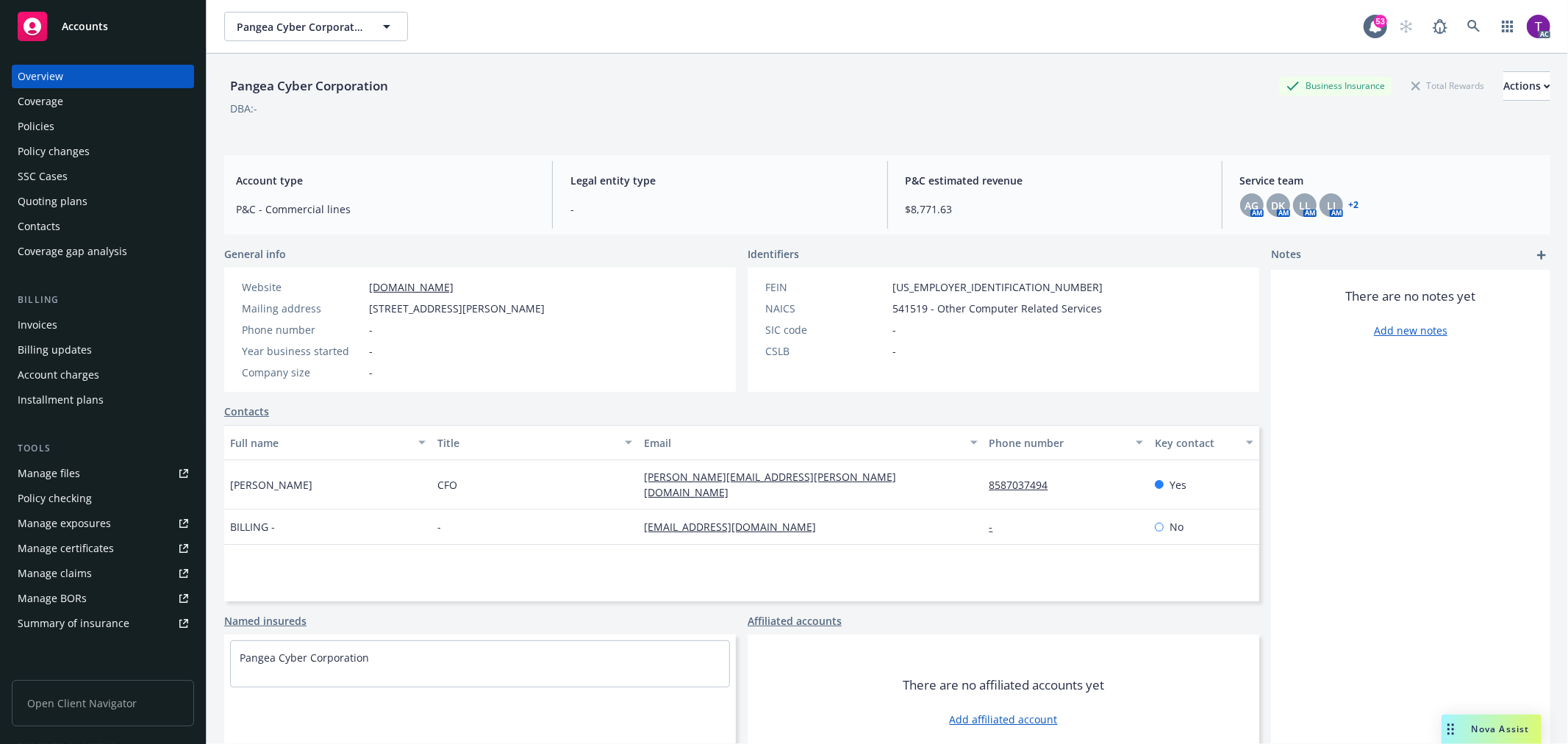
click at [132, 326] on div "Invoices" at bounding box center [103, 325] width 170 height 24
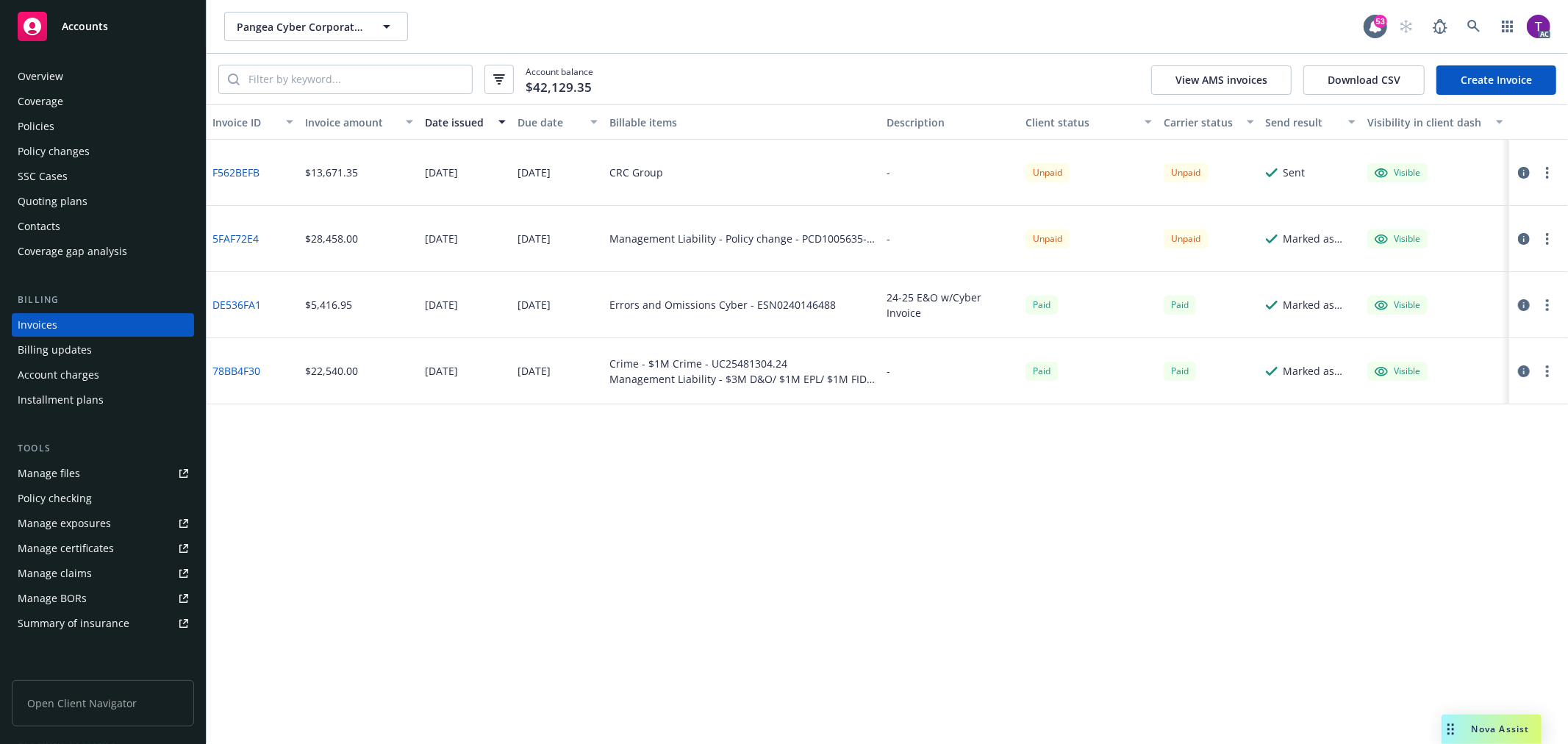
click at [224, 233] on link "5FAF72E4" at bounding box center [235, 239] width 47 height 16
click at [1521, 233] on icon "button" at bounding box center [1523, 239] width 11 height 11
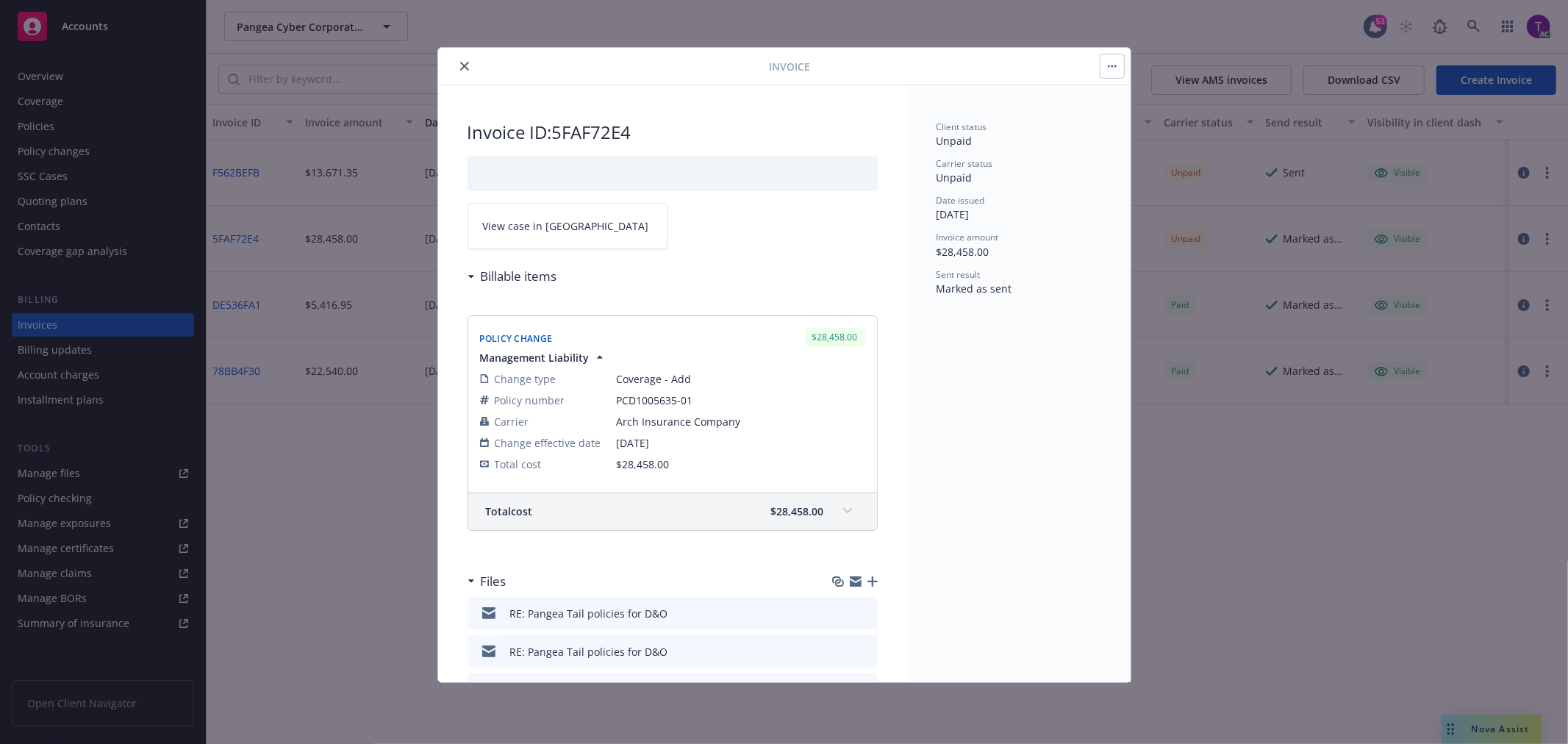
click at [560, 239] on link "View case in SSC" at bounding box center [568, 225] width 201 height 46
click at [465, 66] on icon "close" at bounding box center [465, 66] width 9 height 9
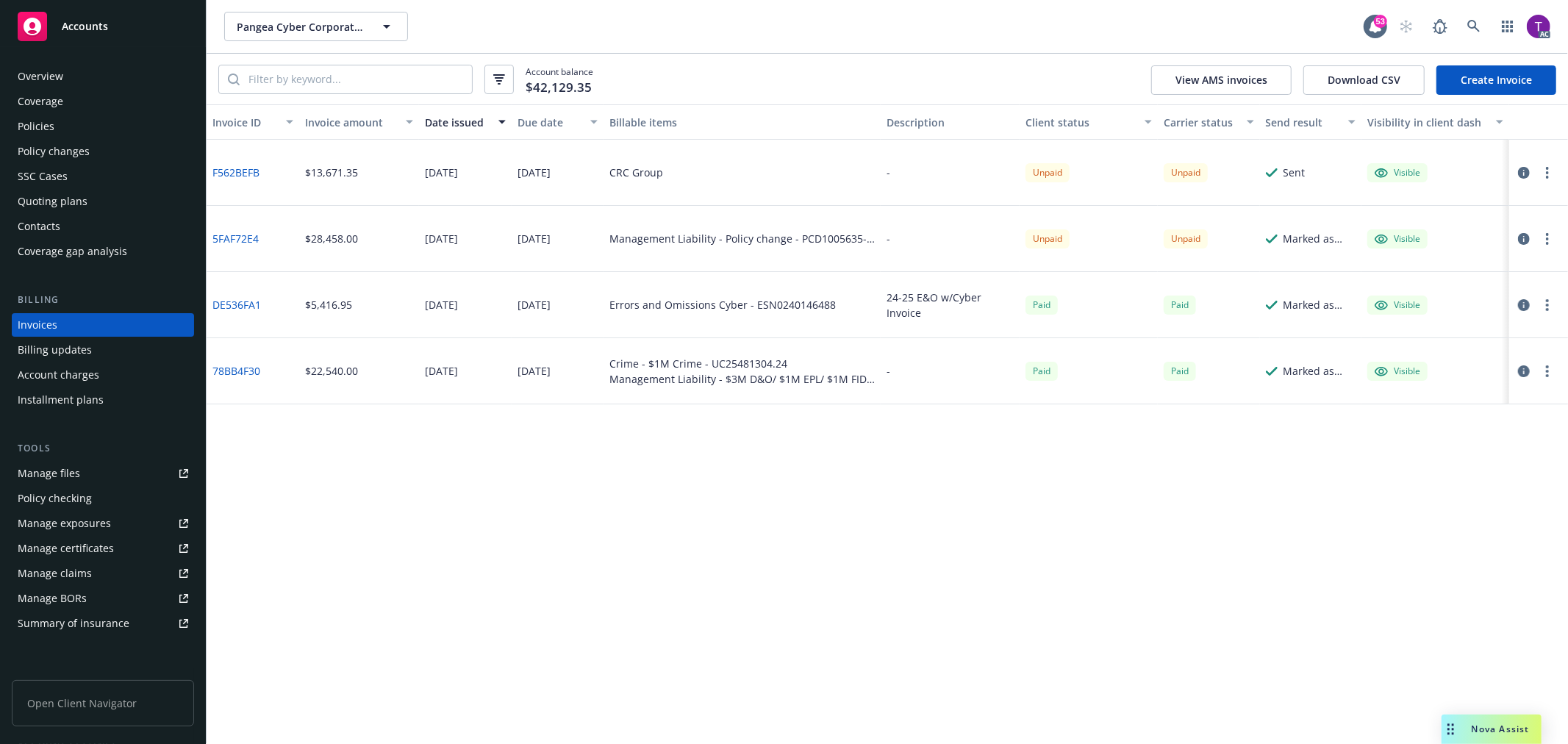
click at [39, 115] on div "Policies" at bounding box center [36, 126] width 37 height 24
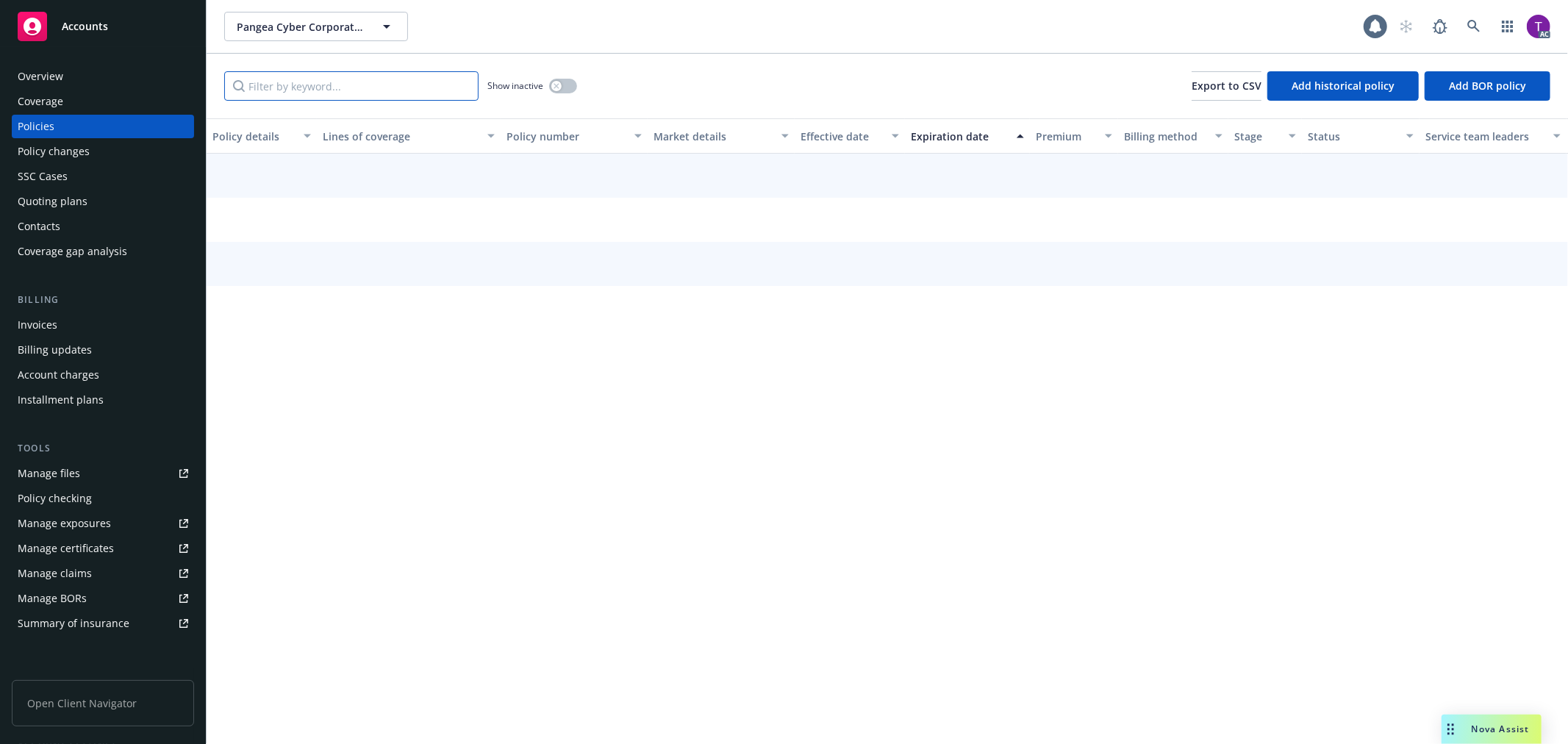
click at [401, 84] on input "Filter by keyword..." at bounding box center [352, 86] width 254 height 30
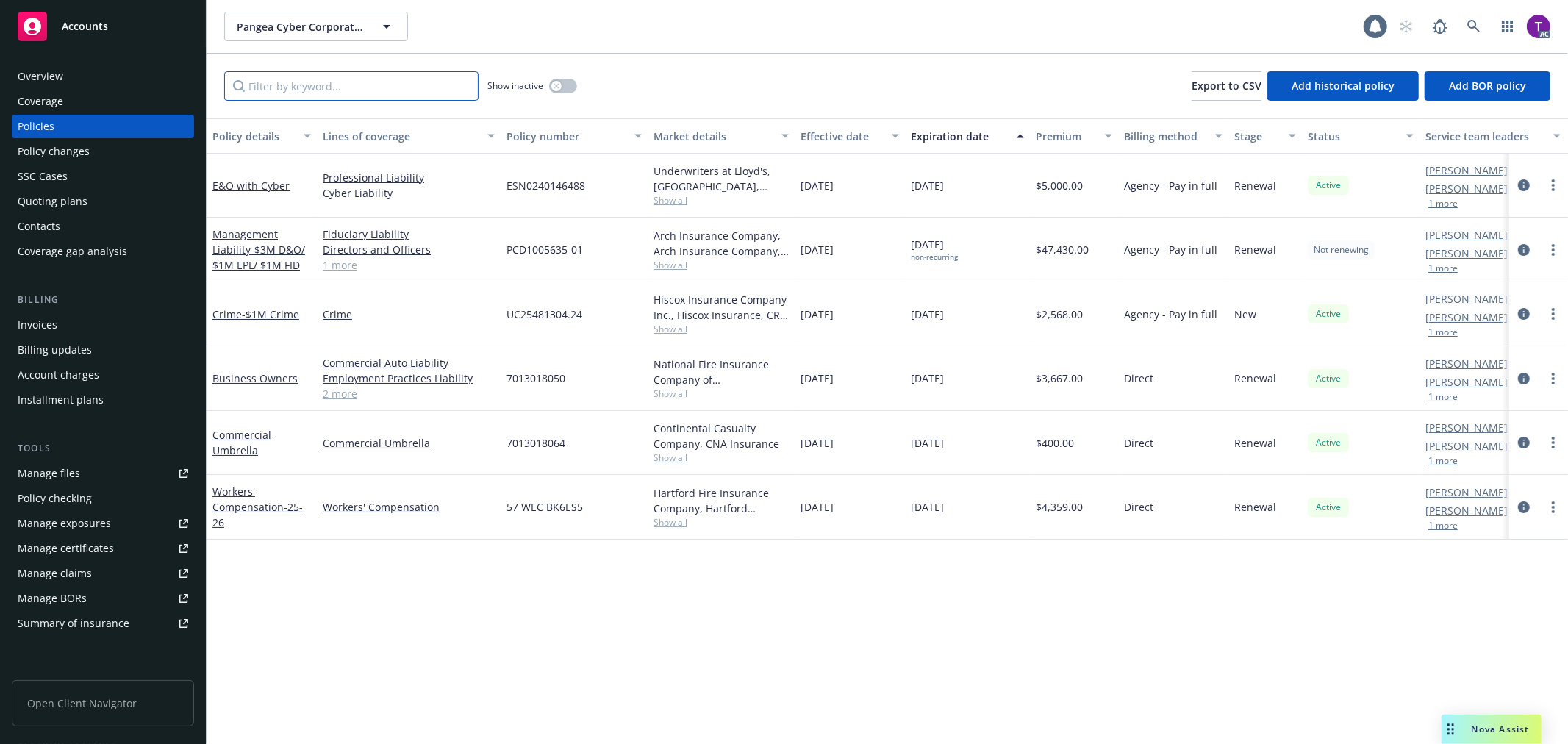
paste input "PCD1005635-01"
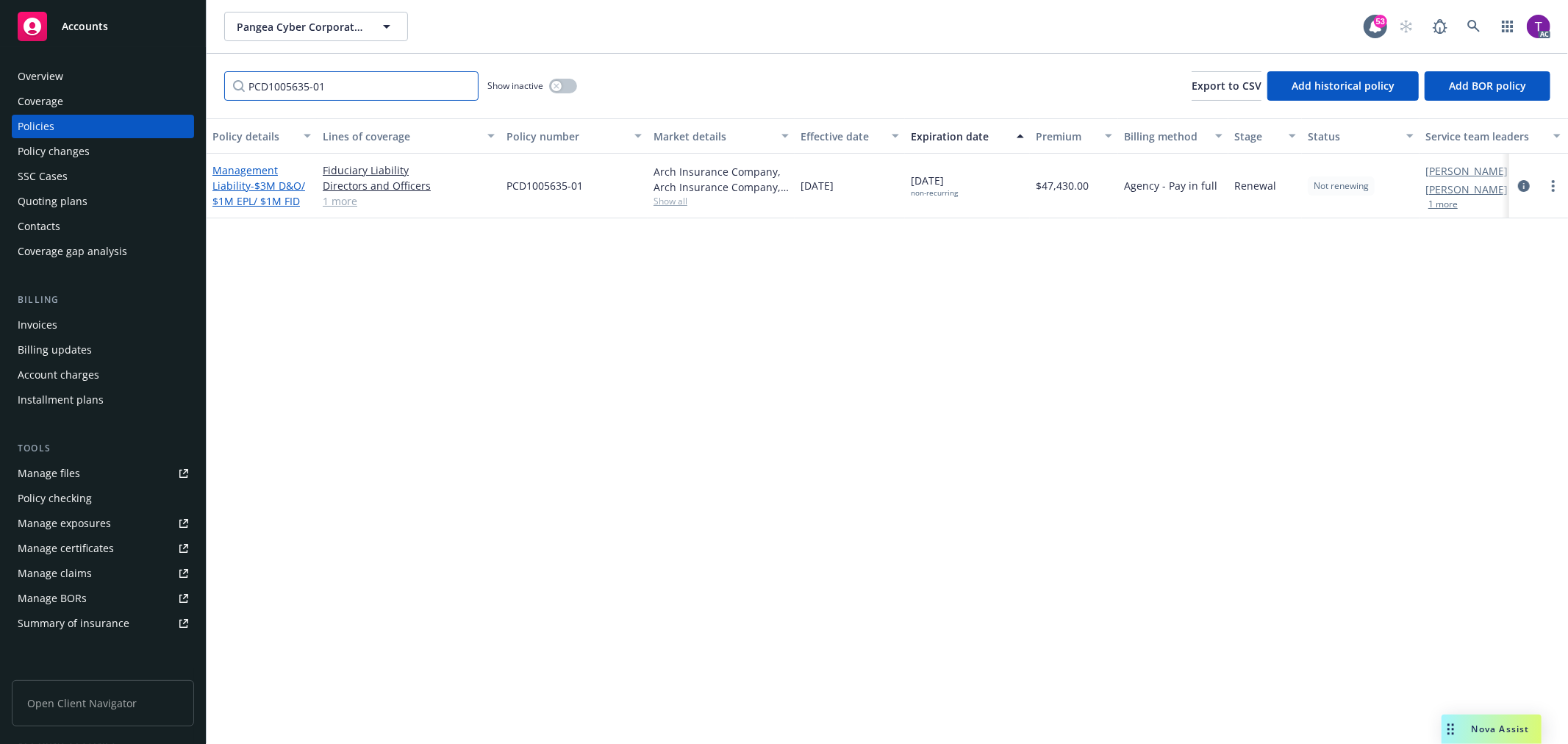
type input "PCD1005635-01"
click at [231, 179] on link "Management Liability - $3M D&O/ $1M EPL/ $1M FID" at bounding box center [259, 185] width 93 height 45
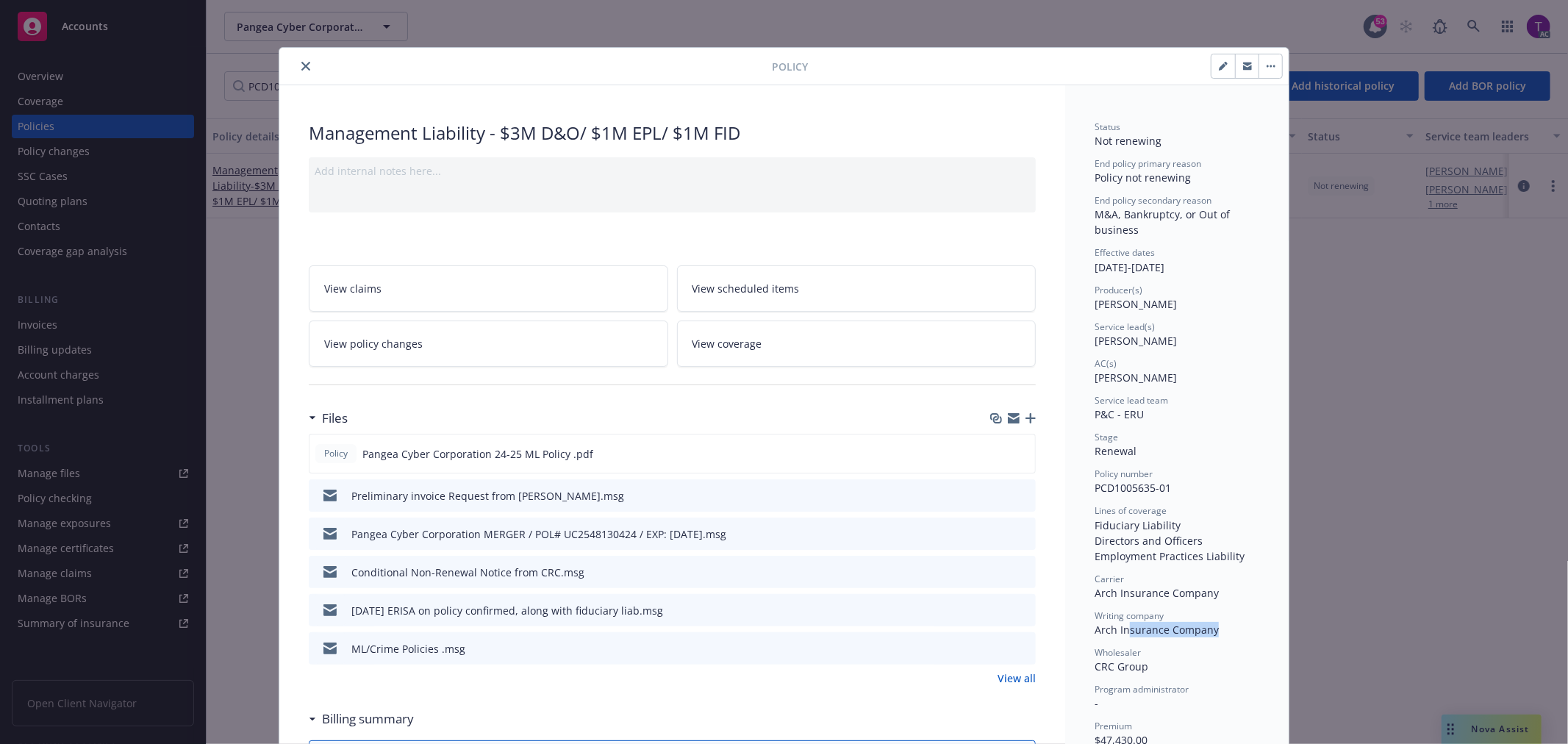
drag, startPoint x: 1229, startPoint y: 624, endPoint x: 1123, endPoint y: 640, distance: 107.2
click at [1123, 640] on div "Status Not renewing End policy primary reason Policy not renewing End policy se…" at bounding box center [1178, 544] width 165 height 848
click at [998, 673] on link "View all" at bounding box center [1017, 678] width 39 height 16
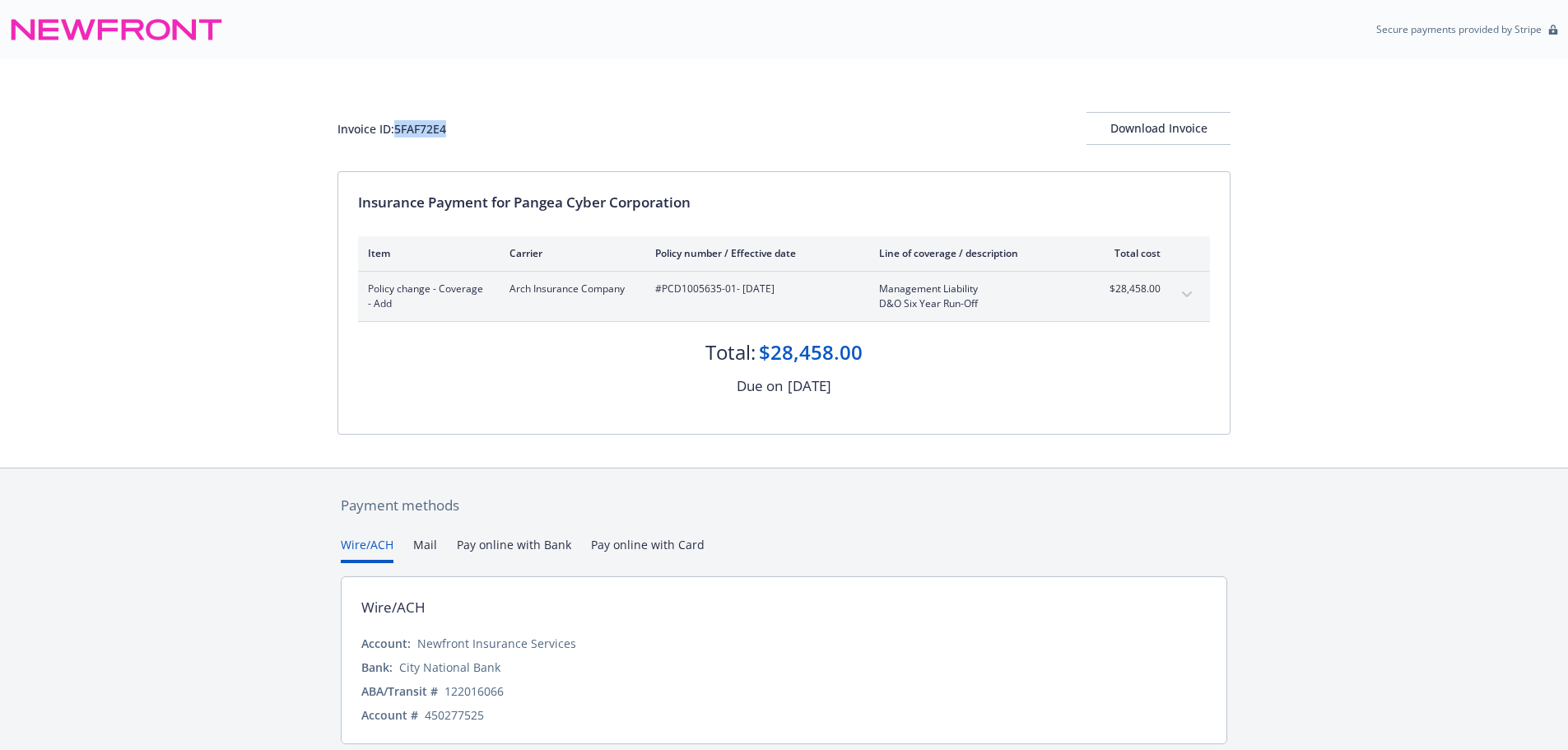
drag, startPoint x: 456, startPoint y: 135, endPoint x: 397, endPoint y: 135, distance: 59.0
click at [397, 135] on div "Invoice ID: 5FAF72E4 Download Invoice" at bounding box center [784, 129] width 893 height 33
copy div "5FAF72E4"
drag, startPoint x: 701, startPoint y: 210, endPoint x: 520, endPoint y: 201, distance: 181.2
click at [520, 201] on div "Insurance Payment for Pangea Cyber Corporation" at bounding box center [784, 202] width 852 height 22
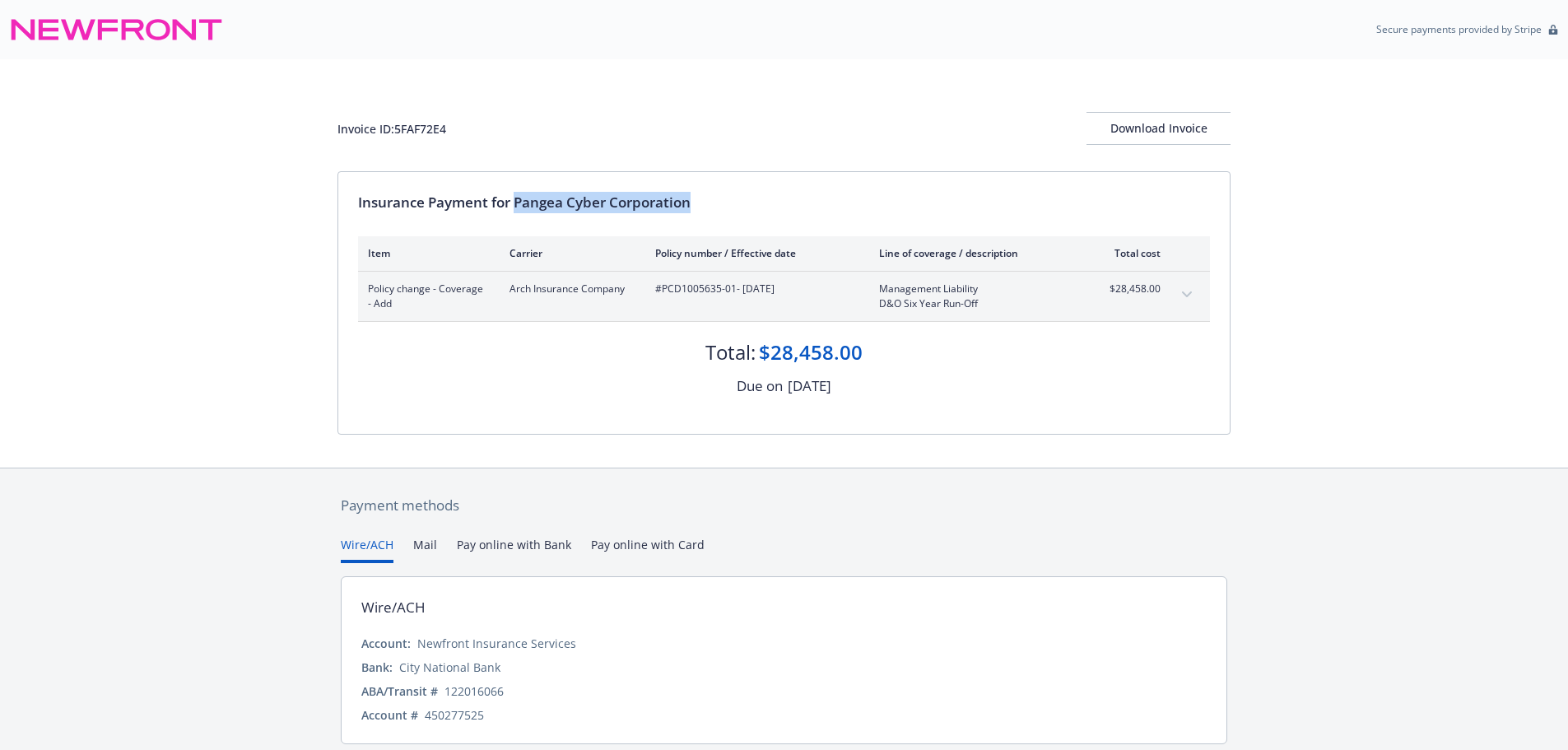
copy div "Pangea Cyber Corporation"
drag, startPoint x: 733, startPoint y: 292, endPoint x: 662, endPoint y: 290, distance: 71.0
click at [662, 290] on span "#PCD1005635-01 - [DATE]" at bounding box center [754, 289] width 197 height 15
copy span "PCD1005635-01"
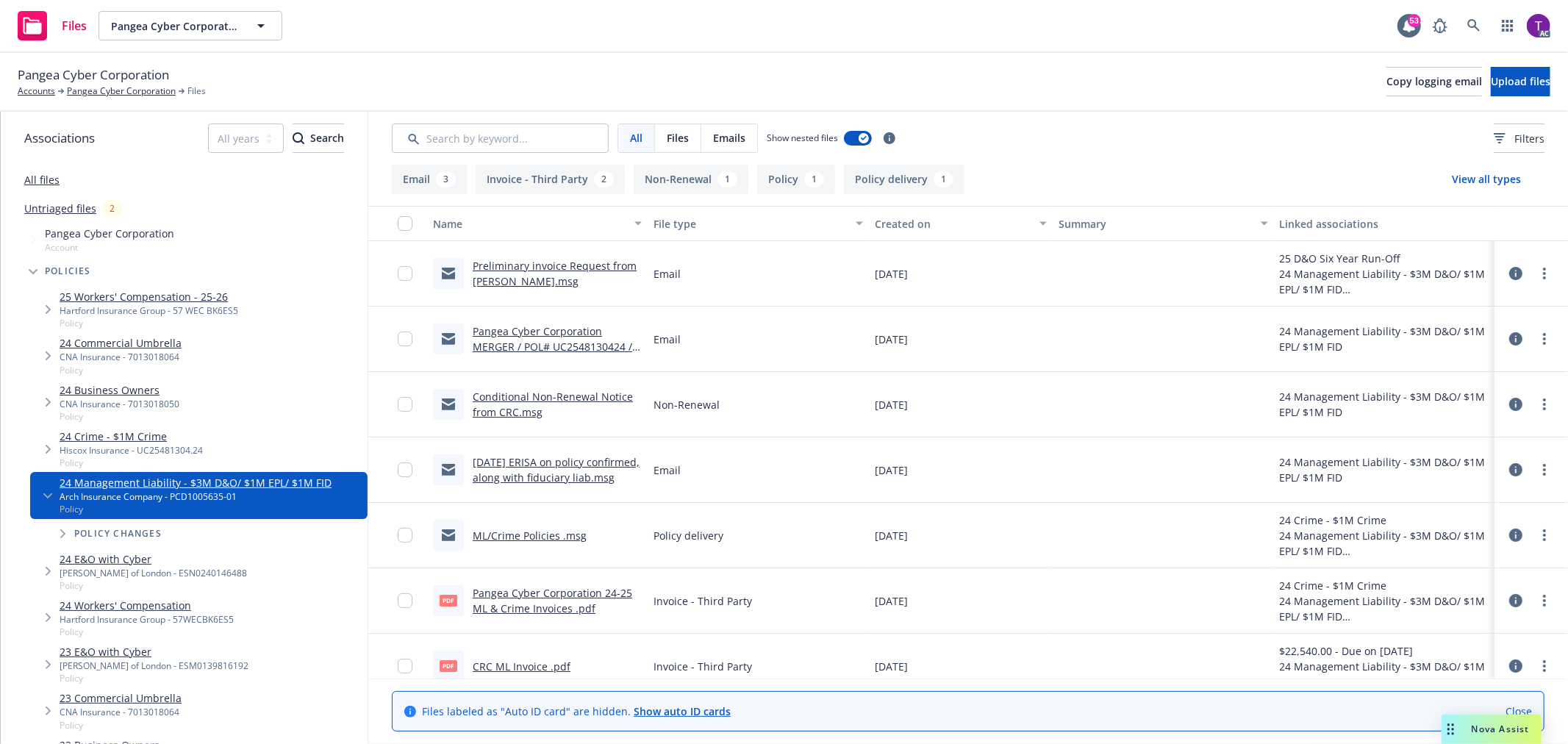
click at [503, 604] on link "Pangea Cyber Corporation 24-25 ML & Crime Invoices .pdf" at bounding box center [553, 601] width 160 height 30
click at [89, 93] on link "Pangea Cyber Corporation" at bounding box center [121, 90] width 109 height 13
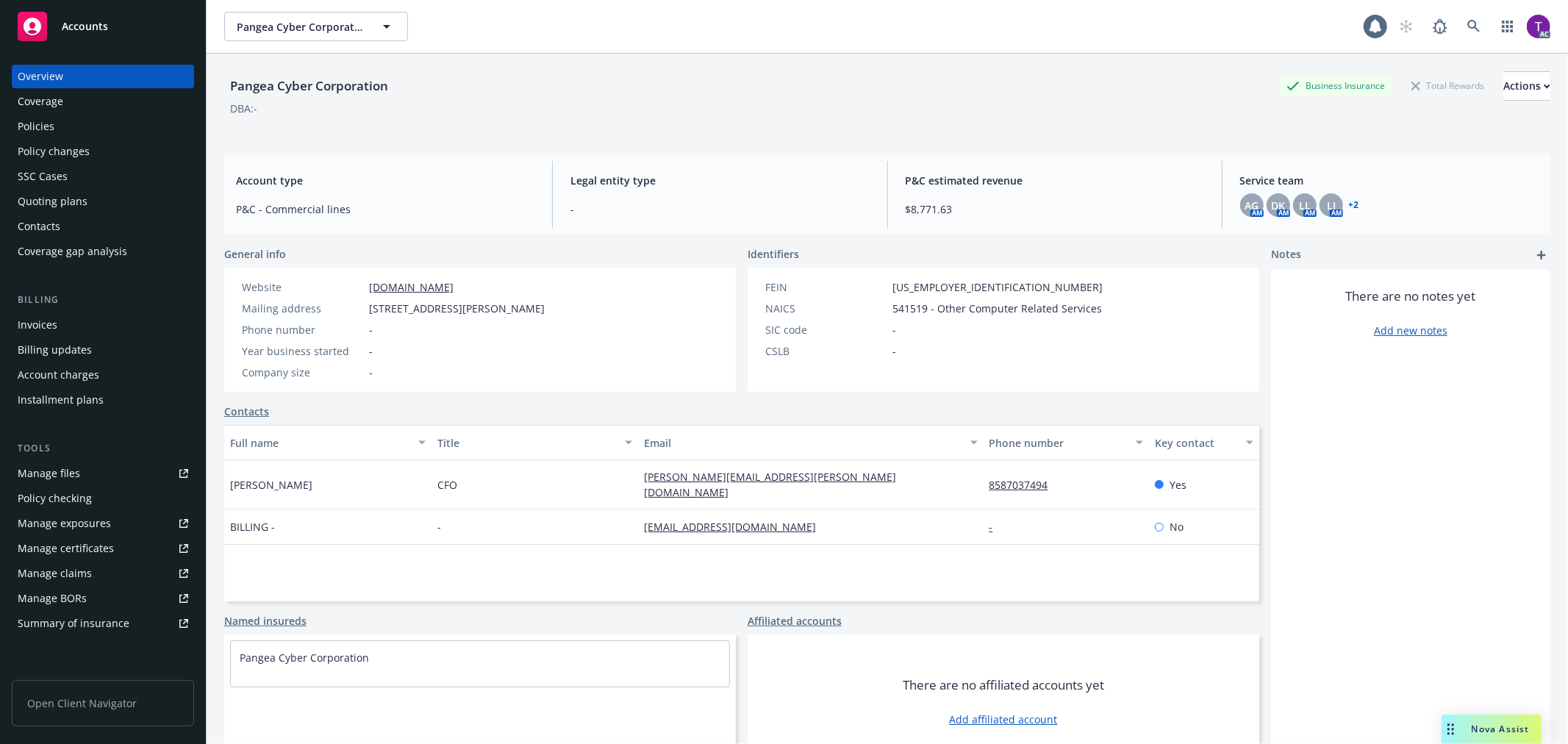
click at [38, 329] on div "Invoices" at bounding box center [37, 325] width 39 height 24
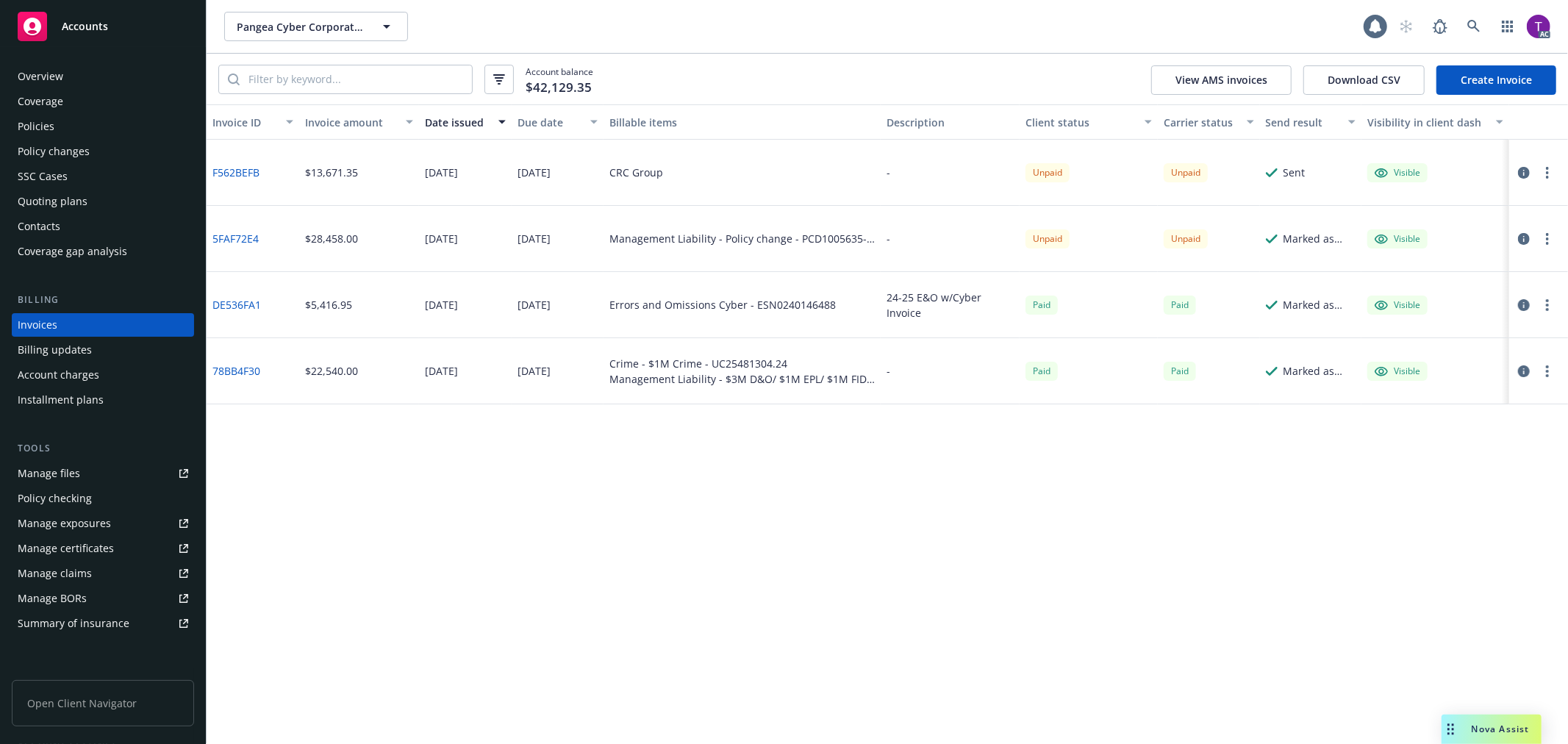
click at [253, 168] on link "F562BEFB" at bounding box center [236, 173] width 47 height 16
click at [1523, 239] on icon "button" at bounding box center [1523, 239] width 11 height 11
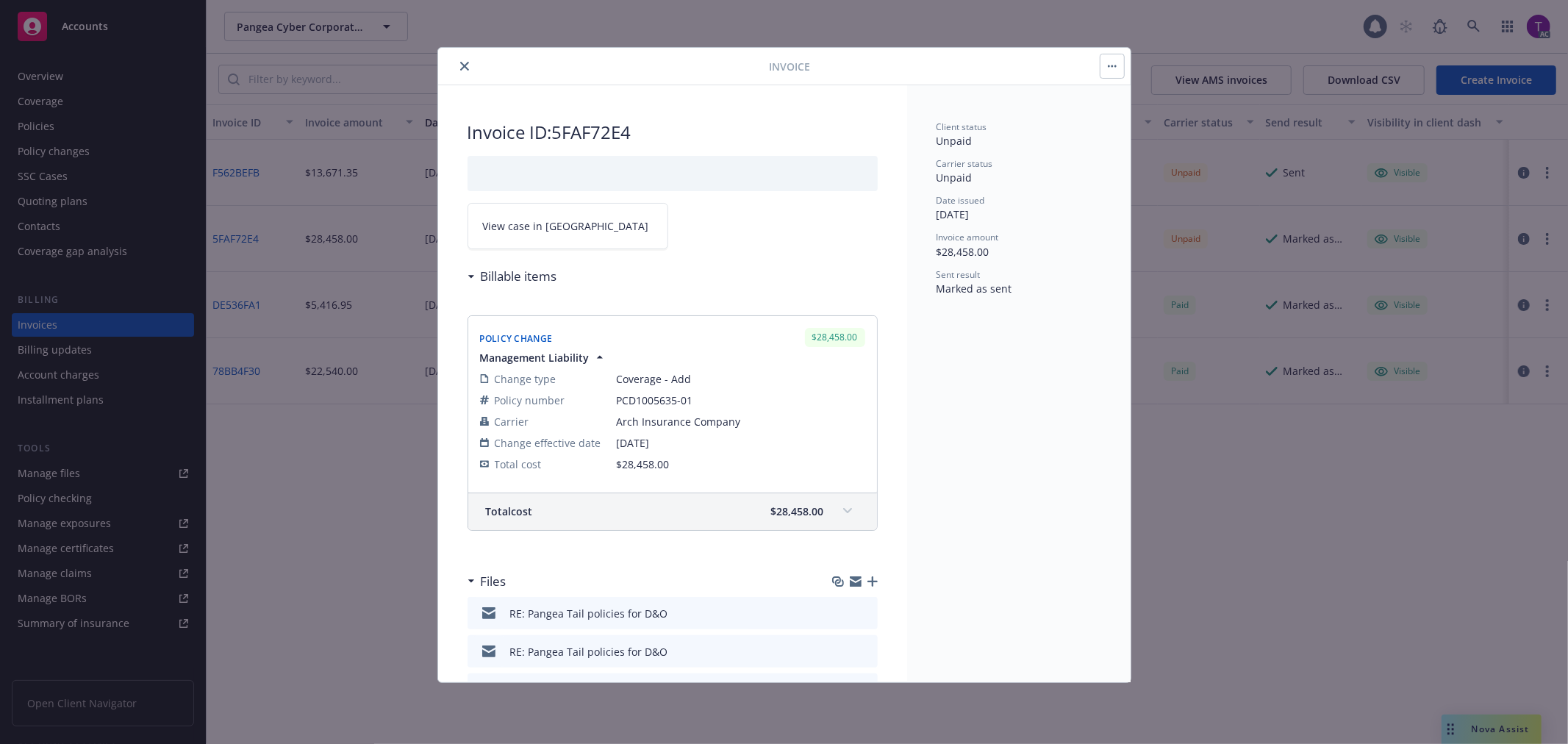
click at [482, 225] on link "View case in SSC" at bounding box center [568, 225] width 201 height 46
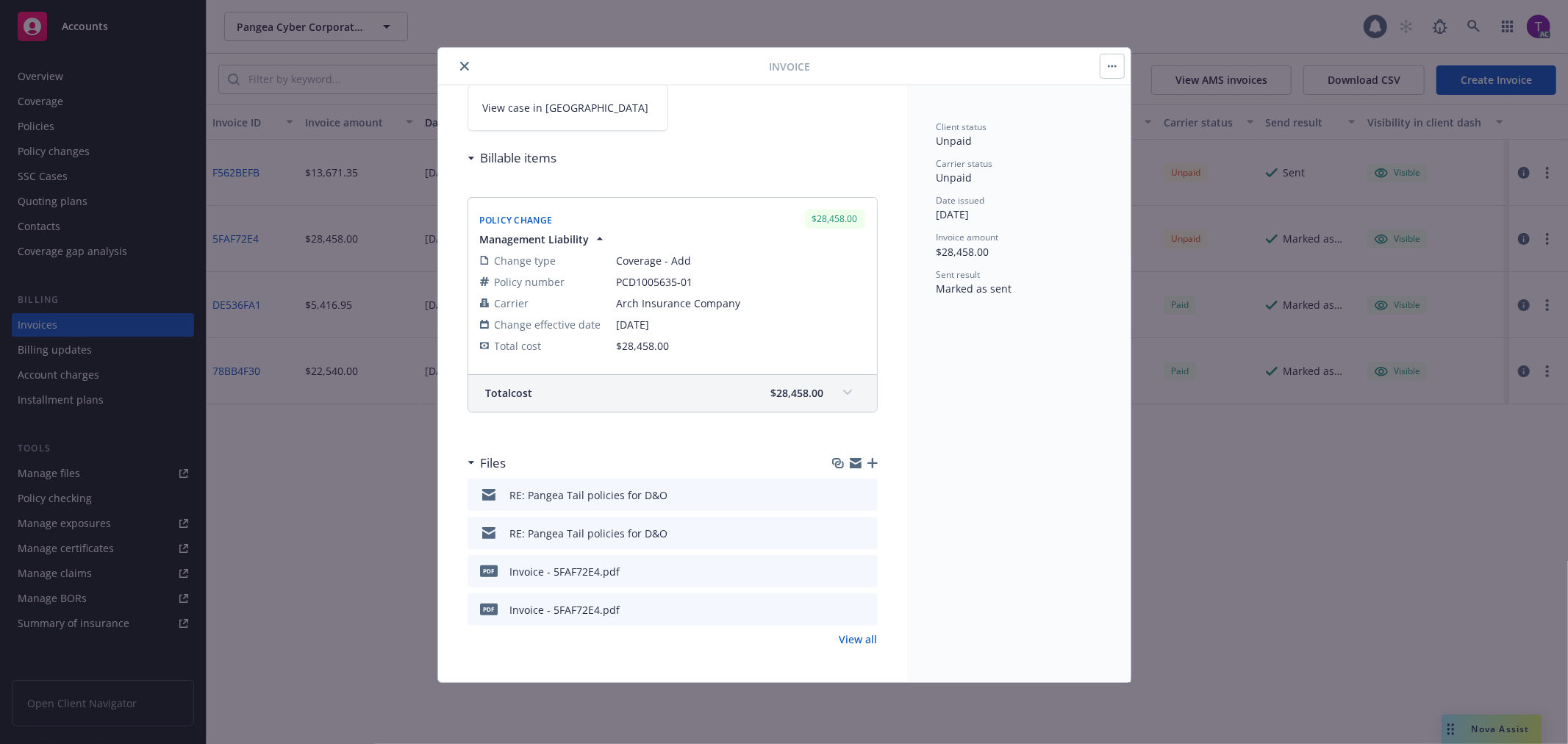
click at [464, 59] on button "close" at bounding box center [465, 66] width 18 height 18
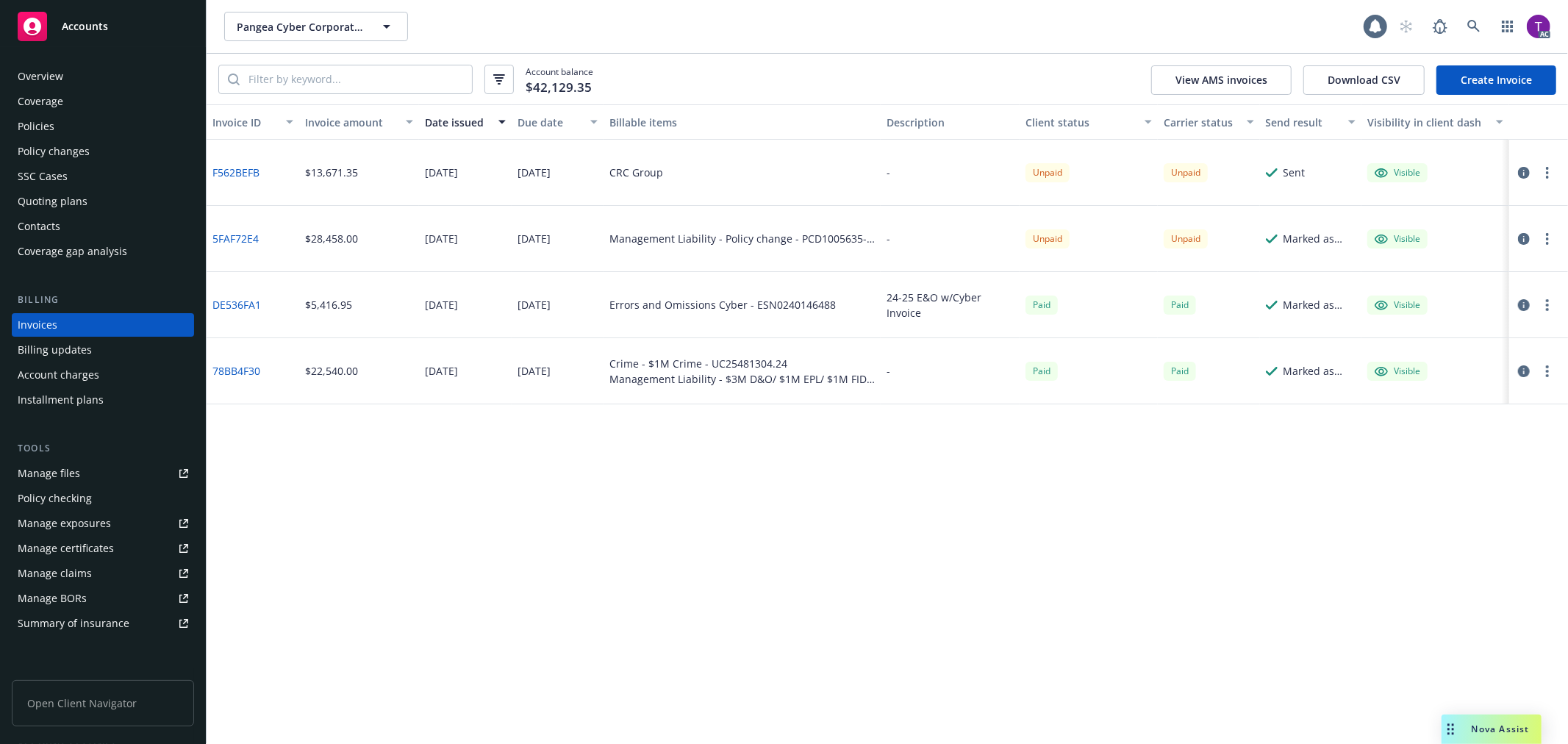
click at [225, 166] on link "F562BEFB" at bounding box center [236, 173] width 47 height 16
click at [134, 124] on div "Policies" at bounding box center [103, 126] width 170 height 24
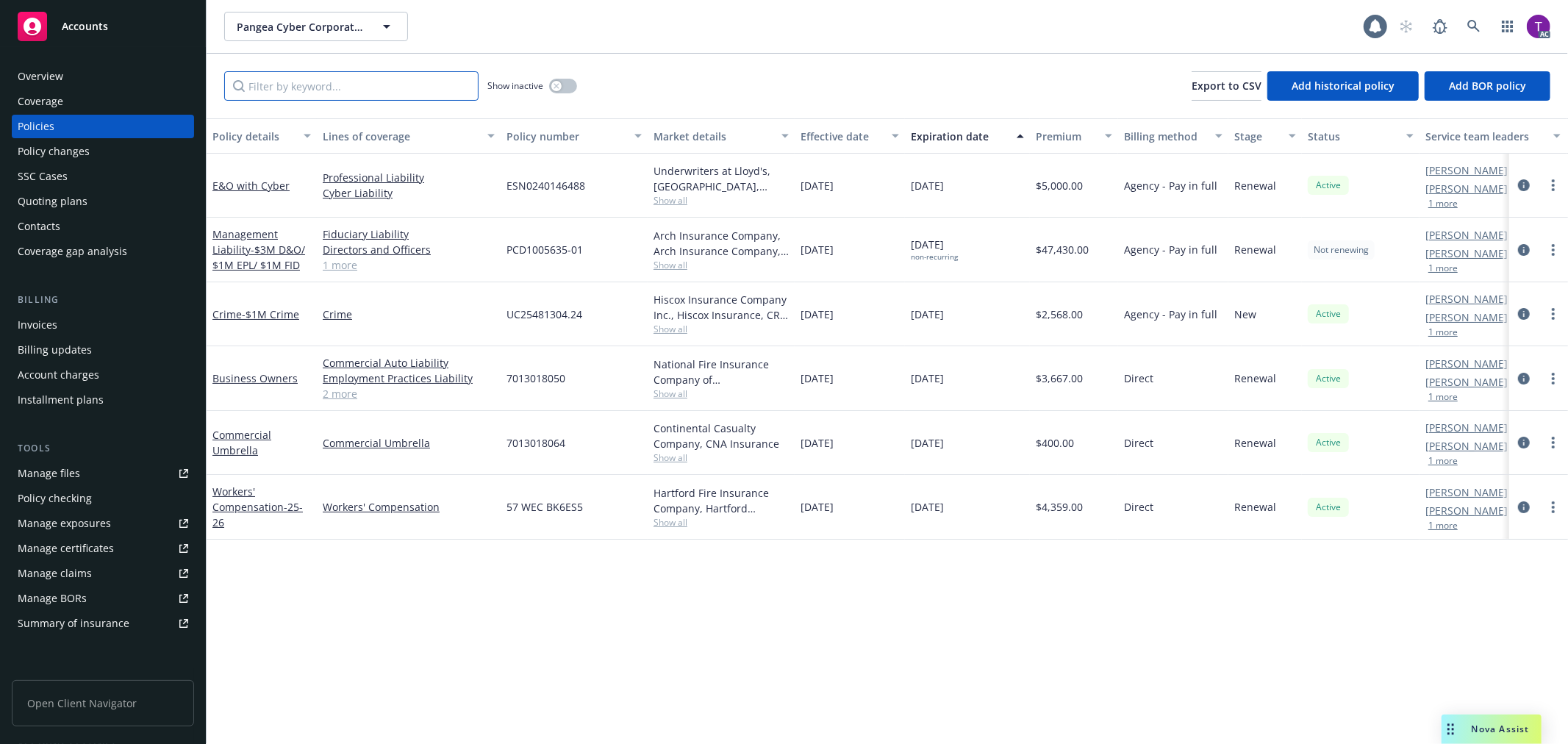
click at [316, 75] on input "Filter by keyword..." at bounding box center [352, 86] width 254 height 30
paste input "PCD1005635-01"
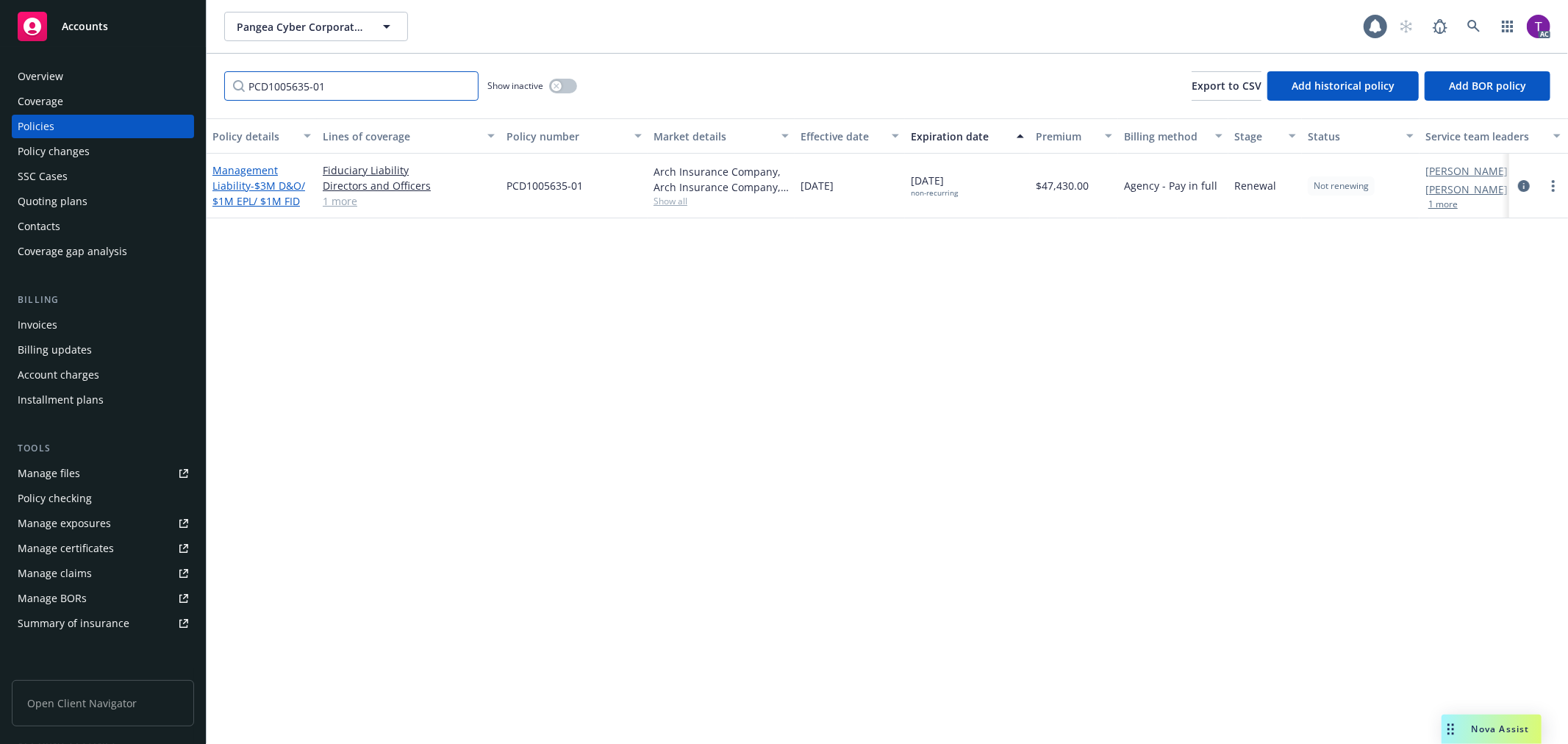
type input "PCD1005635-01"
click at [252, 180] on span "- $3M D&O/ $1M EPL/ $1M FID" at bounding box center [259, 194] width 93 height 30
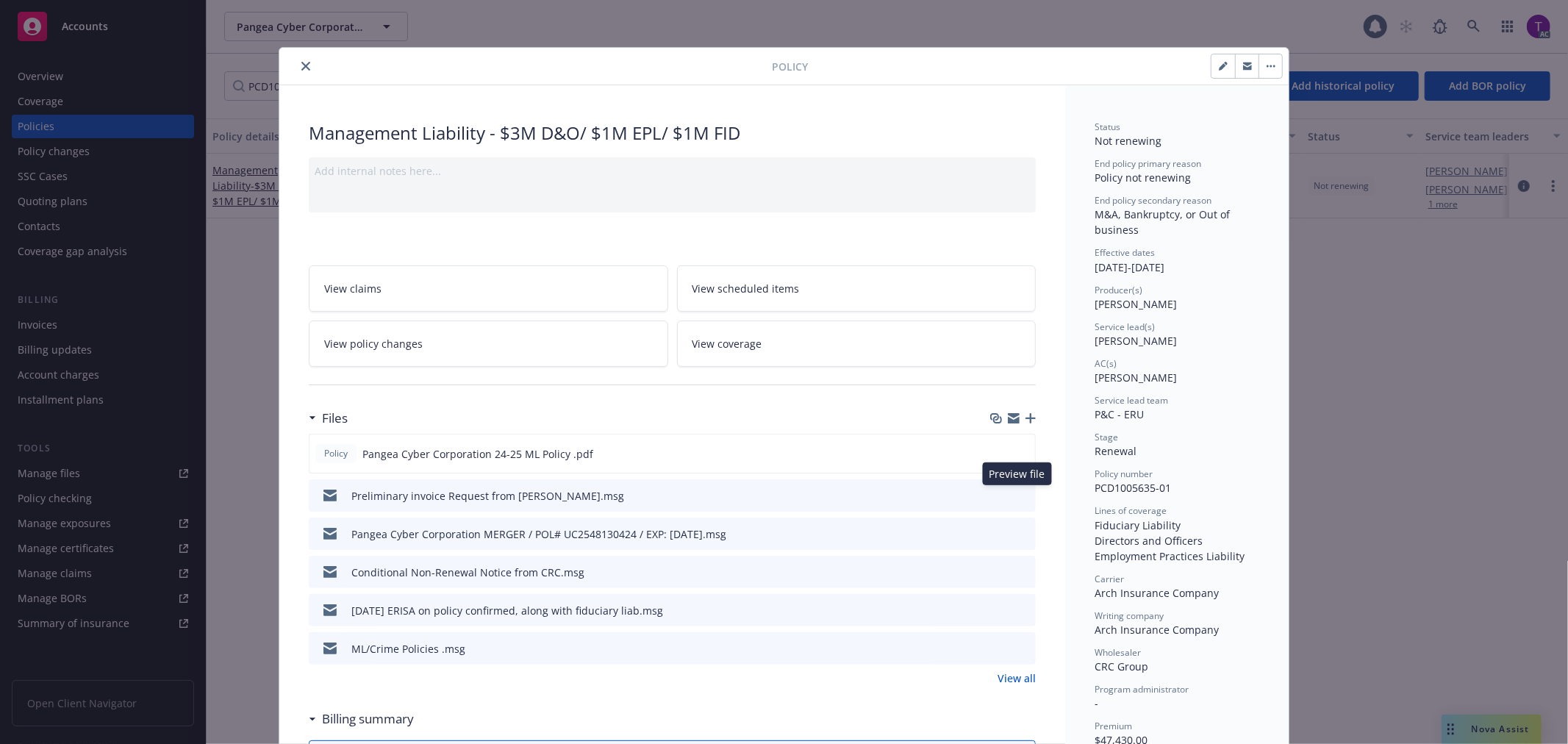
click at [1015, 497] on icon "preview file" at bounding box center [1021, 495] width 13 height 11
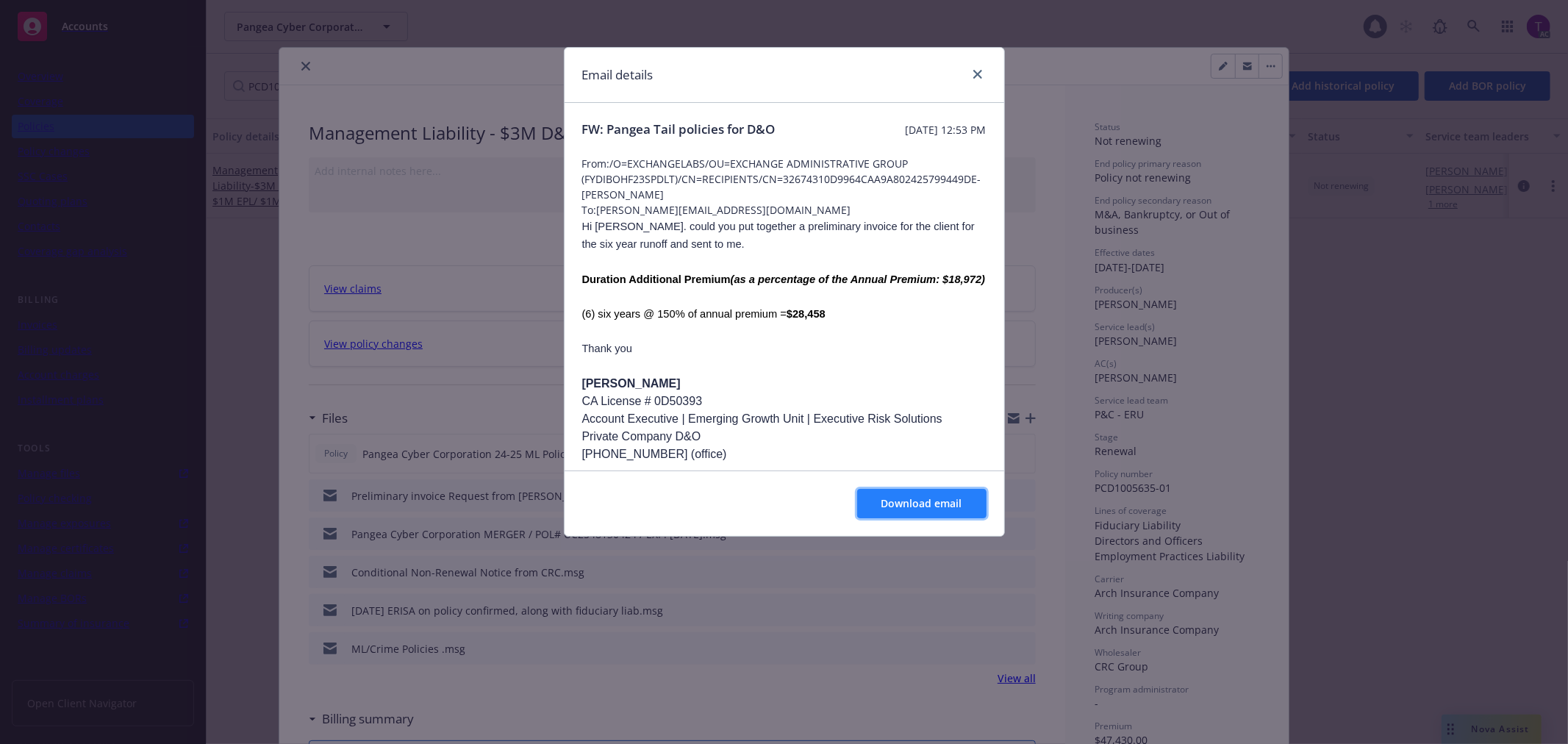
click at [934, 506] on span "Download email" at bounding box center [922, 504] width 81 height 14
click at [974, 75] on icon "close" at bounding box center [977, 75] width 9 height 9
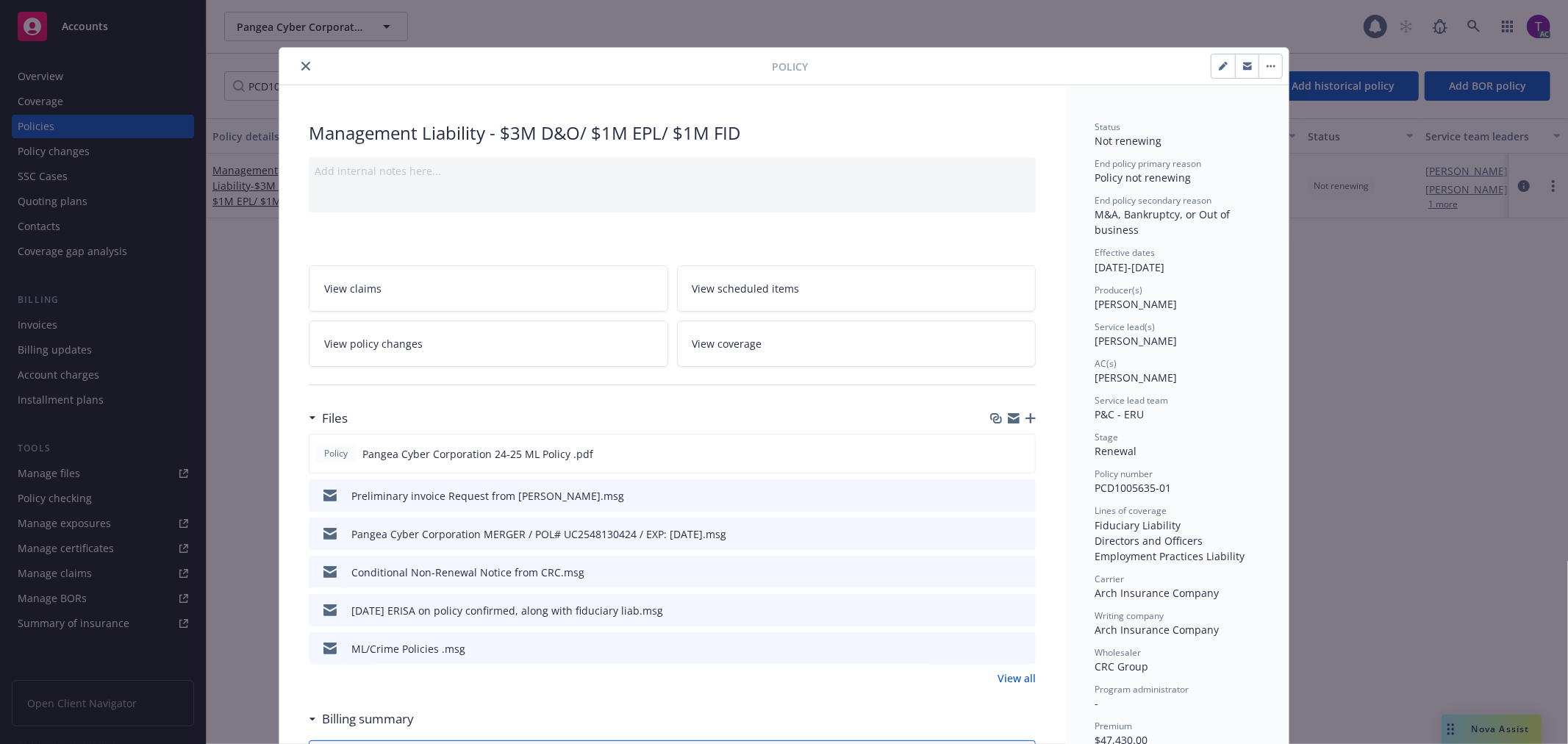
click at [302, 68] on icon "close" at bounding box center [306, 66] width 9 height 9
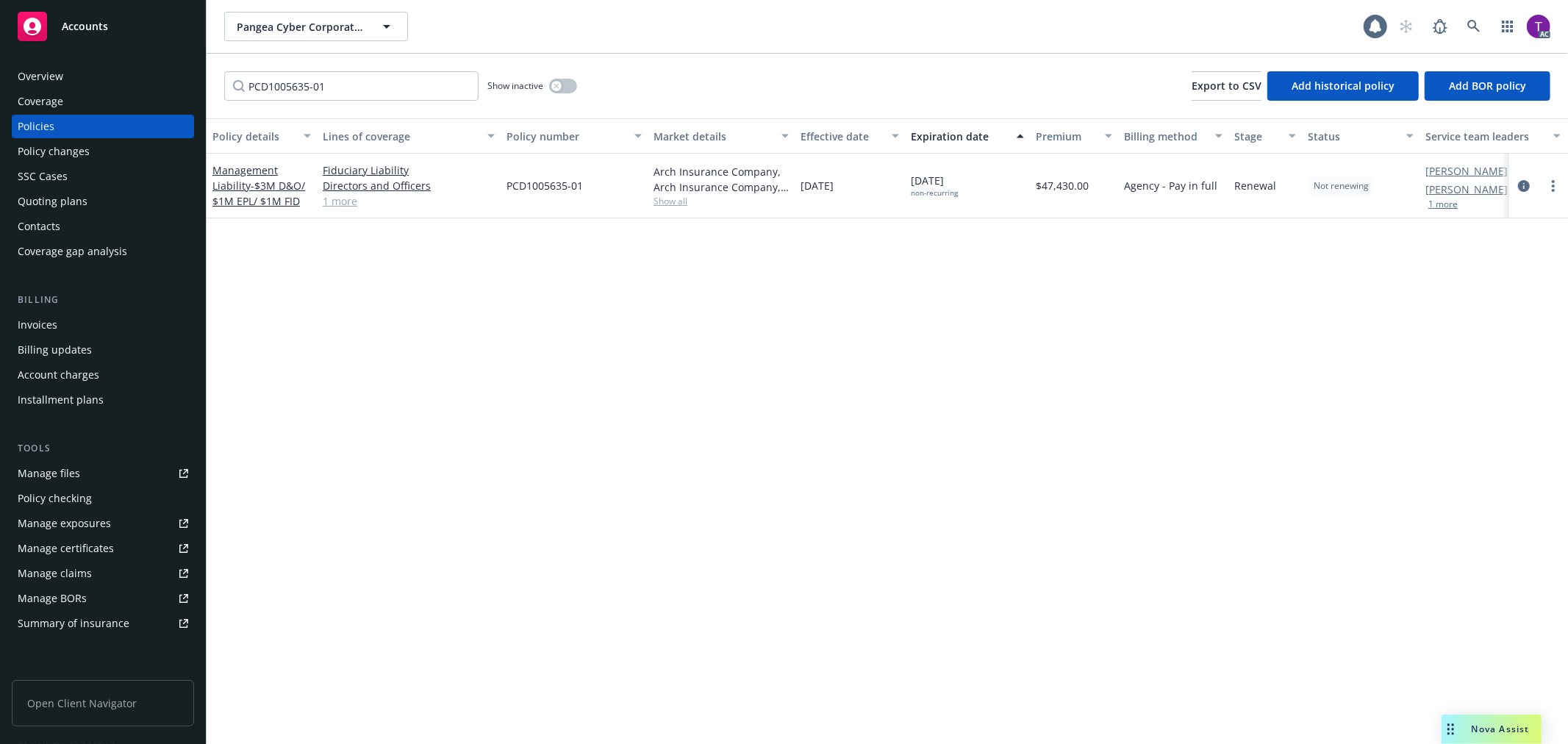
click at [74, 322] on div "Invoices" at bounding box center [103, 325] width 170 height 24
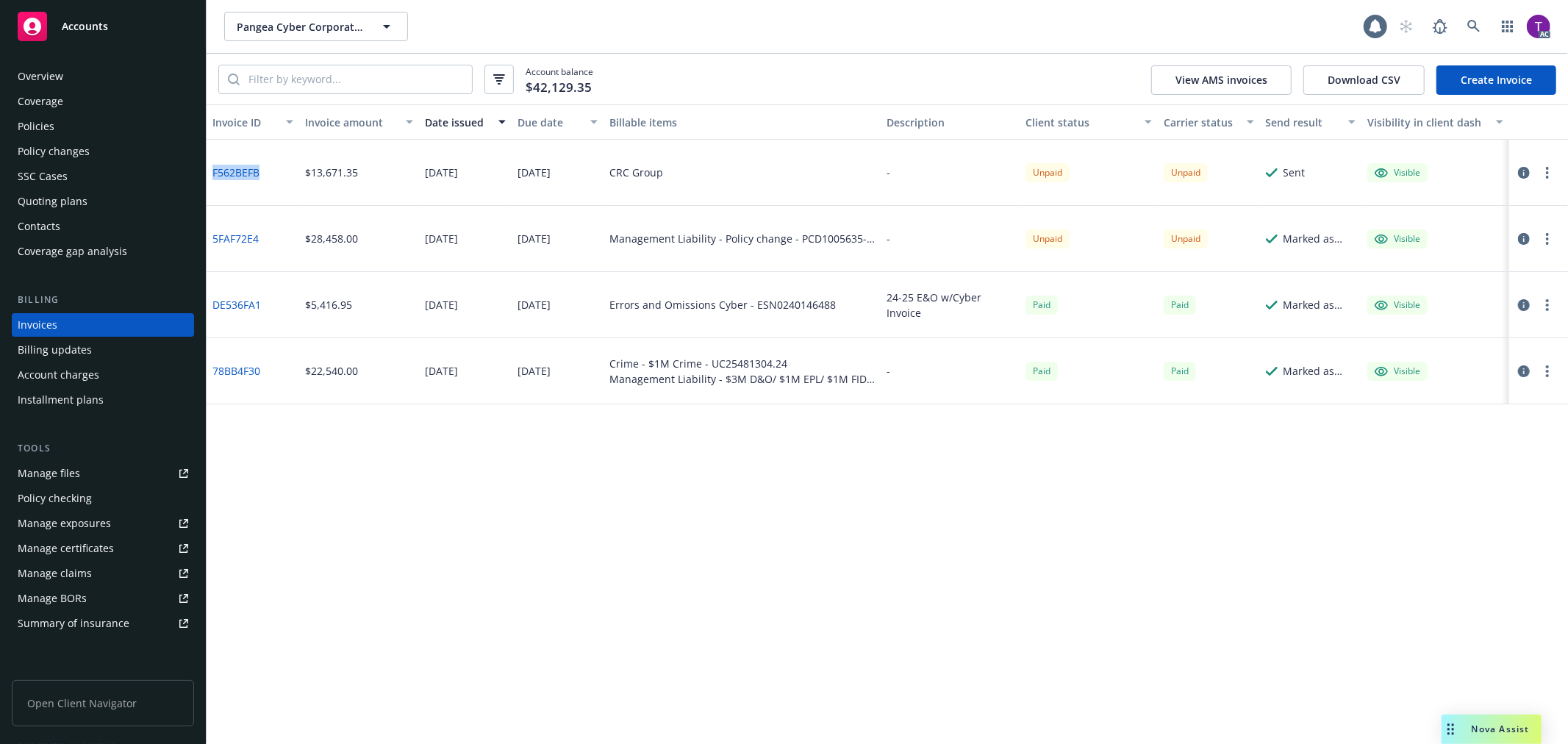
drag, startPoint x: 269, startPoint y: 178, endPoint x: 211, endPoint y: 179, distance: 58.0
click at [211, 179] on div "F562BEFB" at bounding box center [253, 172] width 93 height 66
copy link "F562BEFB"
drag, startPoint x: 361, startPoint y: 176, endPoint x: 297, endPoint y: 176, distance: 64.0
click at [297, 176] on div "F562BEFB $13,671.35 09/24/2025 10/06/2025 CRC Group - Unpaid Unpaid Sent Visible" at bounding box center [887, 172] width 1362 height 66
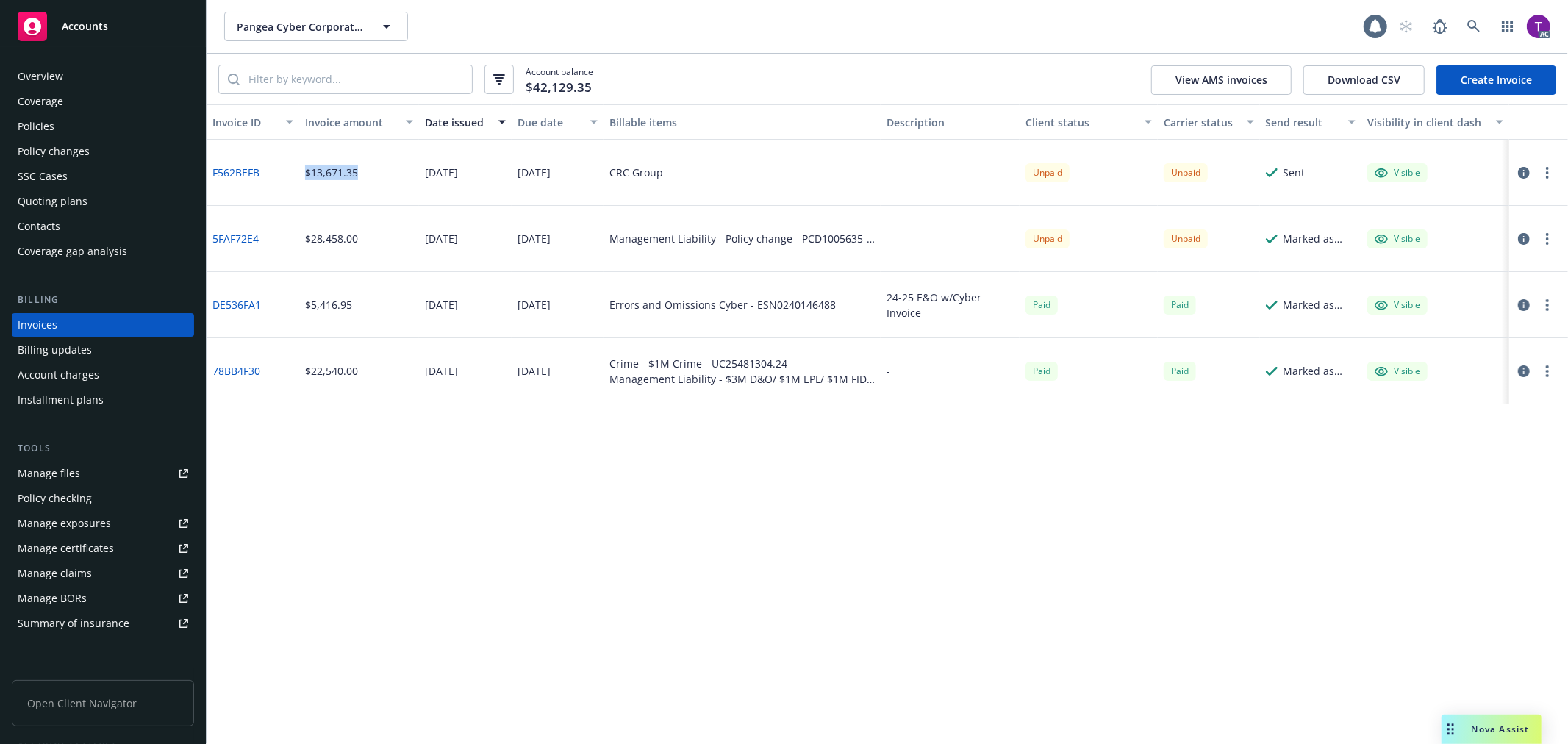
copy div "$13,671.35"
click at [283, 185] on div "F562BEFB" at bounding box center [253, 172] width 93 height 66
drag, startPoint x: 269, startPoint y: 178, endPoint x: 213, endPoint y: 175, distance: 56.1
click at [213, 175] on div "F562BEFB" at bounding box center [253, 172] width 93 height 66
copy link "F562BEFB"
